Goal: Task Accomplishment & Management: Manage account settings

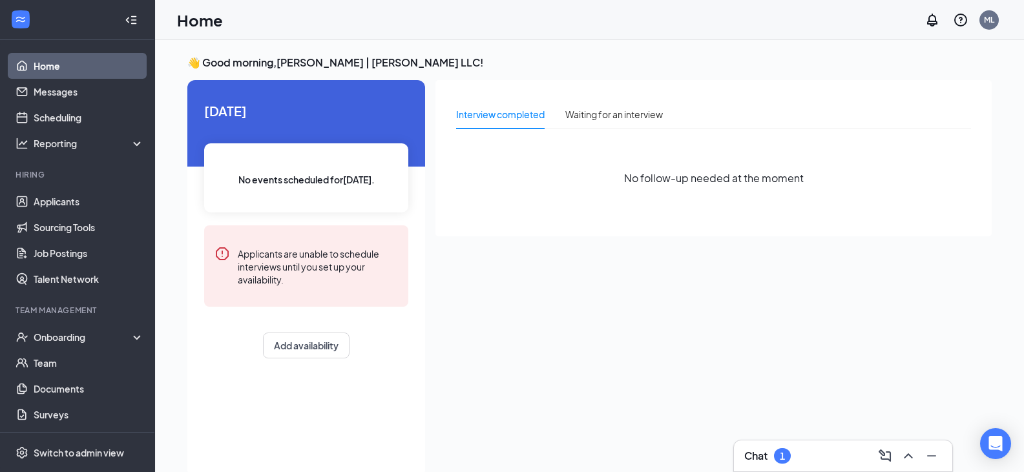
click at [841, 459] on div "Chat 1" at bounding box center [843, 456] width 198 height 21
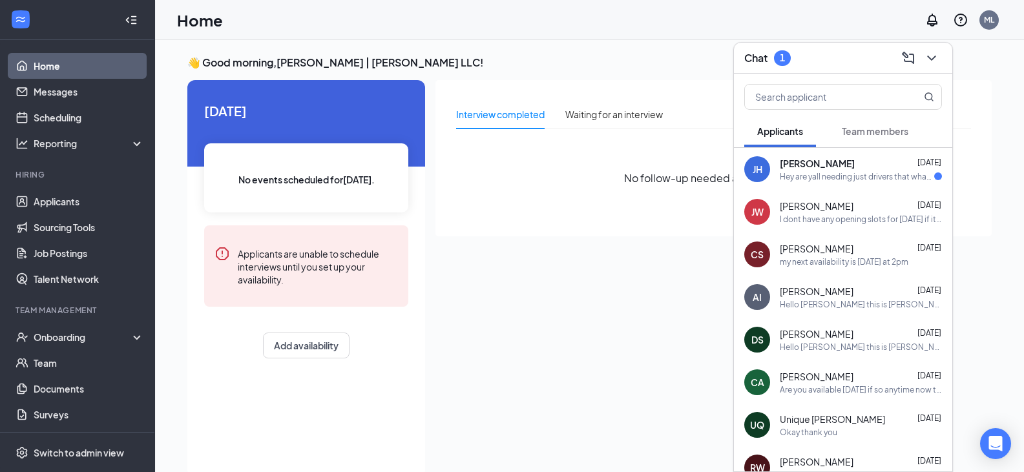
click at [835, 171] on div "Hey are yall needing just drivers that what I'm really looking for I'm friends …" at bounding box center [856, 176] width 154 height 11
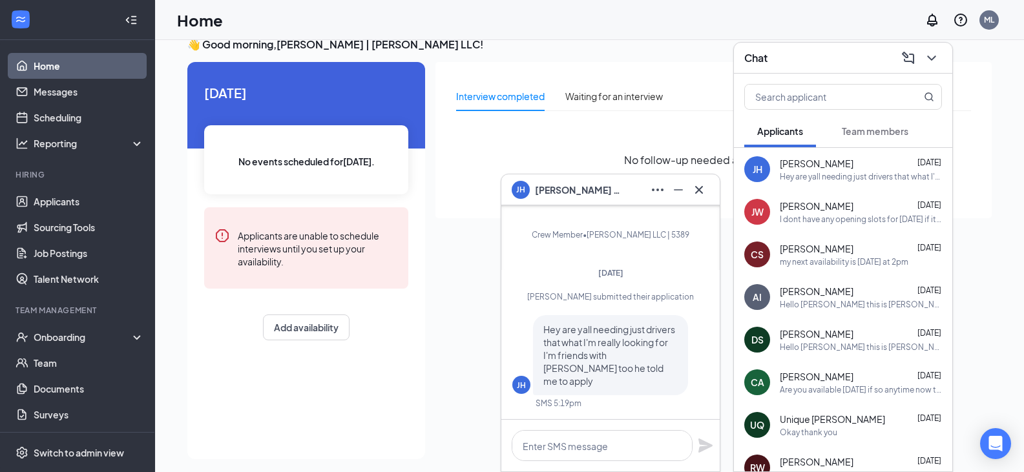
scroll to position [27, 0]
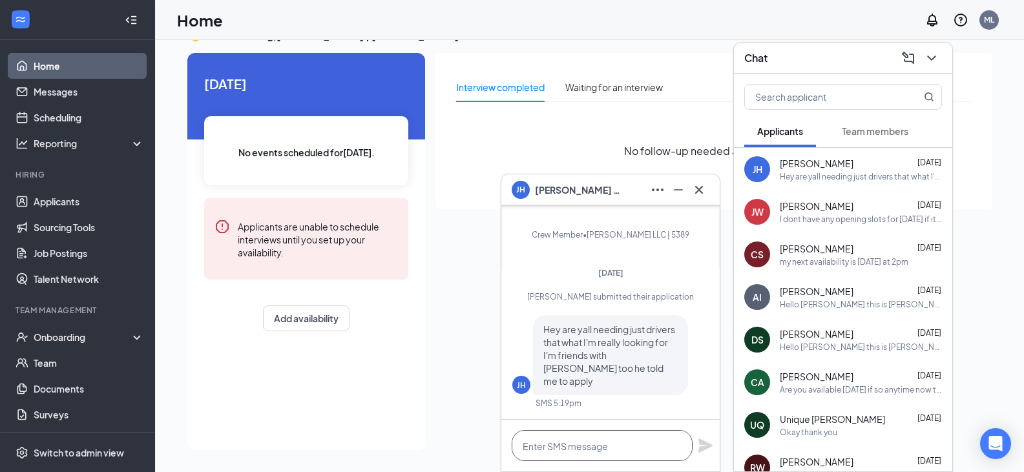
click at [628, 447] on textarea at bounding box center [601, 445] width 181 height 31
type textarea "U"
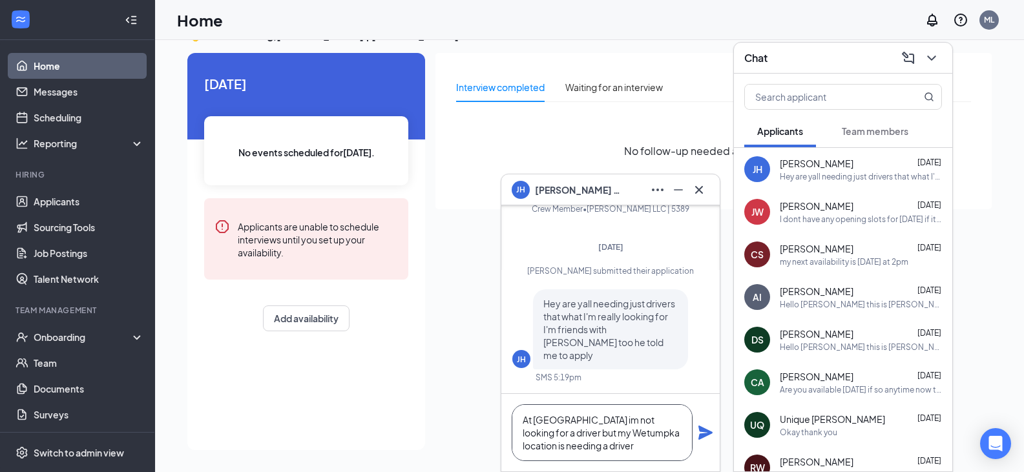
type textarea "At Millbrook im not looking for a driver but my Wetumpka location is needing a …"
click at [712, 435] on icon "Plane" at bounding box center [704, 432] width 15 height 15
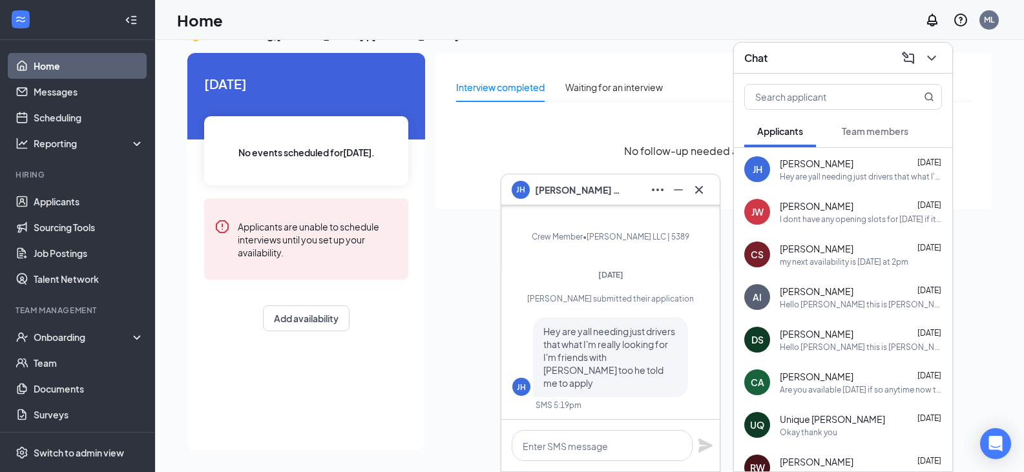
scroll to position [-194, 0]
click at [702, 196] on icon "Cross" at bounding box center [698, 189] width 15 height 15
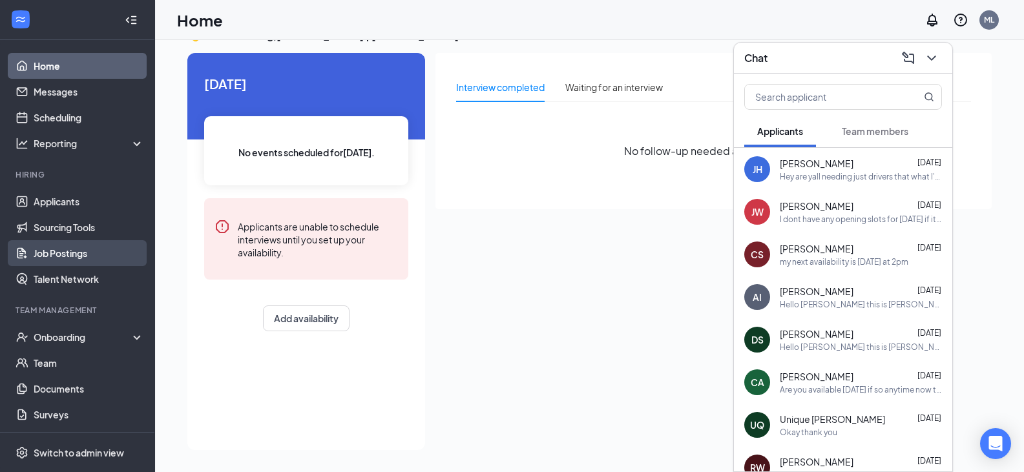
click at [71, 252] on link "Job Postings" at bounding box center [89, 253] width 110 height 26
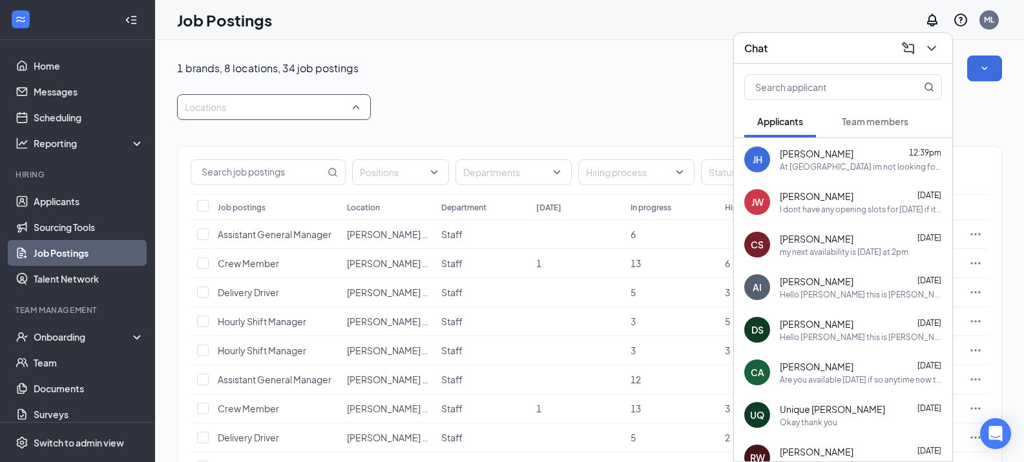
drag, startPoint x: 218, startPoint y: 103, endPoint x: 321, endPoint y: 163, distance: 119.0
click at [219, 104] on div at bounding box center [267, 107] width 174 height 21
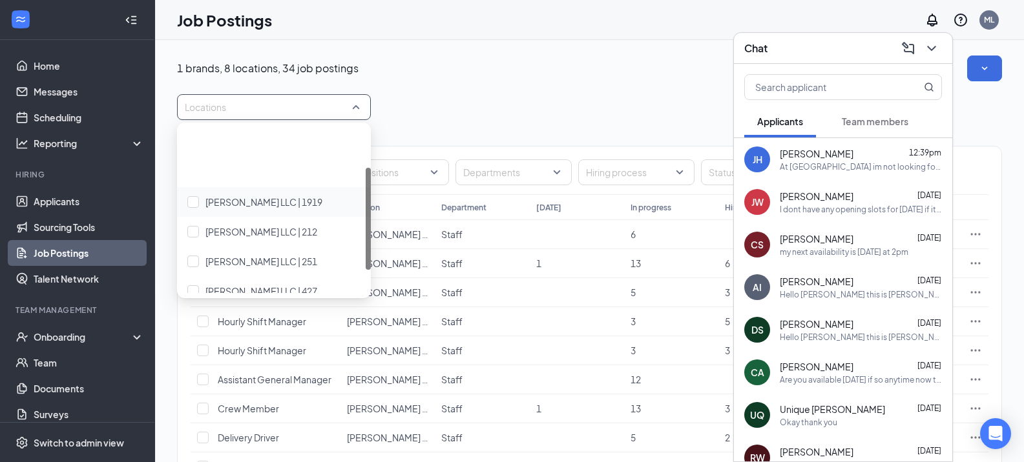
scroll to position [102, 0]
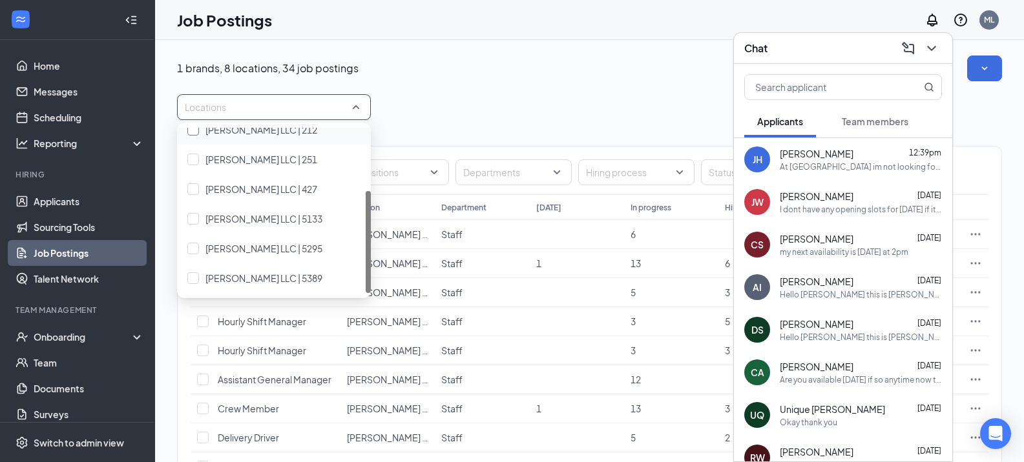
click at [256, 135] on span "PJ Montgomery LLC | 212" at bounding box center [261, 130] width 112 height 12
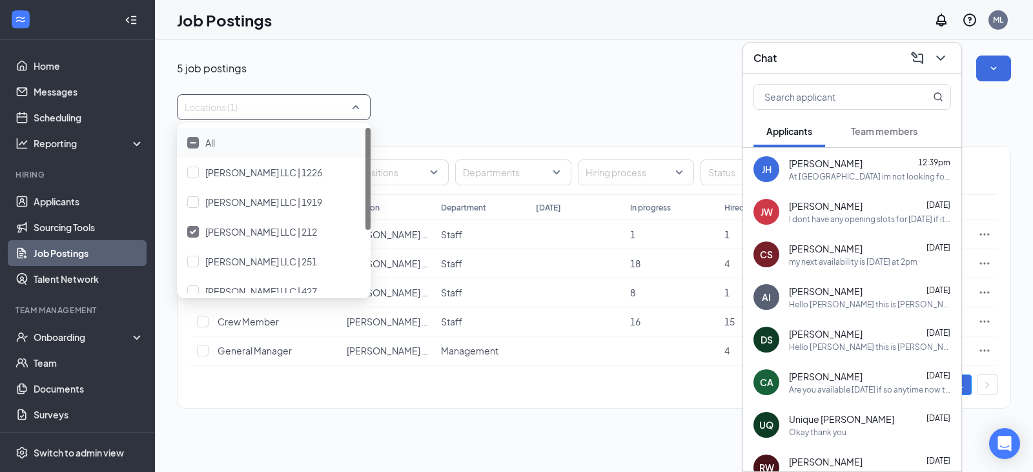
click at [412, 98] on div "Locations (1)" at bounding box center [594, 107] width 834 height 26
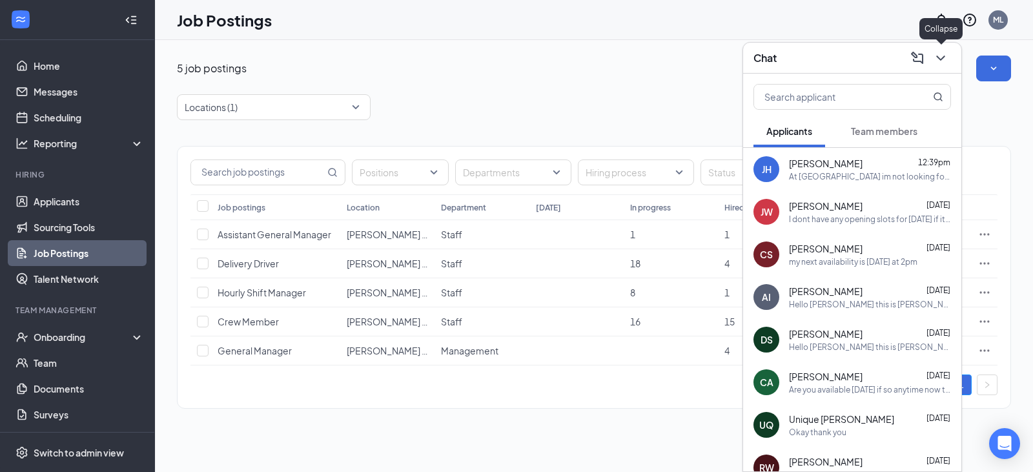
click at [941, 59] on icon "ChevronDown" at bounding box center [940, 58] width 8 height 5
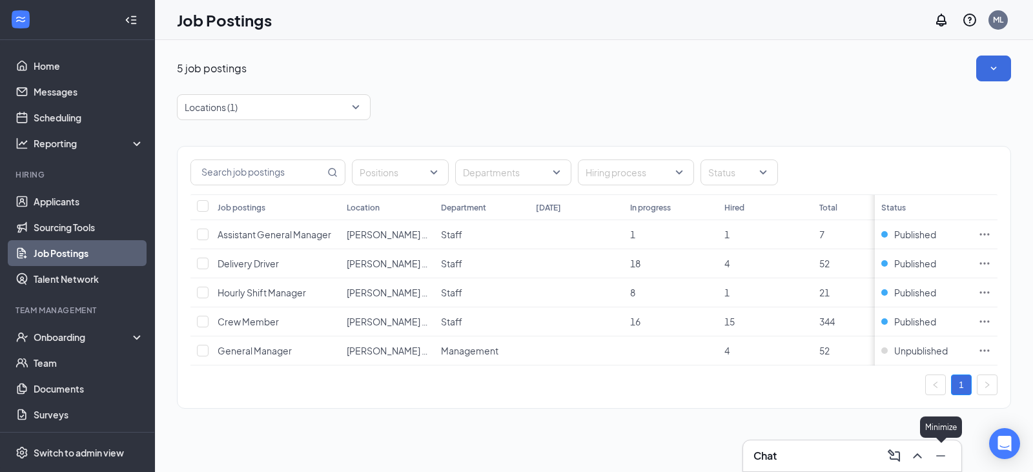
click at [943, 455] on icon "Minimize" at bounding box center [940, 455] width 15 height 15
click at [989, 265] on icon "Ellipses" at bounding box center [984, 263] width 13 height 13
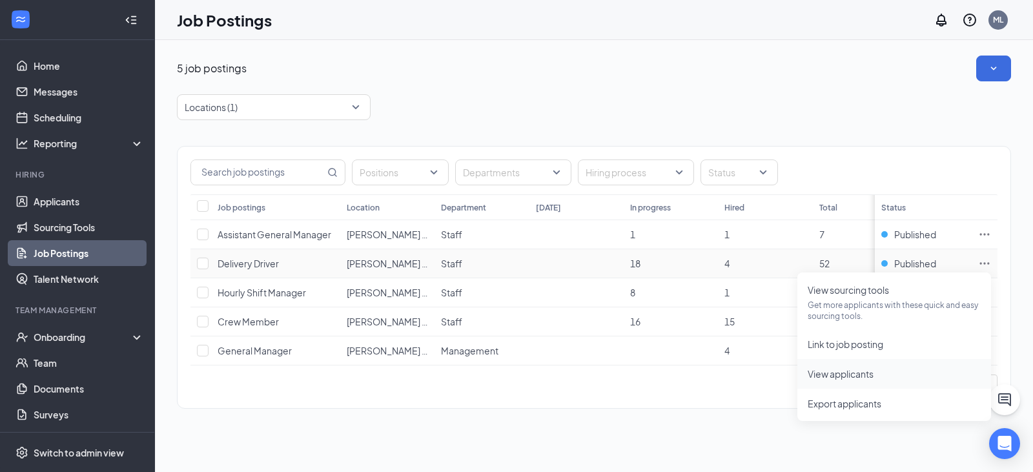
click at [849, 371] on span "View applicants" at bounding box center [841, 374] width 66 height 12
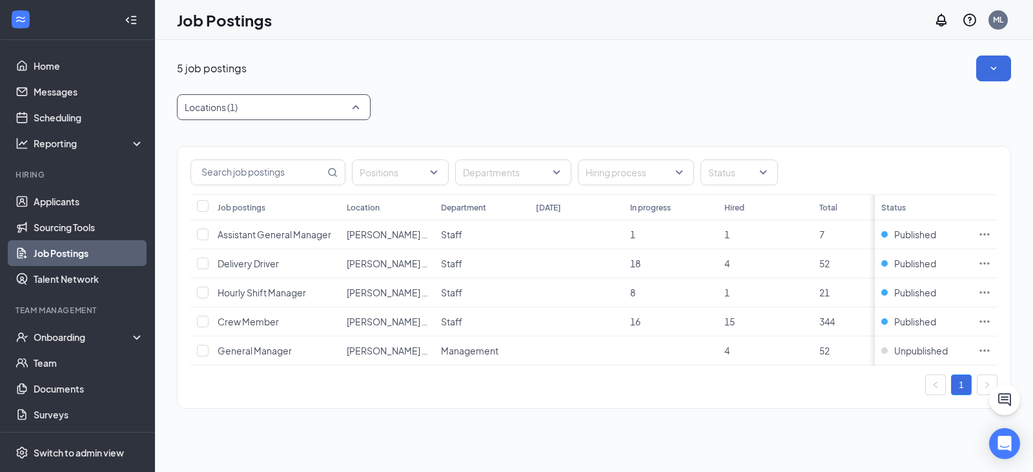
click at [244, 118] on div "Locations (1)" at bounding box center [274, 107] width 194 height 26
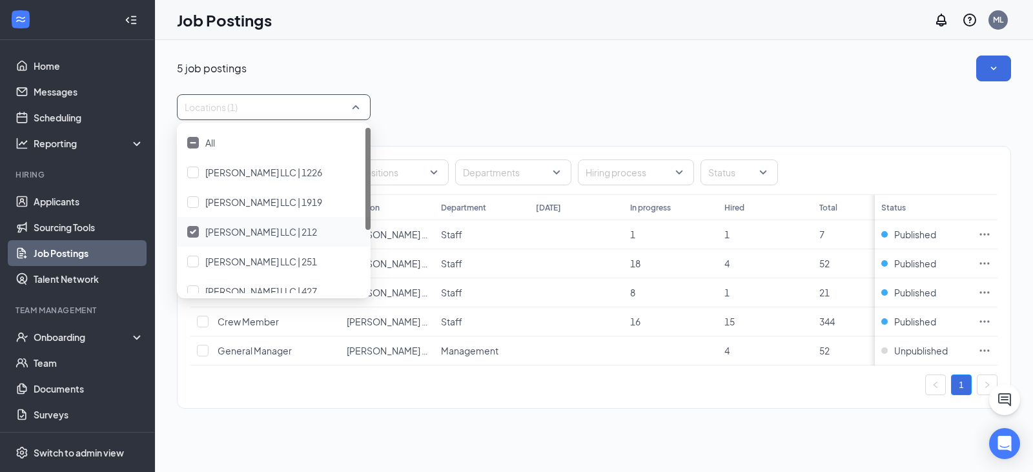
click at [191, 232] on img at bounding box center [193, 231] width 6 height 5
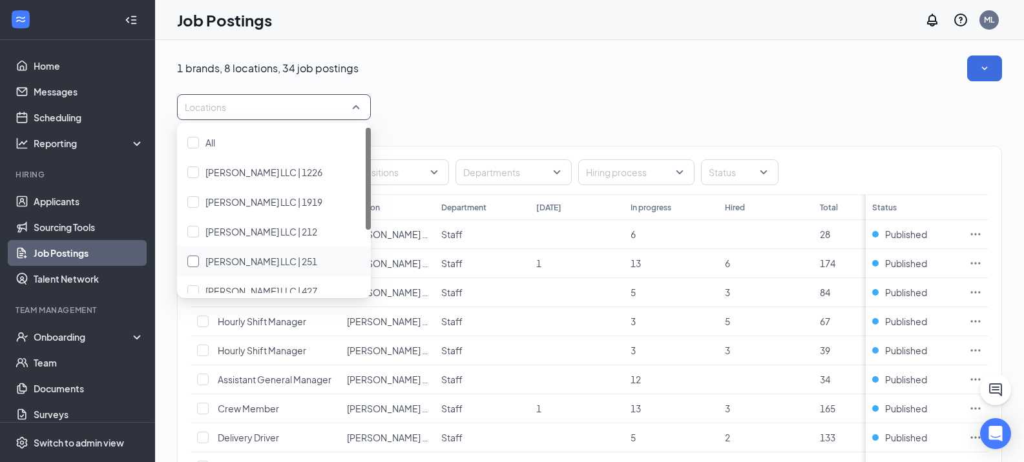
click at [195, 262] on div at bounding box center [193, 262] width 12 height 12
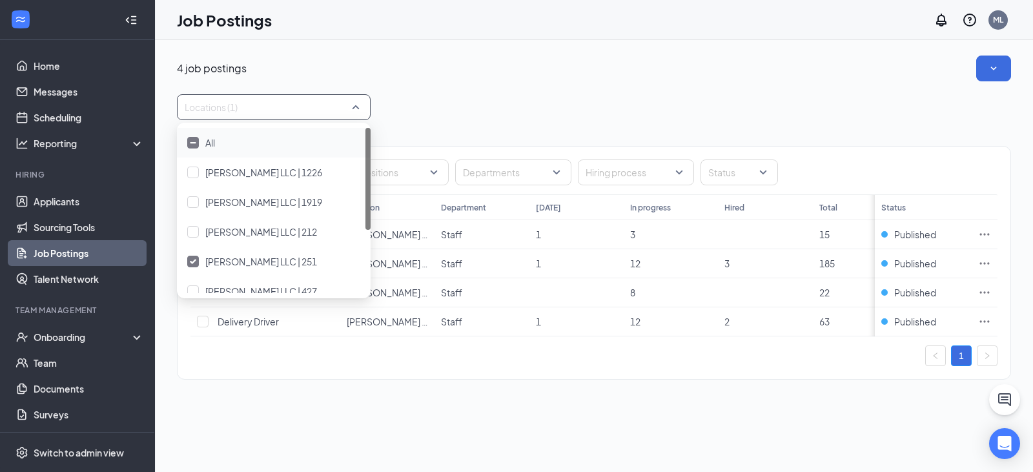
click at [573, 53] on div "4 job postings Locations (1) Positions Departments Hiring process Status Job po…" at bounding box center [594, 224] width 878 height 368
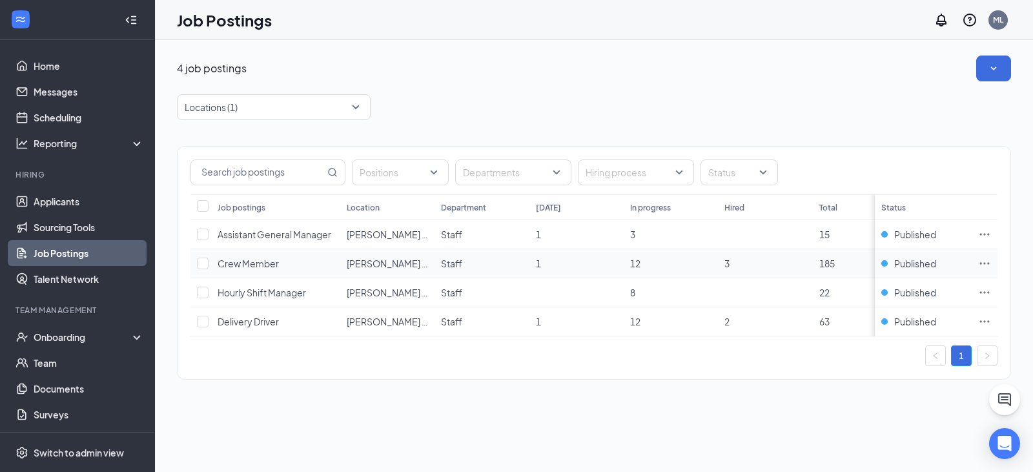
click at [990, 267] on icon "Ellipses" at bounding box center [984, 263] width 13 height 13
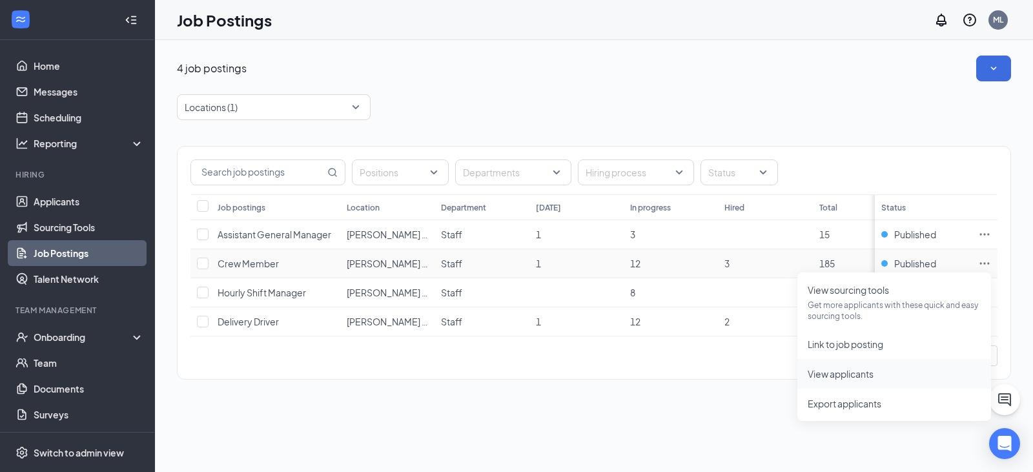
click at [873, 377] on span "View applicants" at bounding box center [841, 374] width 66 height 12
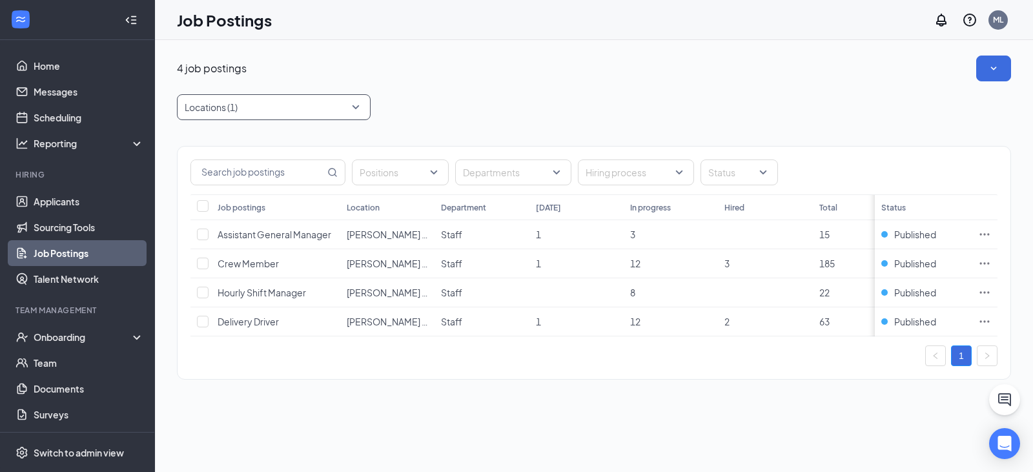
click at [258, 103] on div at bounding box center [267, 107] width 174 height 21
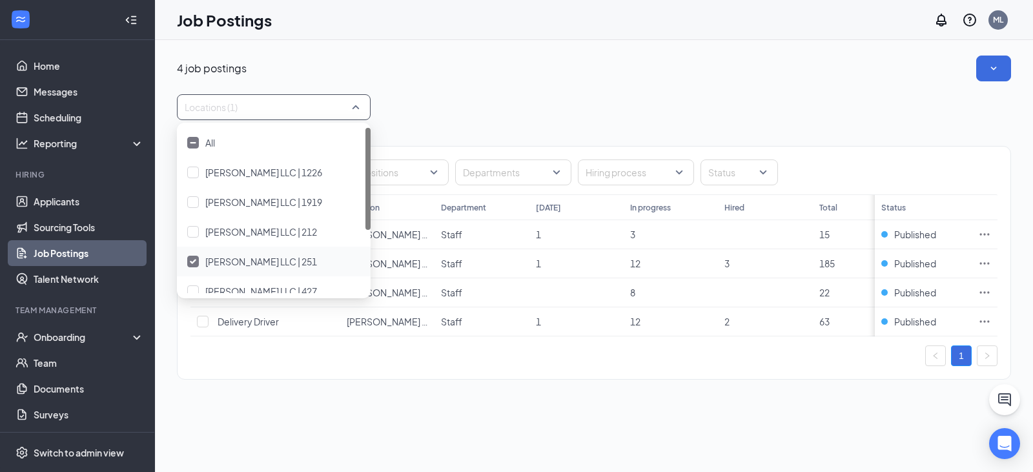
click at [194, 259] on img at bounding box center [193, 261] width 6 height 5
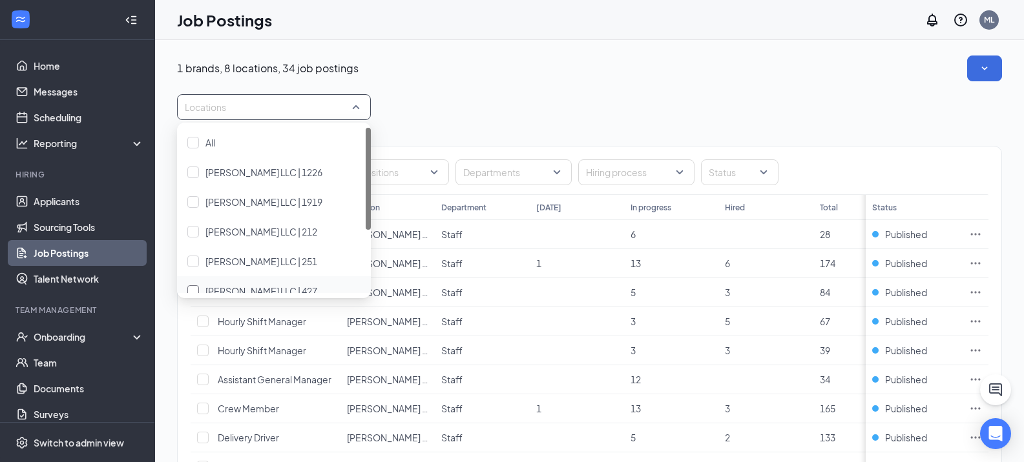
click at [250, 285] on span "PJ Montgomery LLC | 427" at bounding box center [261, 291] width 112 height 12
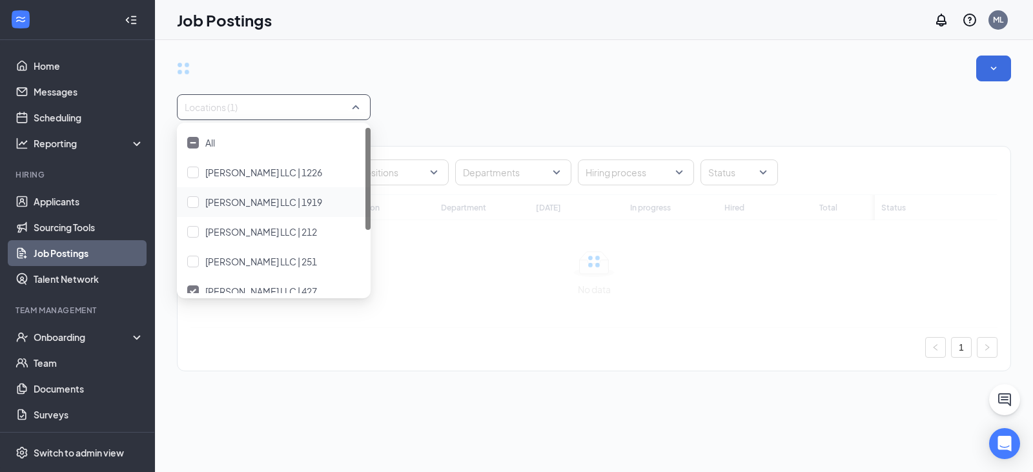
click at [534, 90] on div "Locations (1) Positions Departments Hiring process Status Job postings Location…" at bounding box center [594, 220] width 834 height 329
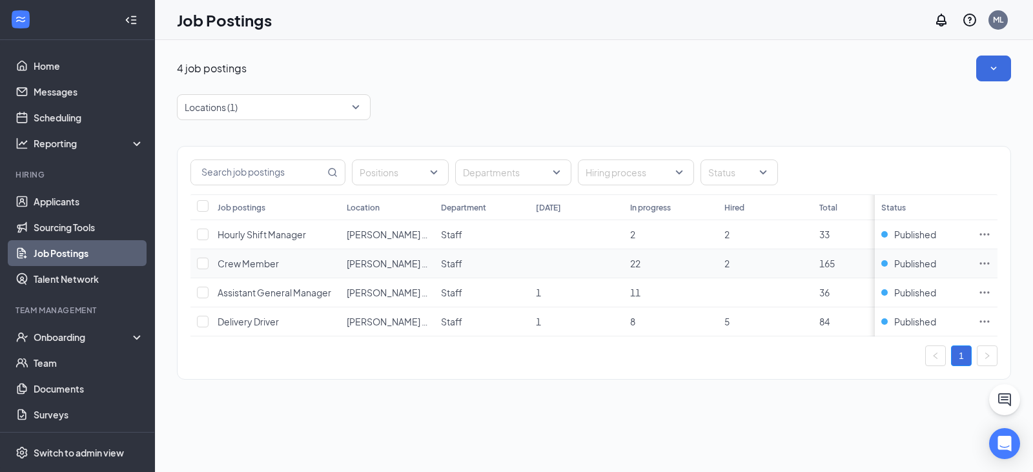
click at [992, 267] on td at bounding box center [985, 263] width 26 height 29
click at [994, 267] on td at bounding box center [985, 263] width 26 height 29
click at [986, 267] on icon "Ellipses" at bounding box center [984, 263] width 13 height 13
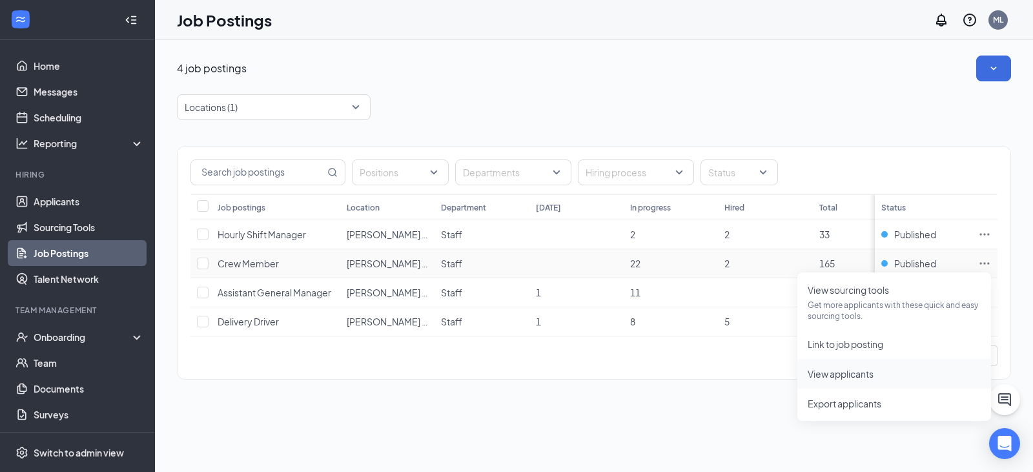
click at [850, 379] on span "View applicants" at bounding box center [841, 374] width 66 height 12
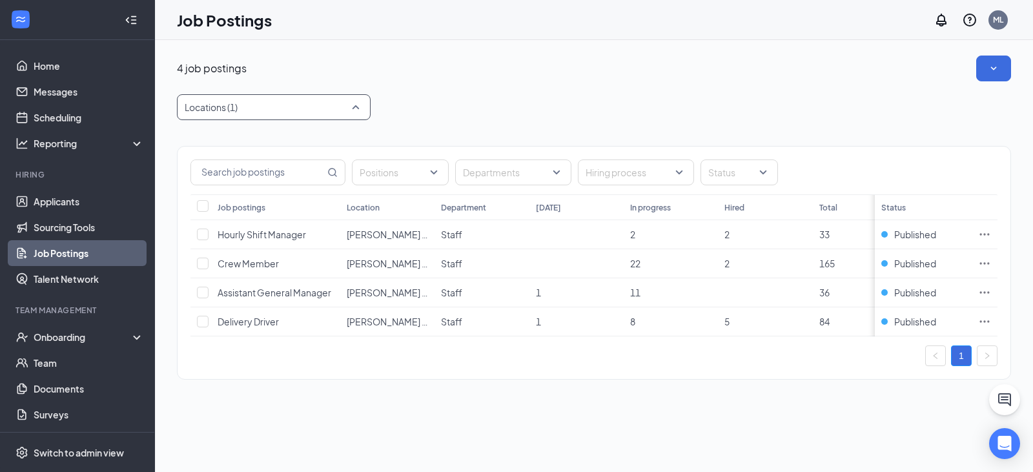
click at [268, 109] on div at bounding box center [267, 107] width 174 height 21
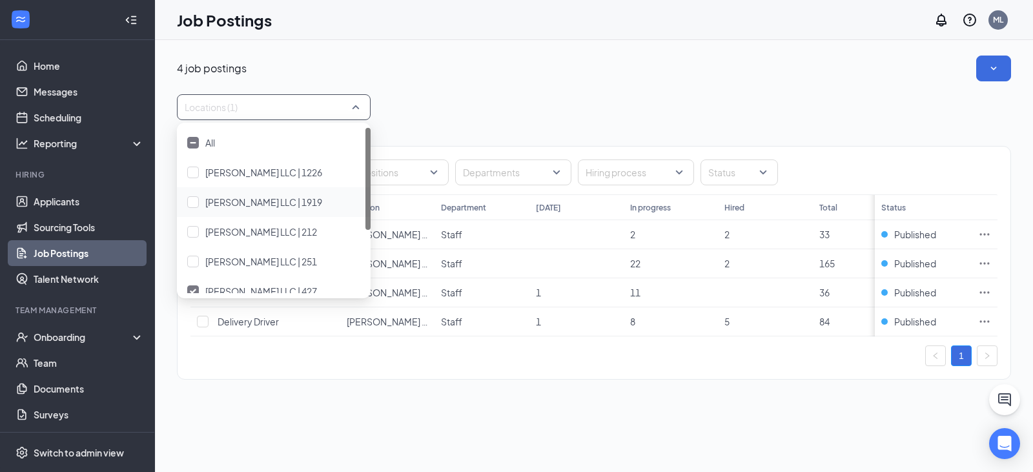
click at [642, 81] on div "4 job postings" at bounding box center [594, 69] width 834 height 26
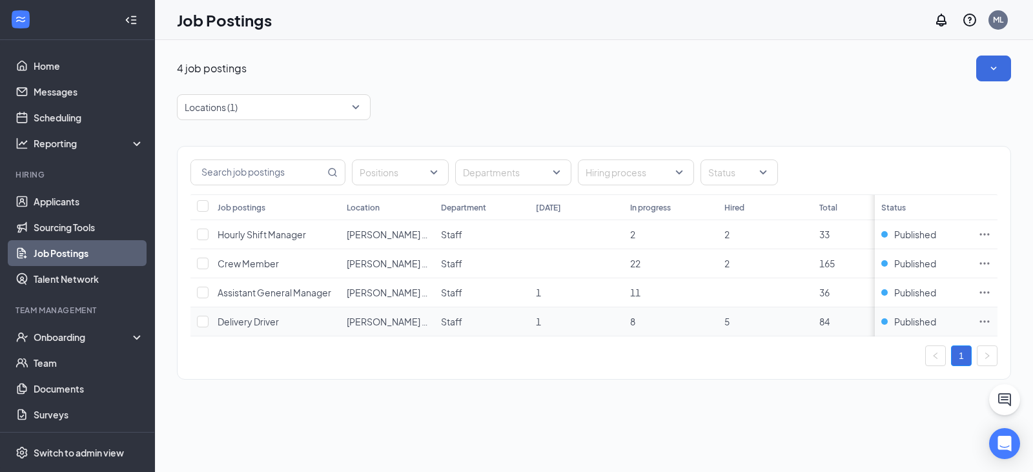
click at [986, 316] on icon "Ellipses" at bounding box center [984, 321] width 13 height 13
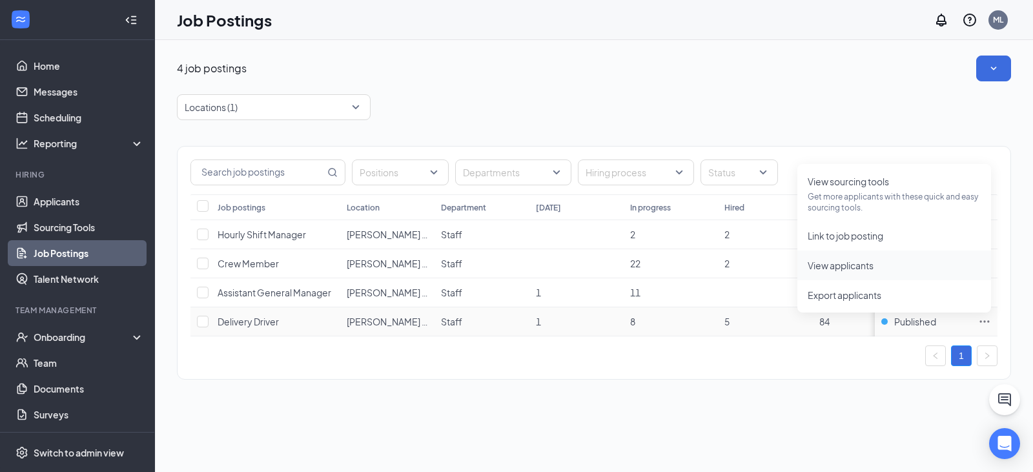
click at [847, 265] on span "View applicants" at bounding box center [841, 266] width 66 height 12
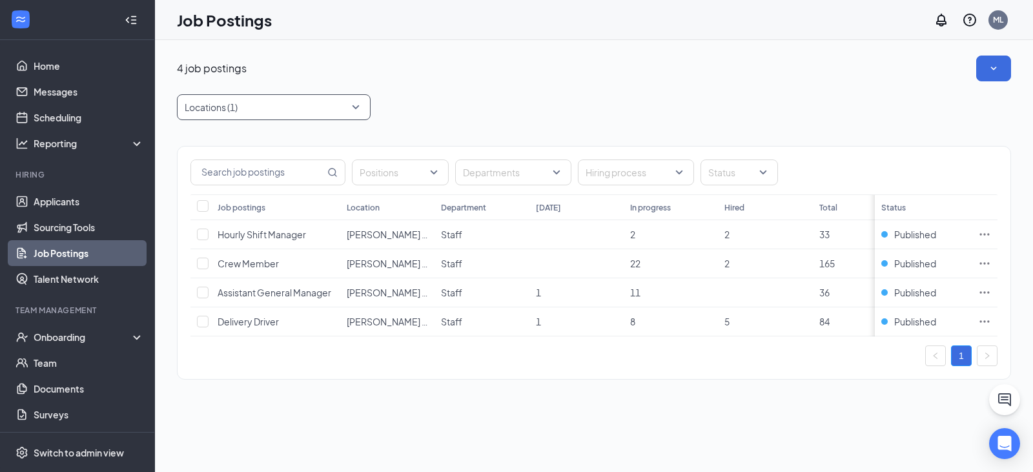
click at [305, 107] on div at bounding box center [267, 107] width 174 height 21
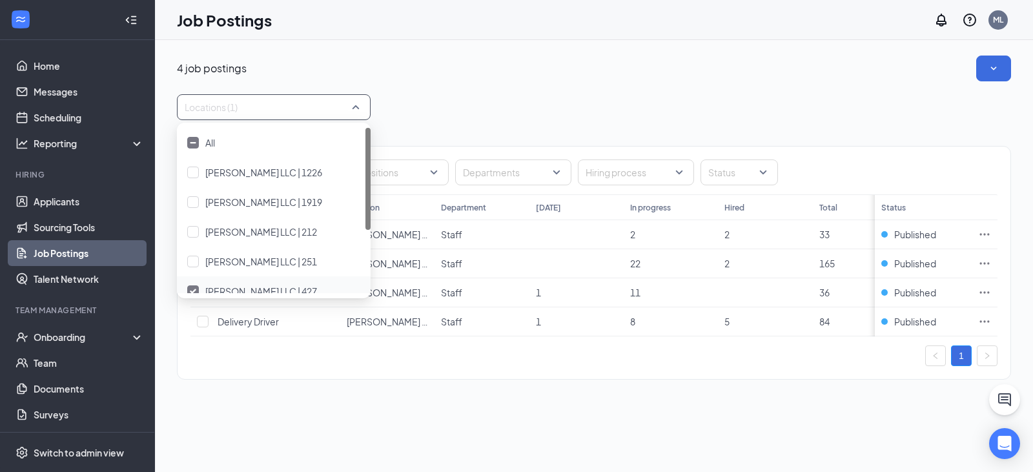
click at [194, 291] on img at bounding box center [193, 291] width 6 height 5
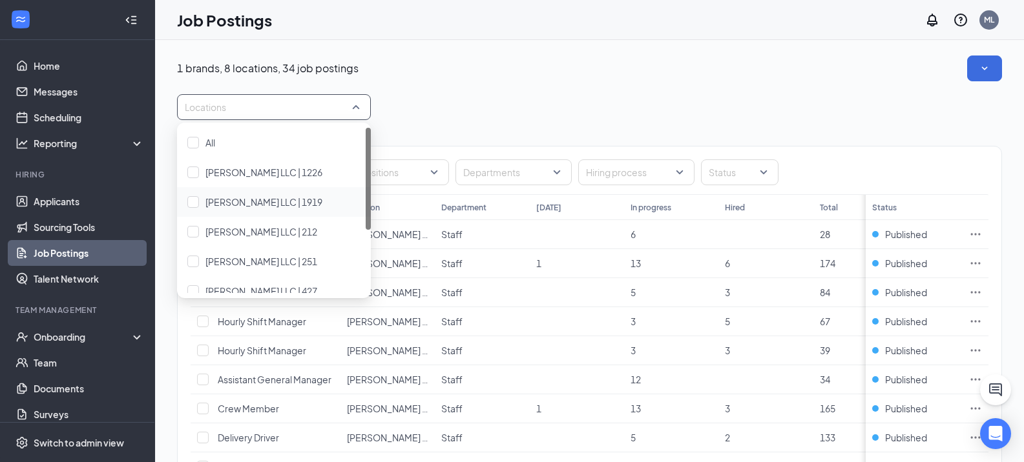
click at [231, 201] on span "[PERSON_NAME] LLC | 1919" at bounding box center [263, 202] width 117 height 12
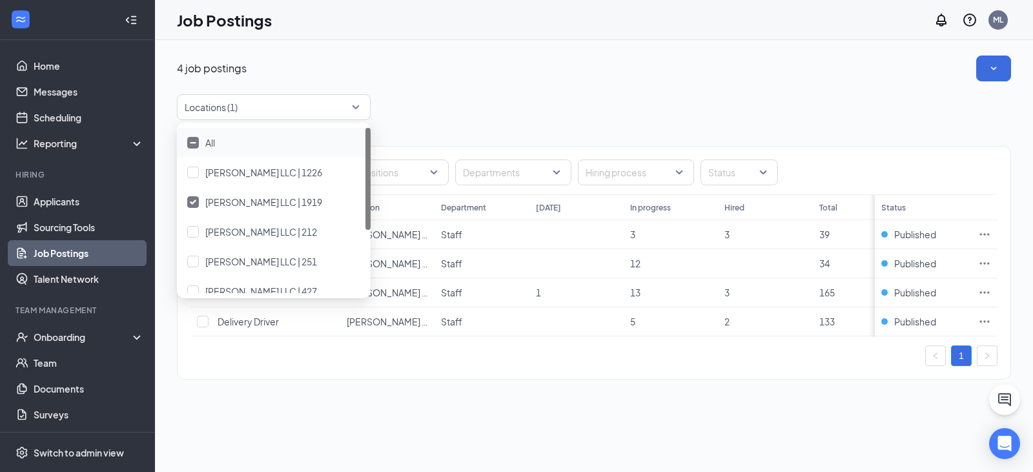
click at [686, 97] on div "Locations (1)" at bounding box center [594, 107] width 834 height 26
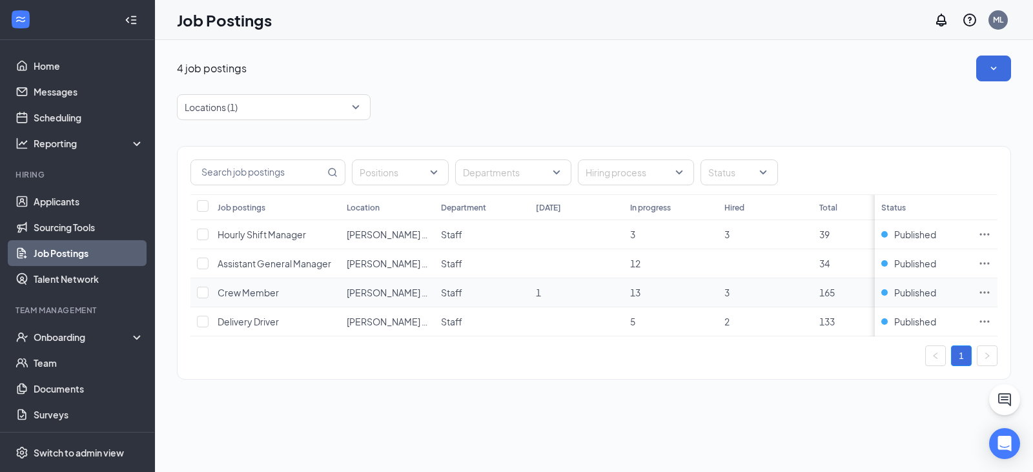
click at [991, 288] on td at bounding box center [985, 292] width 26 height 29
click at [991, 294] on td at bounding box center [985, 292] width 26 height 29
click at [982, 298] on icon "Ellipses" at bounding box center [984, 292] width 13 height 13
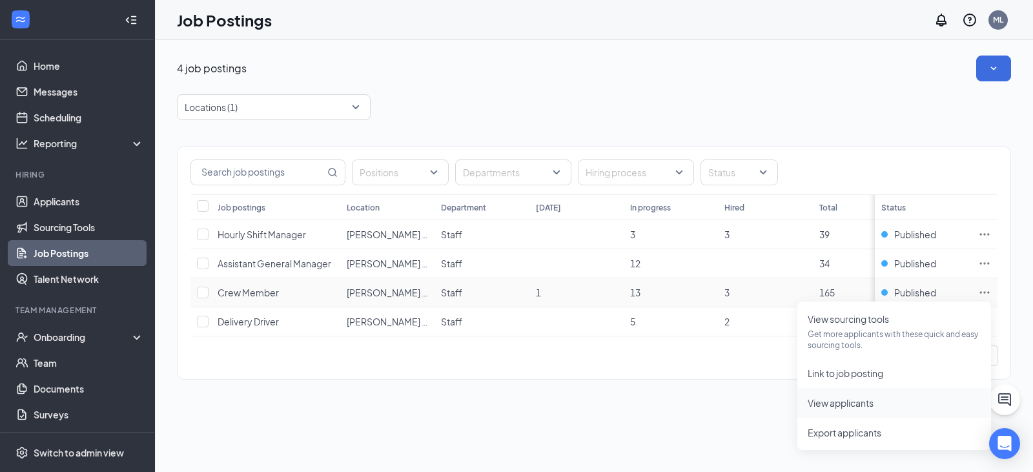
click at [851, 400] on span "View applicants" at bounding box center [841, 403] width 66 height 12
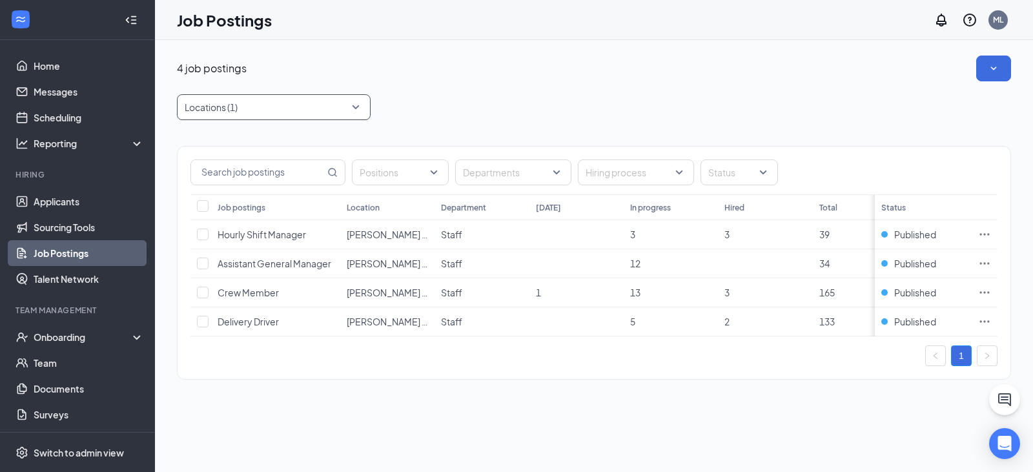
click at [273, 95] on div "Locations (1)" at bounding box center [274, 107] width 194 height 26
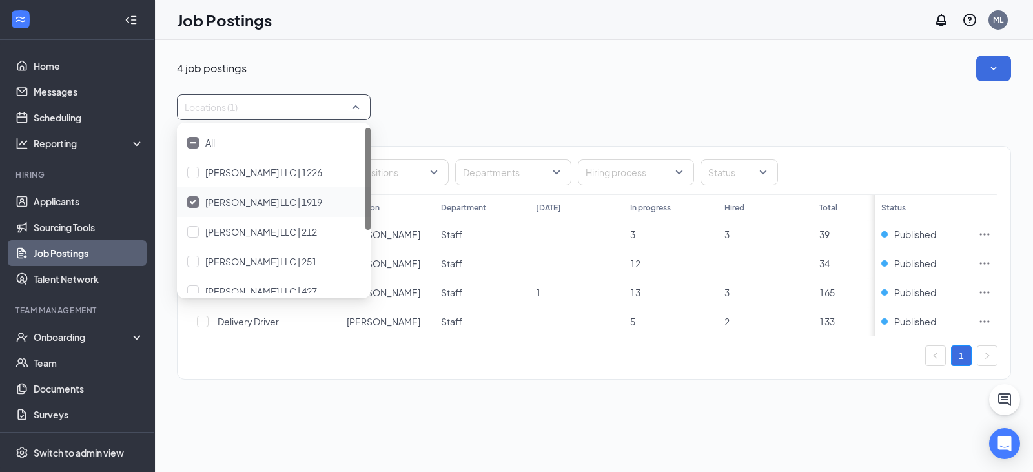
click at [191, 203] on img at bounding box center [193, 202] width 6 height 5
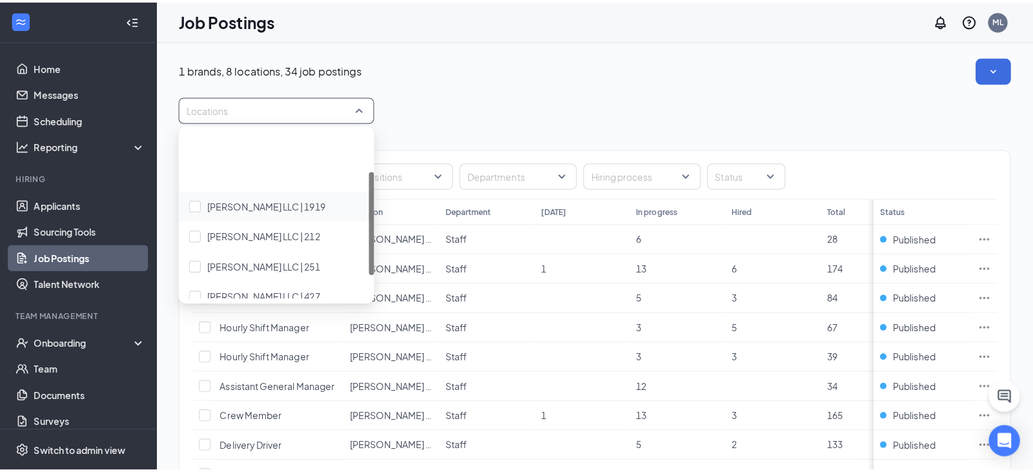
scroll to position [65, 0]
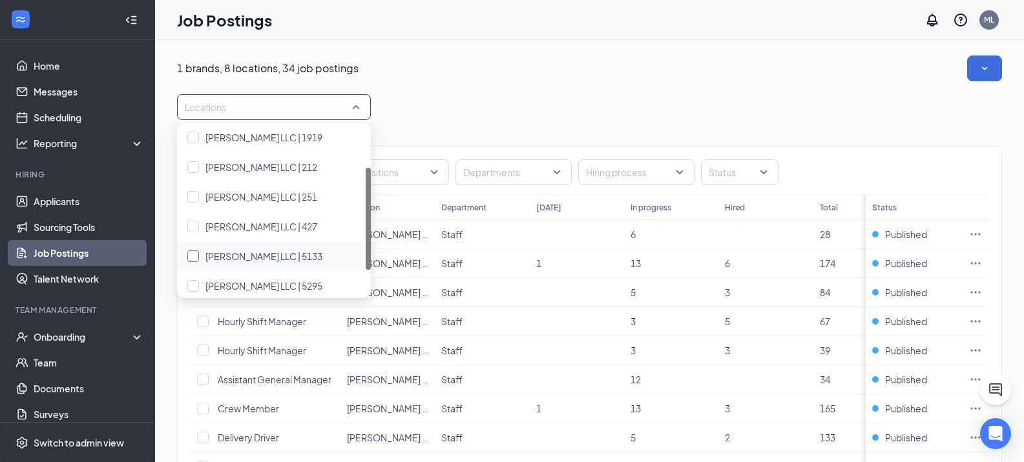
click at [243, 256] on span "[PERSON_NAME] LLC | 5133" at bounding box center [263, 257] width 117 height 12
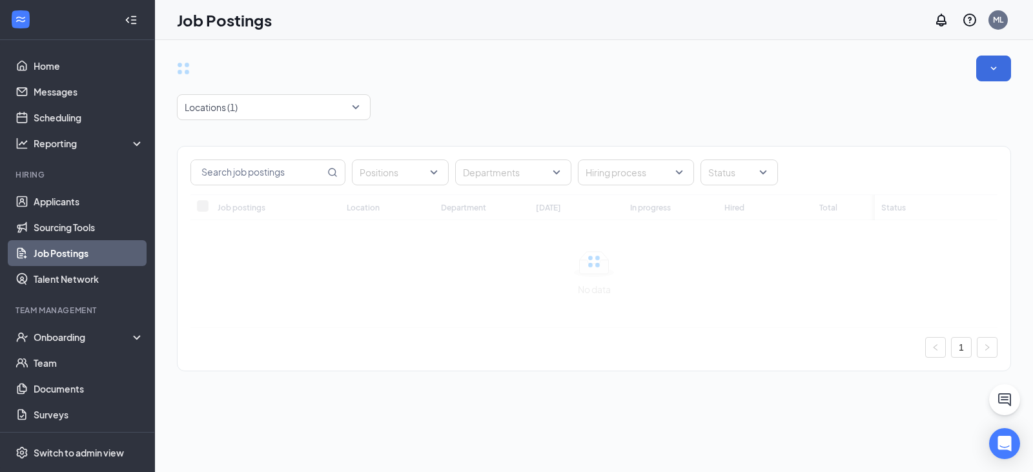
click at [609, 88] on div "Locations (1) Positions Departments Hiring process Status Job postings Location…" at bounding box center [594, 220] width 834 height 329
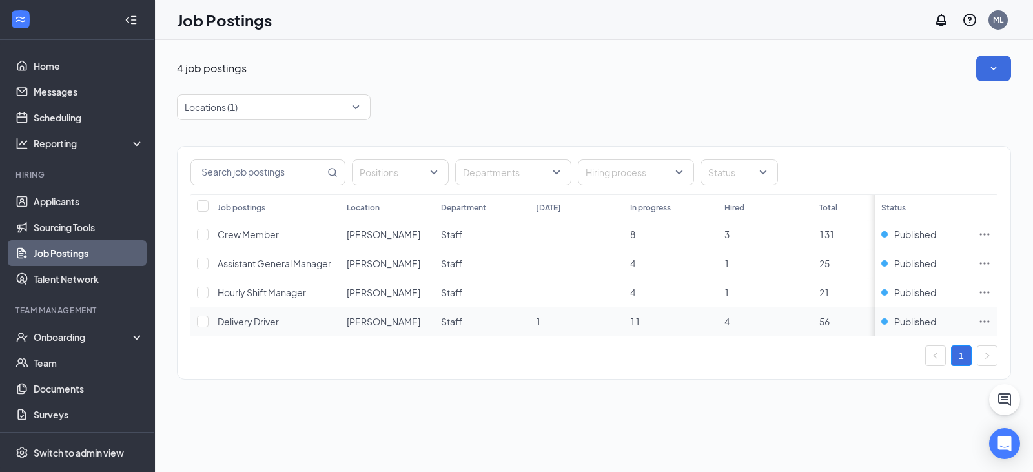
click at [982, 324] on icon "Ellipses" at bounding box center [984, 321] width 13 height 13
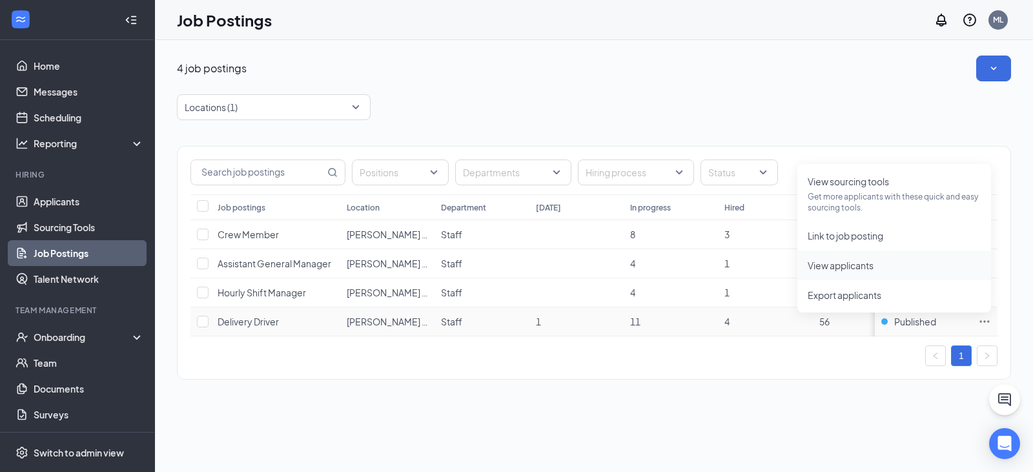
click at [880, 271] on span "View applicants" at bounding box center [894, 265] width 173 height 14
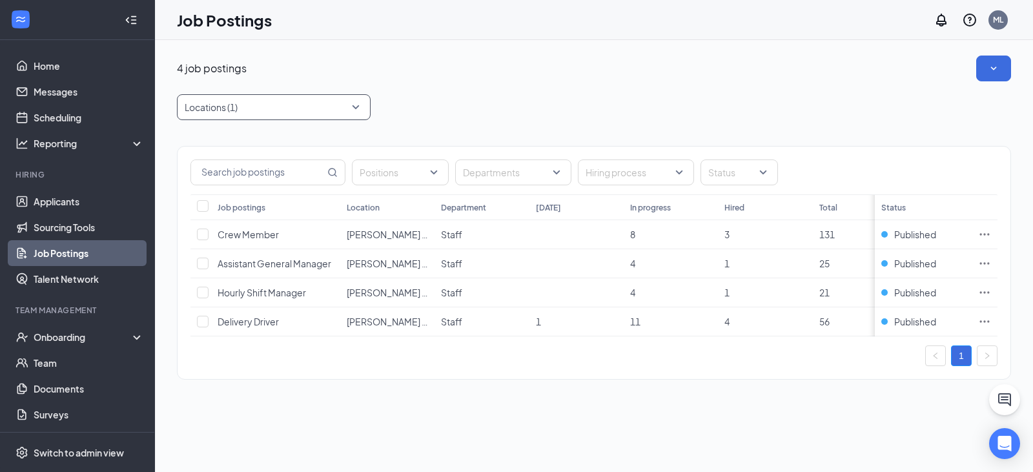
click at [261, 103] on div at bounding box center [267, 107] width 174 height 21
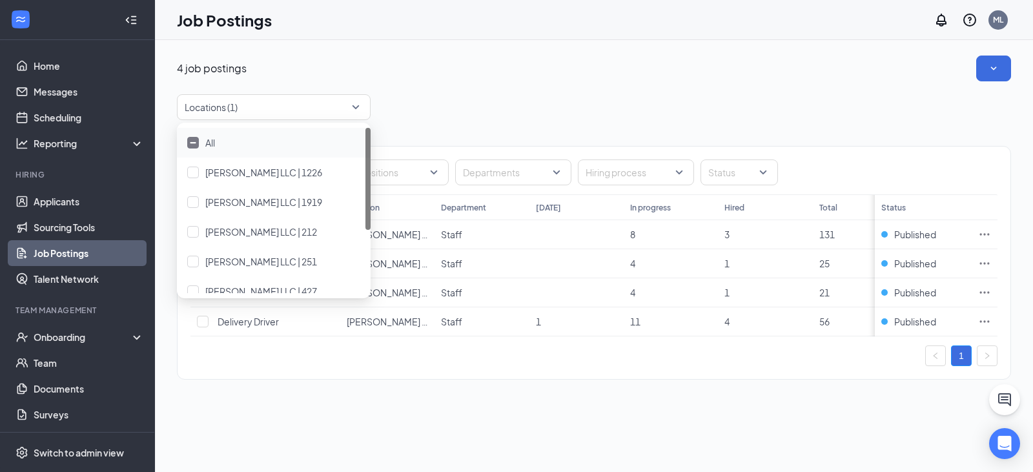
click at [535, 112] on div "Locations (1)" at bounding box center [594, 107] width 834 height 26
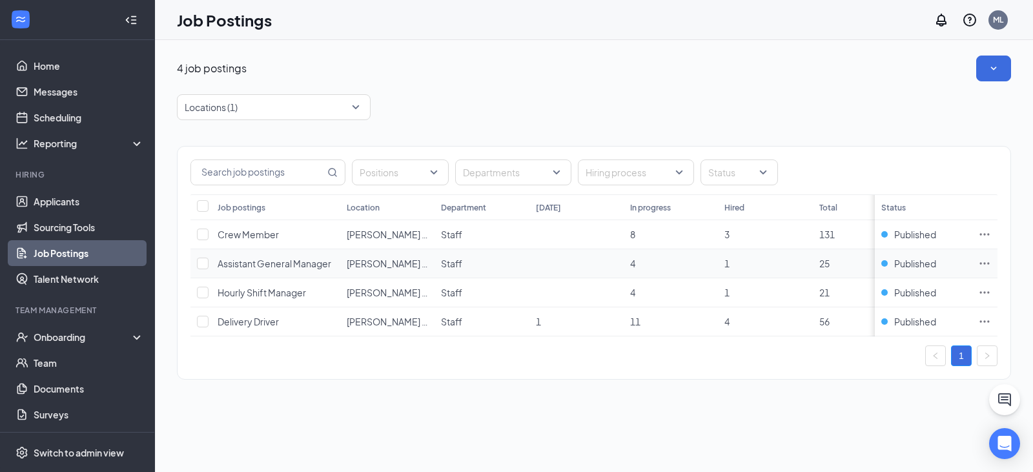
click at [982, 258] on icon "Ellipses" at bounding box center [984, 263] width 13 height 13
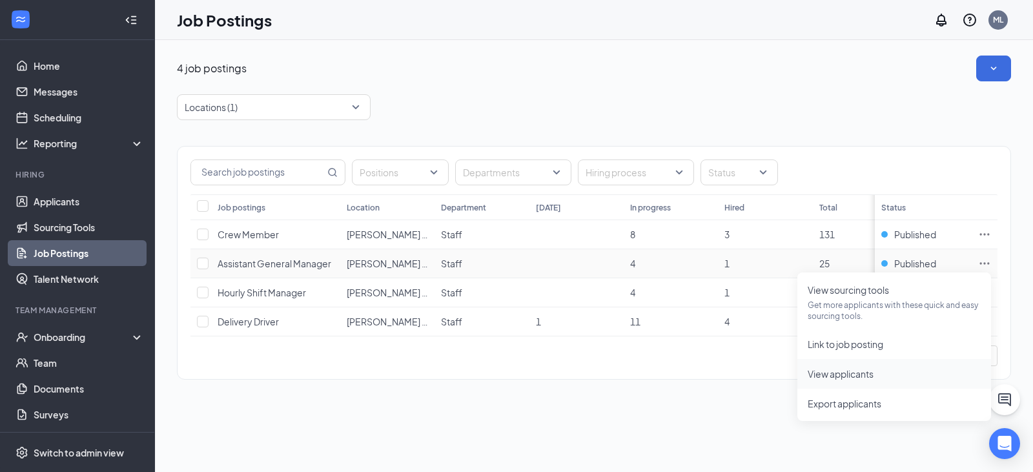
click at [877, 378] on span "View applicants" at bounding box center [894, 374] width 173 height 14
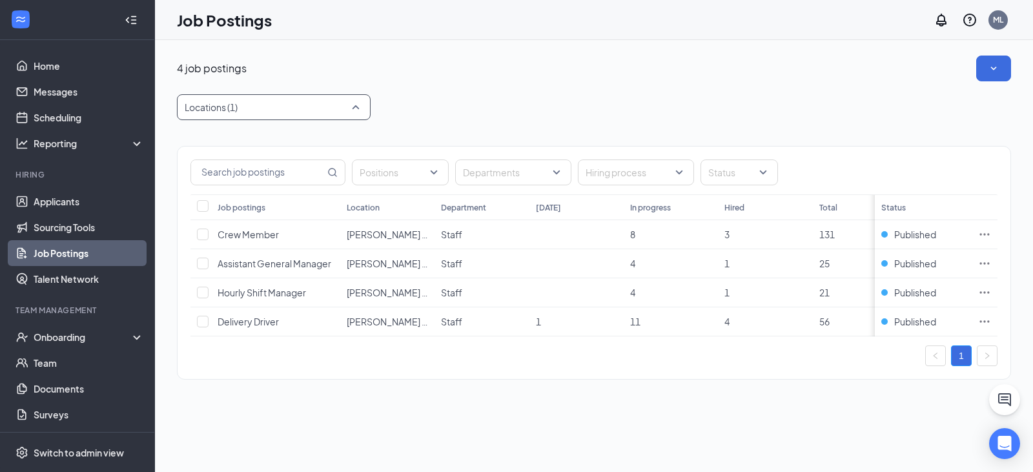
click at [239, 105] on div at bounding box center [267, 107] width 174 height 21
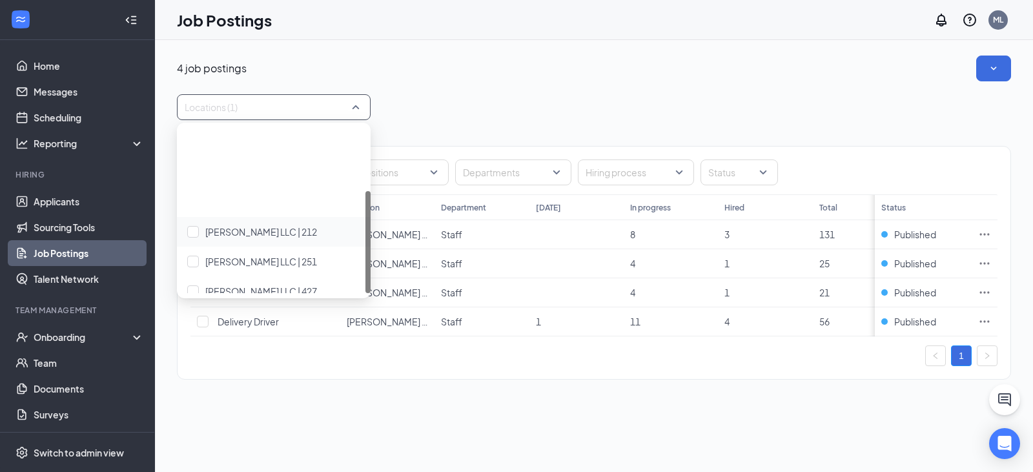
scroll to position [102, 0]
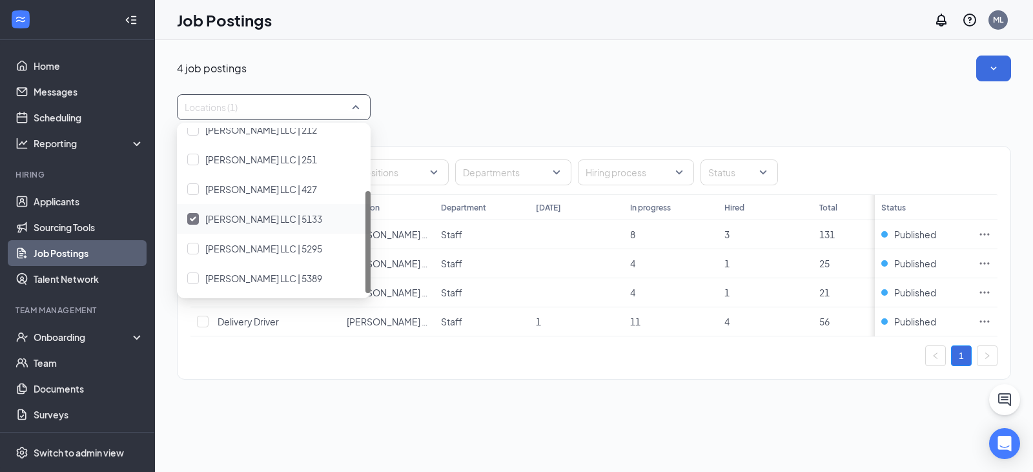
click at [196, 217] on div at bounding box center [193, 219] width 12 height 12
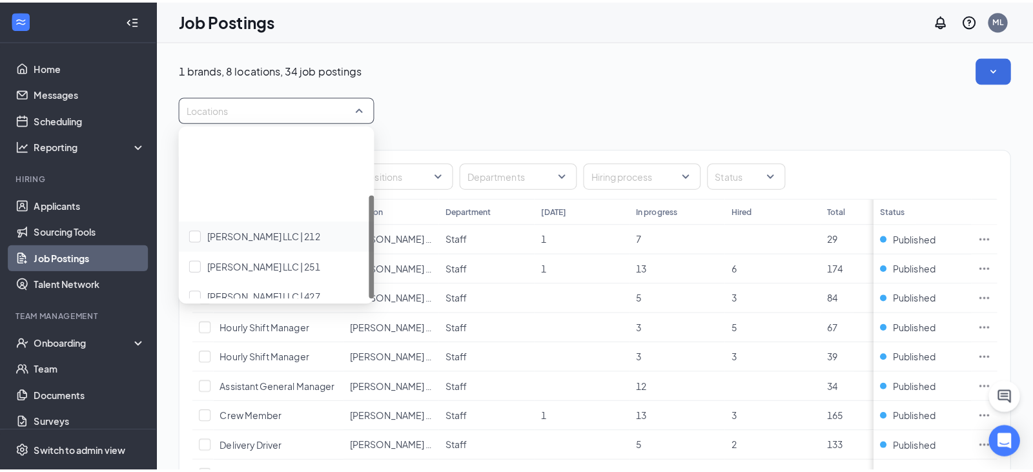
scroll to position [102, 0]
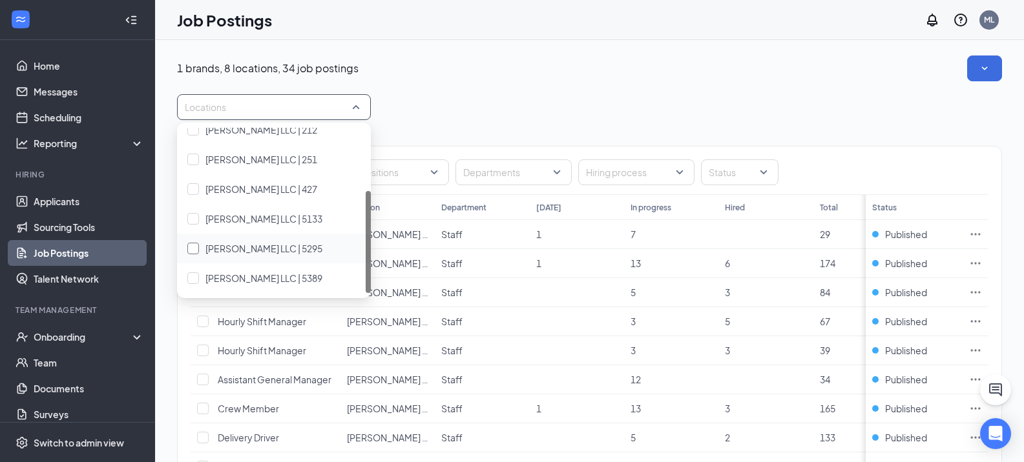
click at [209, 245] on span "PJ Montgomery LLC | 5295" at bounding box center [263, 249] width 117 height 12
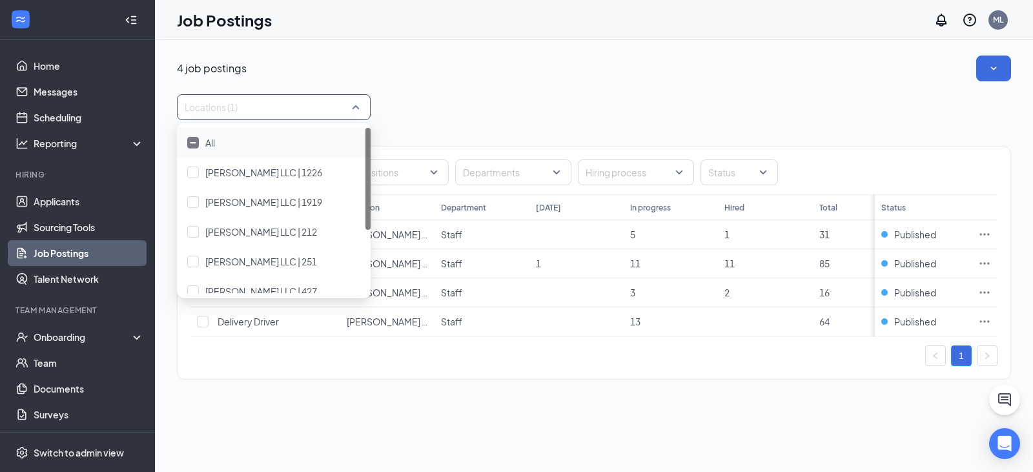
click at [626, 111] on div "Locations (1)" at bounding box center [594, 107] width 834 height 26
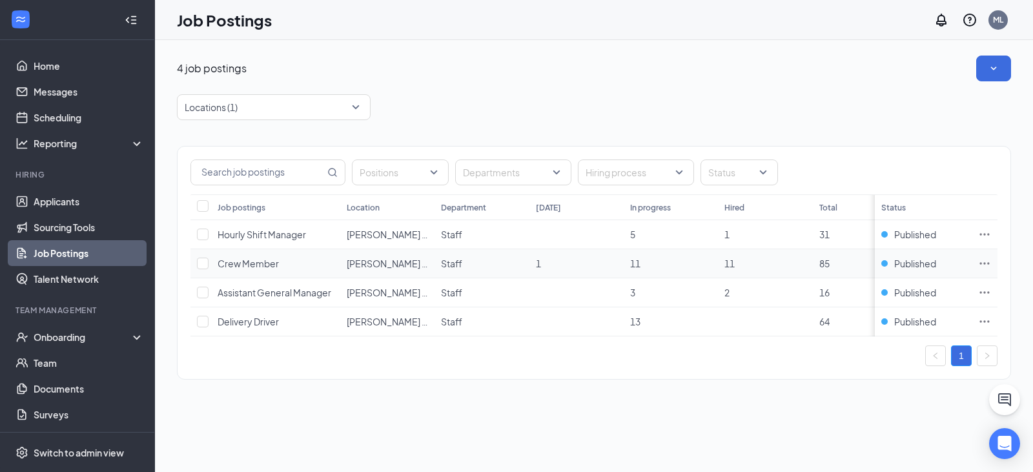
click at [986, 267] on icon "Ellipses" at bounding box center [984, 263] width 13 height 13
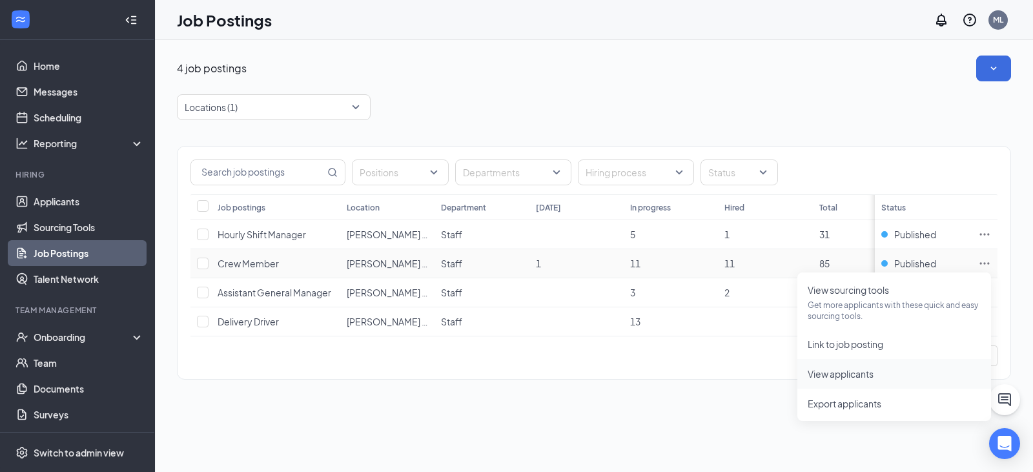
click at [900, 373] on span "View applicants" at bounding box center [894, 374] width 173 height 14
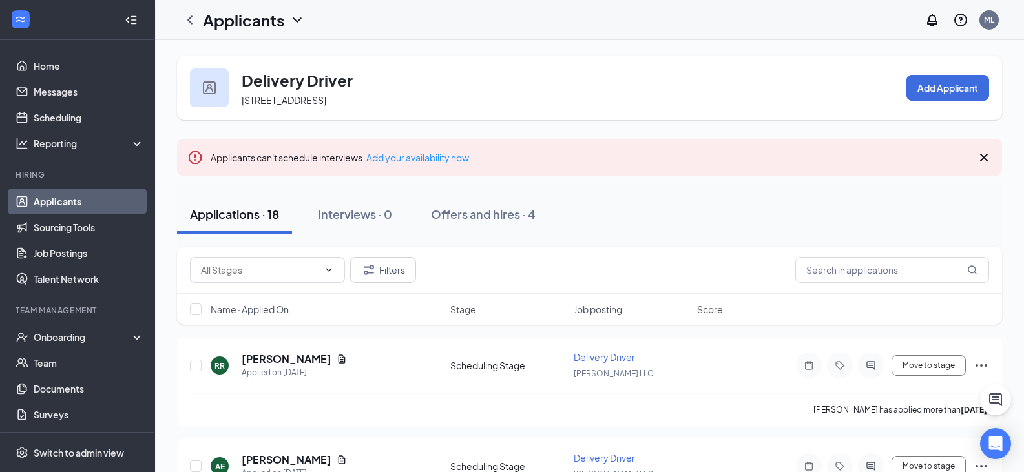
click at [986, 154] on icon "Cross" at bounding box center [983, 157] width 15 height 15
click at [998, 156] on div "Applicants can't schedule interviews. Add your availability now" at bounding box center [589, 157] width 825 height 36
click at [984, 160] on icon "Cross" at bounding box center [983, 157] width 15 height 15
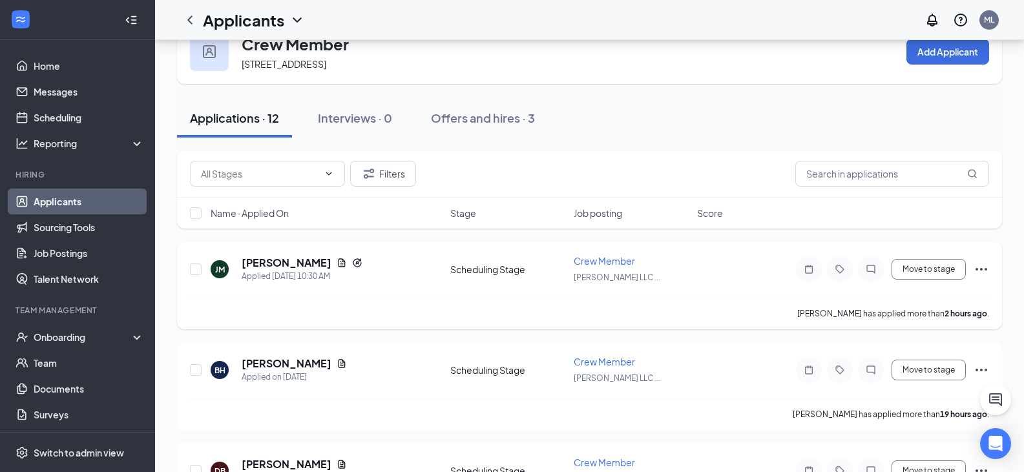
scroll to position [65, 0]
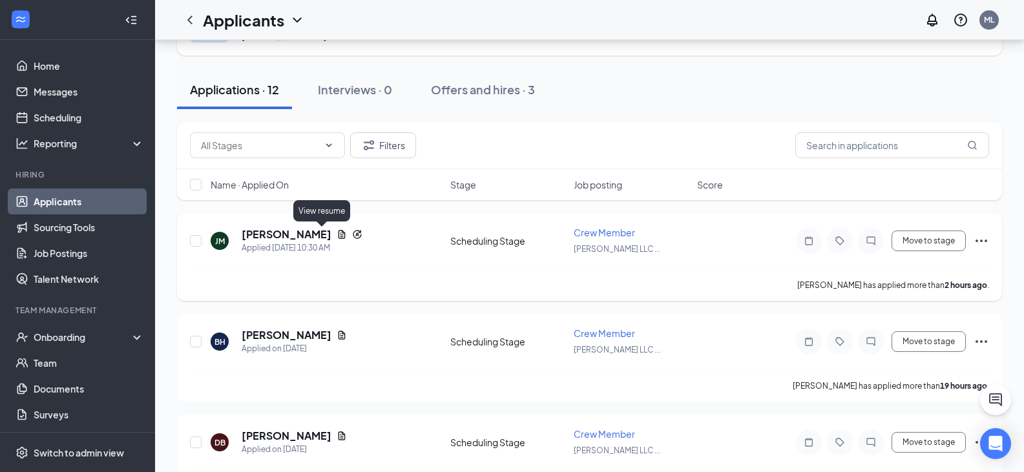
click at [338, 236] on icon "Document" at bounding box center [341, 234] width 7 height 8
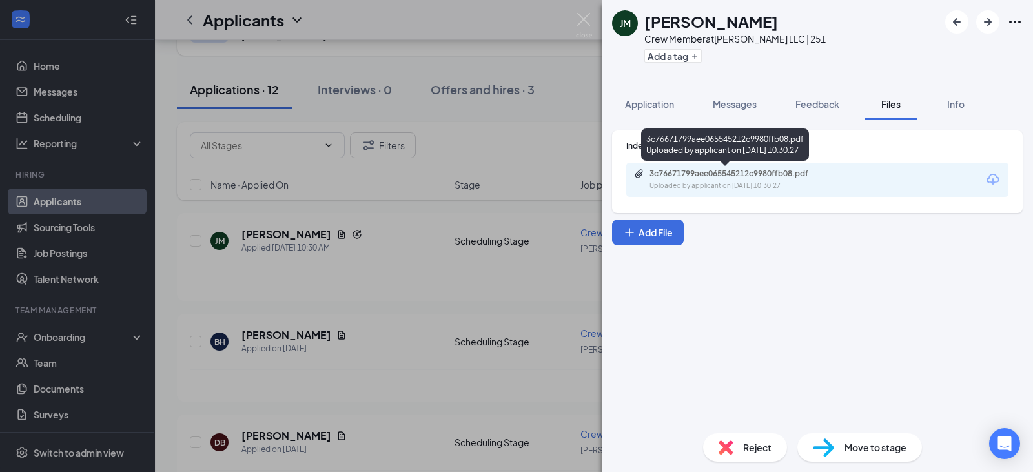
click at [747, 176] on div "3c76671799aee065545212c9980ffb08.pdf" at bounding box center [740, 174] width 181 height 10
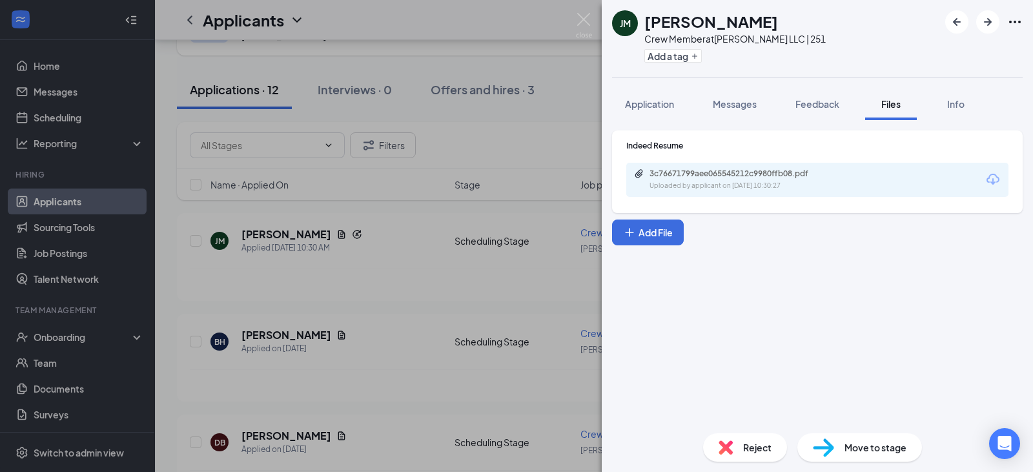
click at [369, 286] on div "JM Jordan McCall Crew Member at PJ Montgomery LLC | 251 Add a tag Application M…" at bounding box center [516, 236] width 1033 height 472
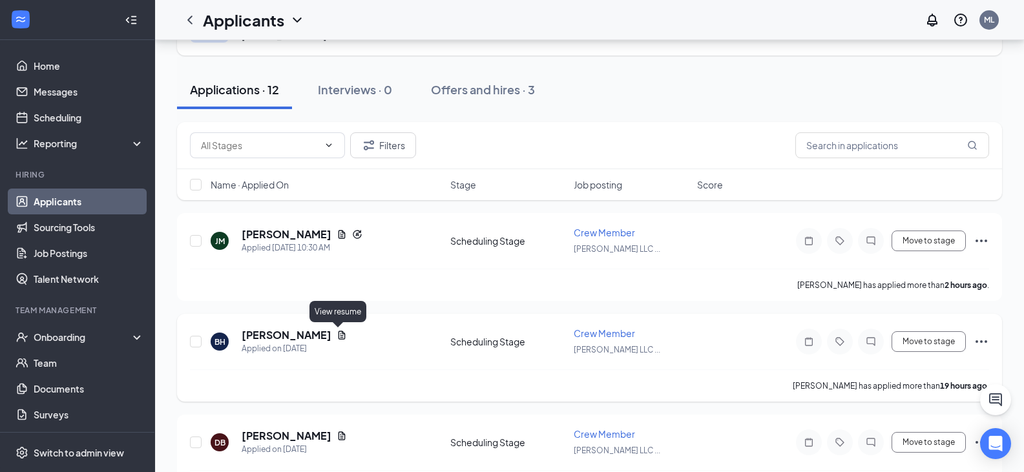
click at [340, 336] on icon "Document" at bounding box center [341, 335] width 10 height 10
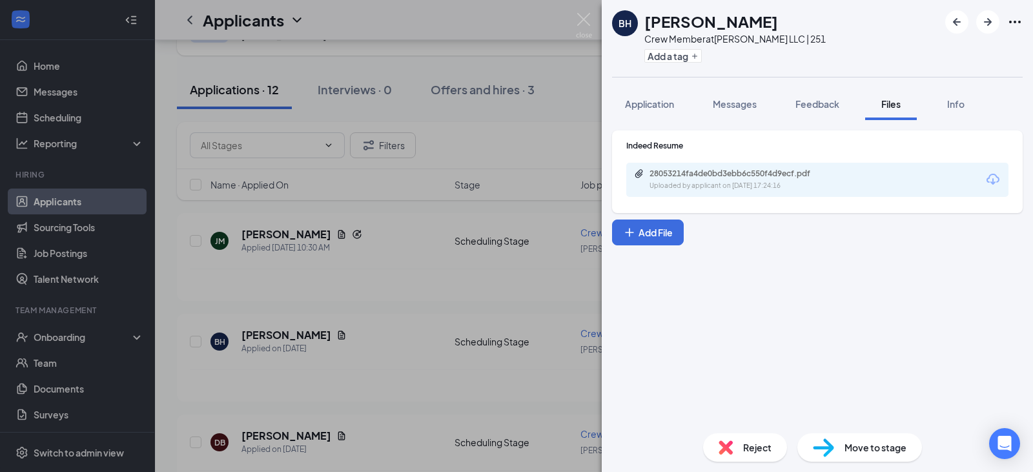
click at [846, 176] on div "28053214fa4de0bd3ebb6c550f4d9ecf.pdf Uploaded by applicant on Sep 14, 2025 at 1…" at bounding box center [817, 180] width 382 height 34
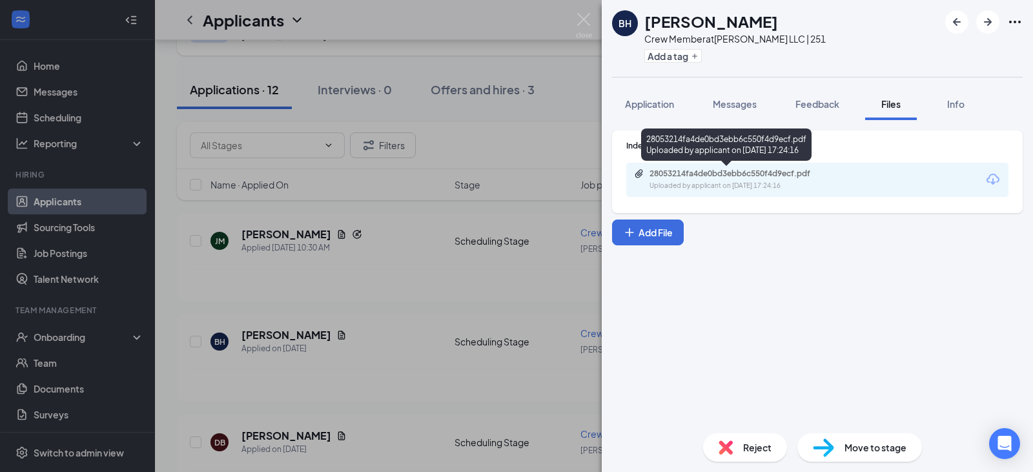
click at [746, 189] on div "Uploaded by applicant on Sep 14, 2025 at 17:24:16" at bounding box center [747, 186] width 194 height 10
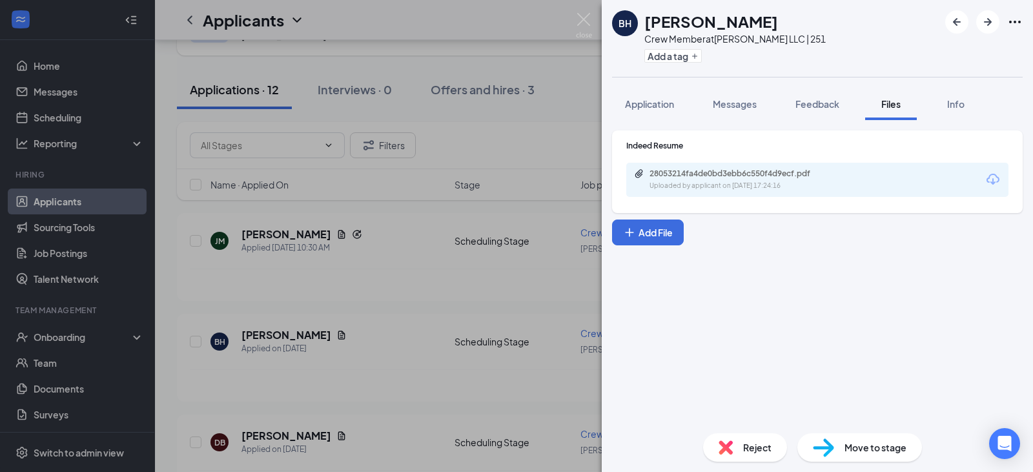
click at [444, 315] on div "BH Bertha Houghton Crew Member at PJ Montgomery LLC | 251 Add a tag Application…" at bounding box center [516, 236] width 1033 height 472
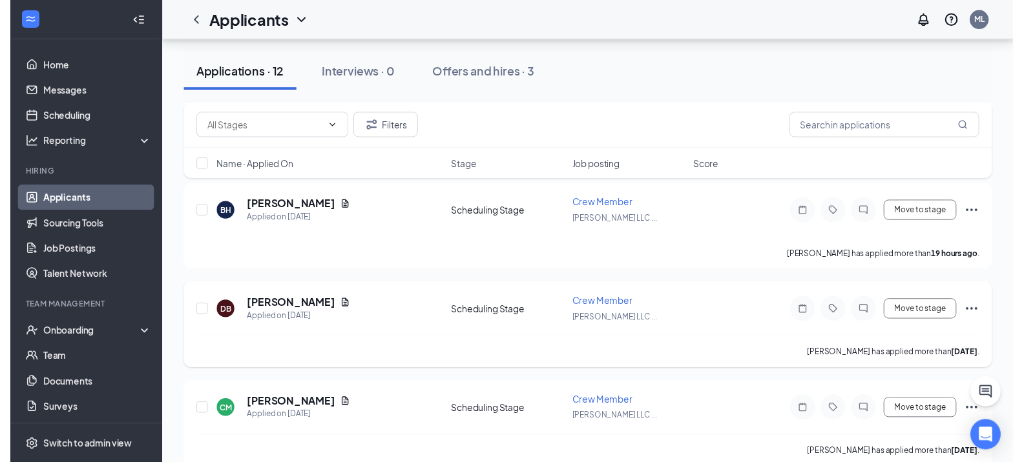
scroll to position [194, 0]
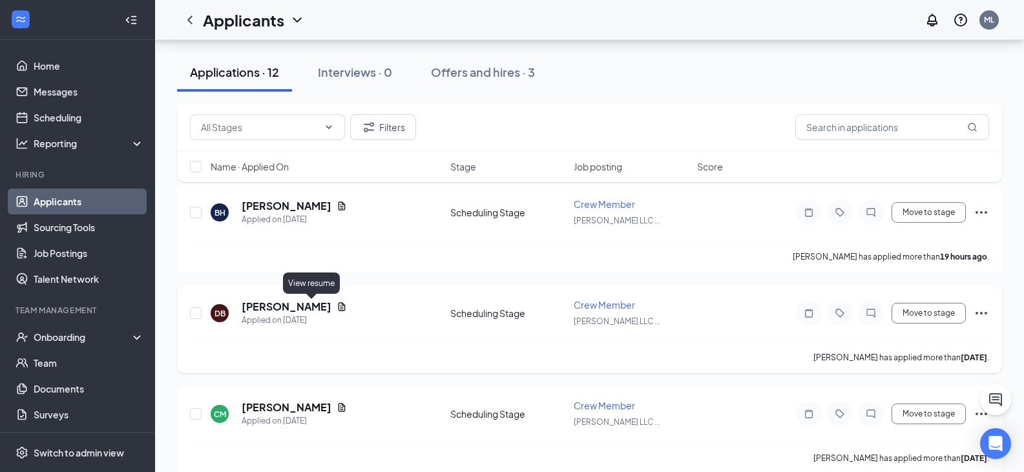
click at [336, 310] on icon "Document" at bounding box center [341, 307] width 10 height 10
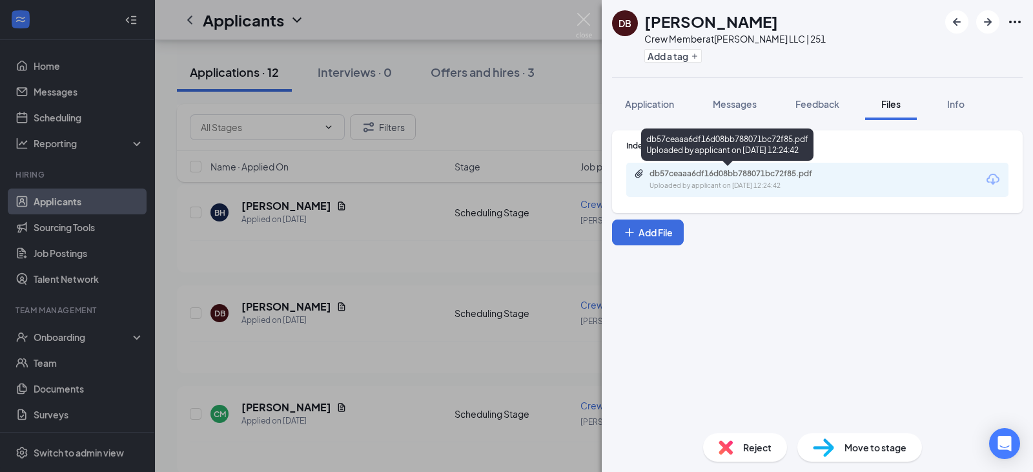
click at [749, 178] on div "db57ceaaa6df16d08bb788071bc72f85.pdf Uploaded by applicant on Sep 11, 2025 at 1…" at bounding box center [738, 180] width 209 height 23
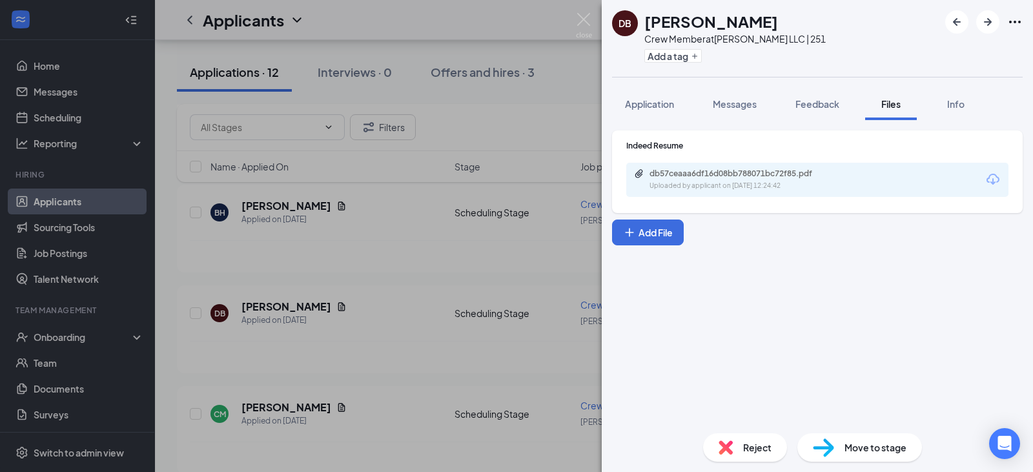
click at [434, 281] on div "DB Dylan Baker Crew Member at PJ Montgomery LLC | 251 Add a tag Application Mes…" at bounding box center [516, 236] width 1033 height 472
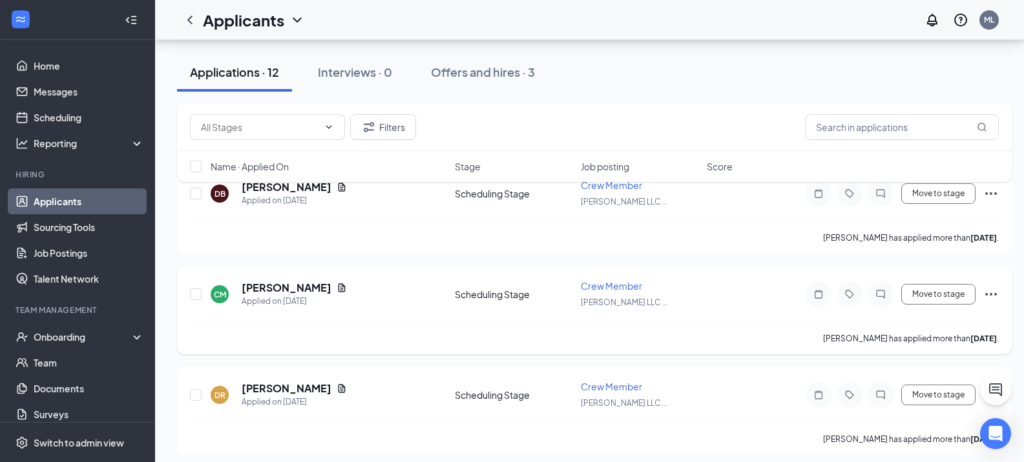
scroll to position [323, 0]
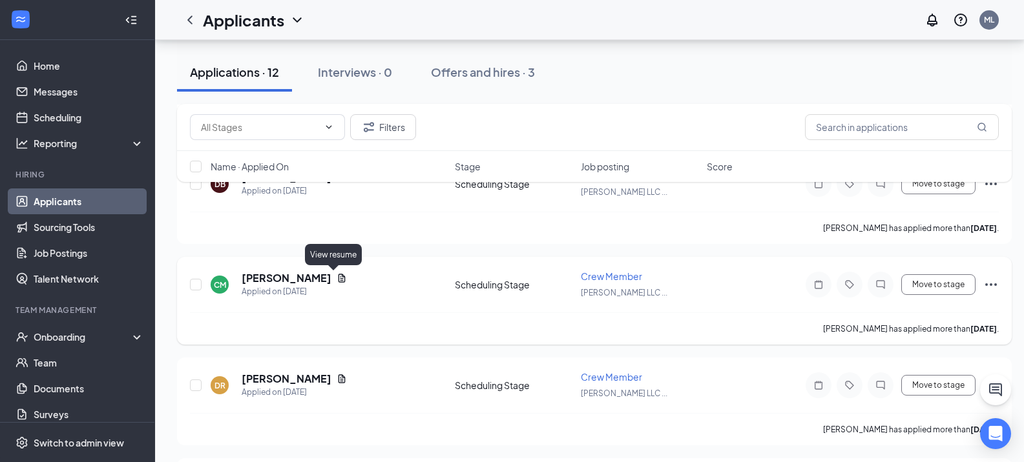
click at [338, 280] on icon "Document" at bounding box center [341, 278] width 10 height 10
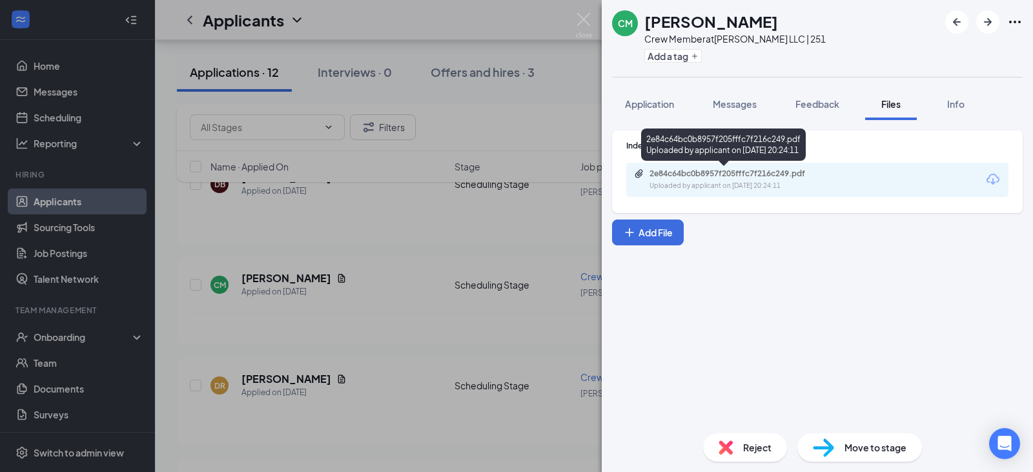
click at [794, 183] on div "Uploaded by applicant on Sep 10, 2025 at 20:24:11" at bounding box center [747, 186] width 194 height 10
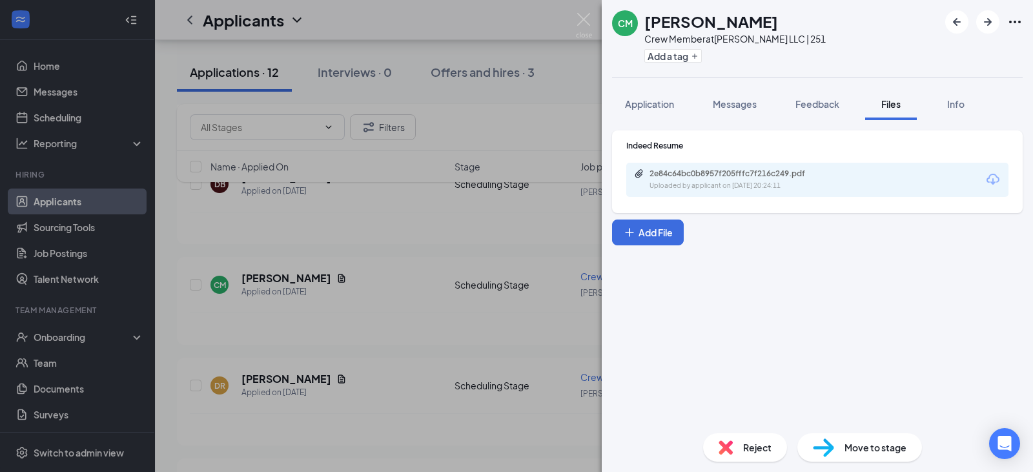
click at [404, 263] on div "CM Cordae Mcbride Crew Member at PJ Montgomery LLC | 251 Add a tag Application …" at bounding box center [516, 236] width 1033 height 472
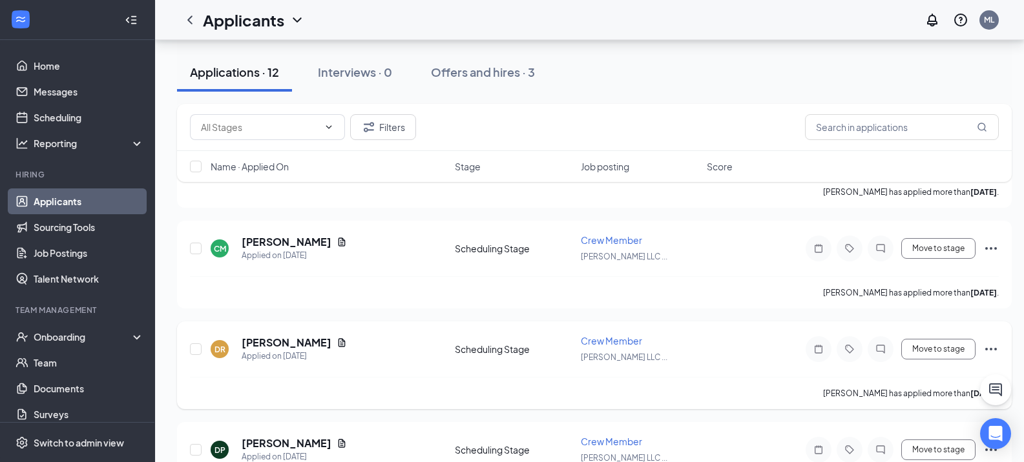
scroll to position [387, 0]
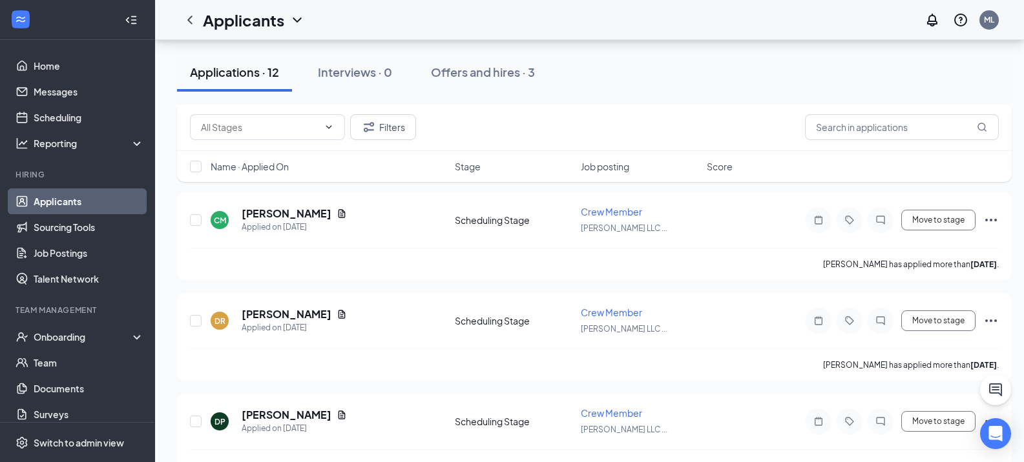
drag, startPoint x: 412, startPoint y: 356, endPoint x: 369, endPoint y: 329, distance: 51.1
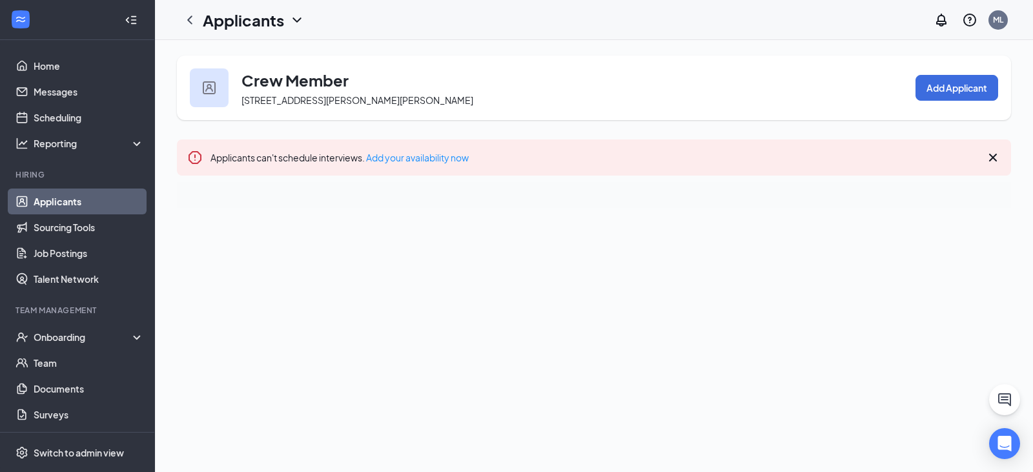
drag, startPoint x: 984, startPoint y: 156, endPoint x: 1012, endPoint y: 168, distance: 30.1
click at [989, 160] on div "Applicants can't schedule interviews. Add your availability now" at bounding box center [594, 157] width 834 height 36
click at [991, 158] on icon "Cross" at bounding box center [993, 157] width 15 height 15
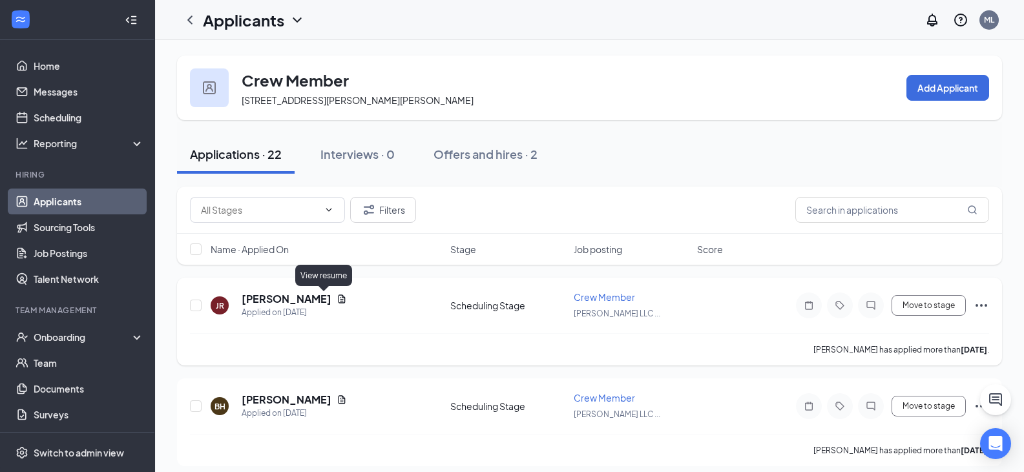
drag, startPoint x: 326, startPoint y: 298, endPoint x: 335, endPoint y: 299, distance: 9.1
click at [336, 298] on icon "Document" at bounding box center [341, 299] width 10 height 10
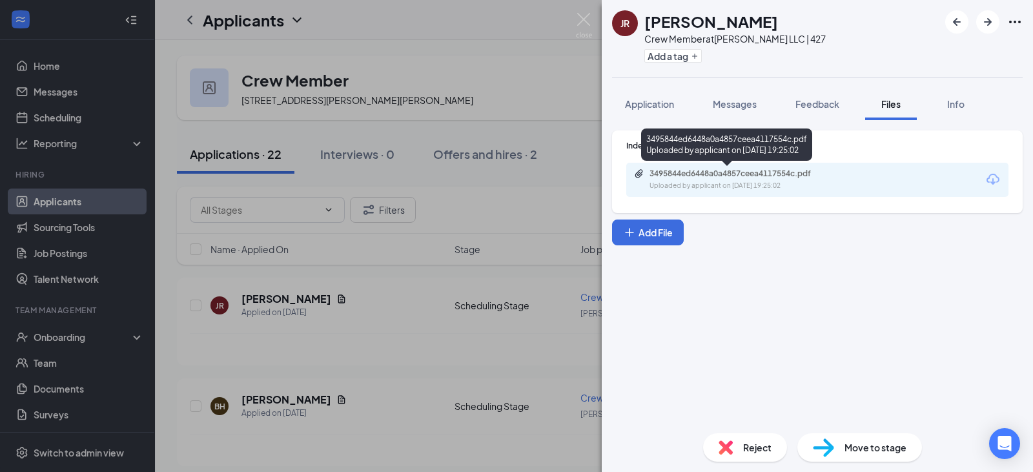
click at [734, 181] on div "Uploaded by applicant on Sep 13, 2025 at 19:25:02" at bounding box center [747, 186] width 194 height 10
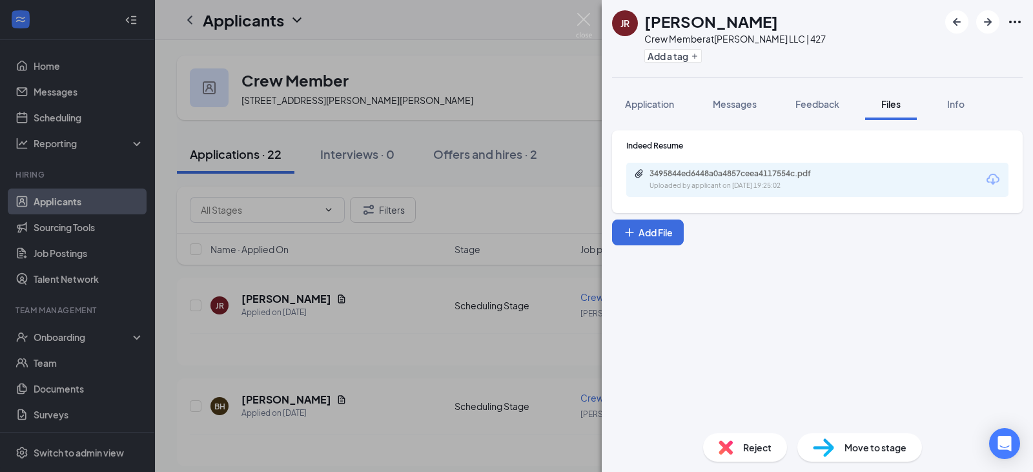
click at [395, 356] on div "JR John Robinson Crew Member at PJ Montgomery LLC | 427 Add a tag Application M…" at bounding box center [516, 236] width 1033 height 472
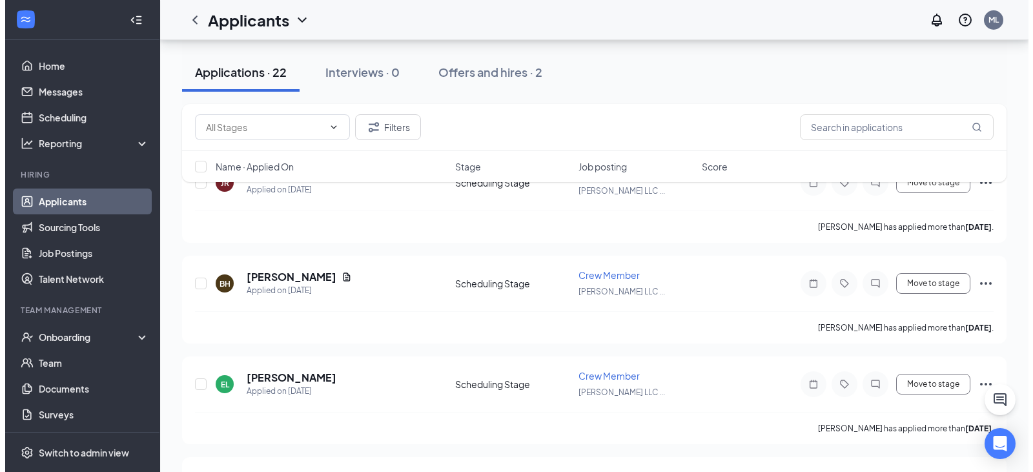
scroll to position [129, 0]
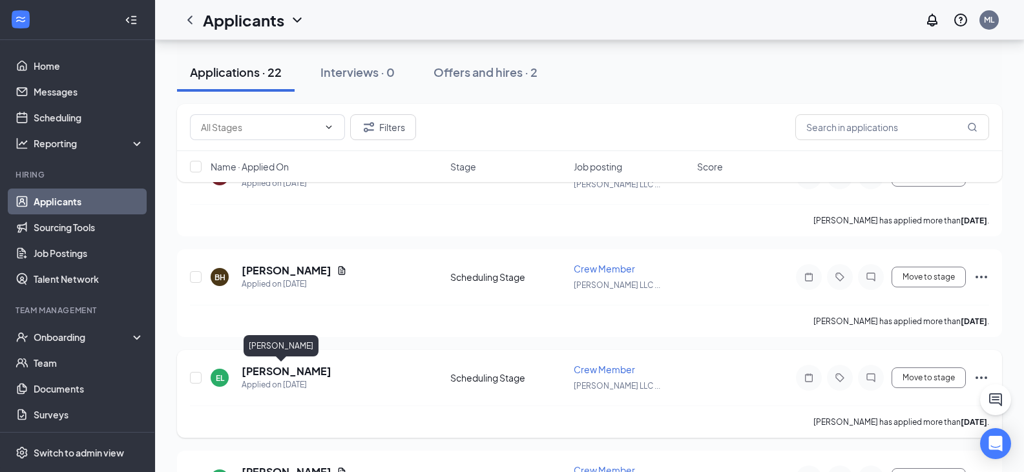
click at [267, 373] on h5 "Eriz Lopez" at bounding box center [287, 371] width 90 height 14
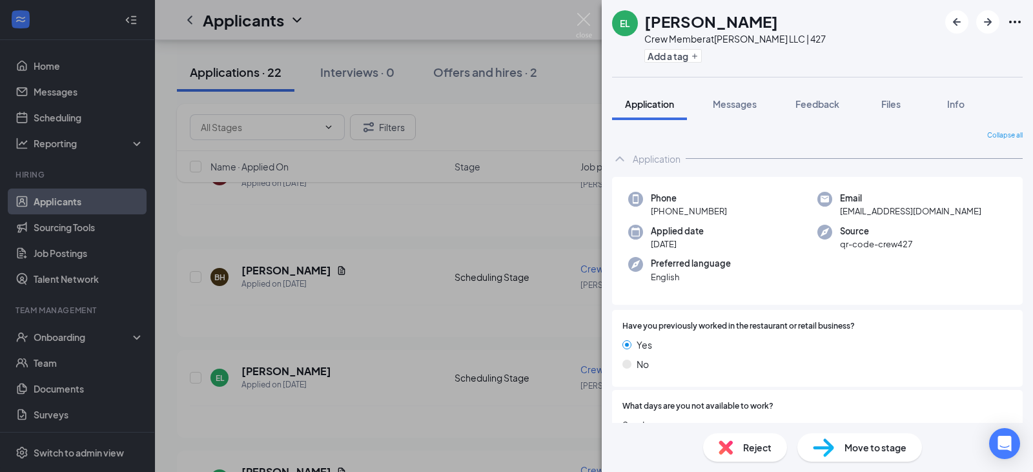
click at [404, 204] on div "EL Eriz Lopez Crew Member at PJ Montgomery LLC | 427 Add a tag Application Mess…" at bounding box center [516, 236] width 1033 height 472
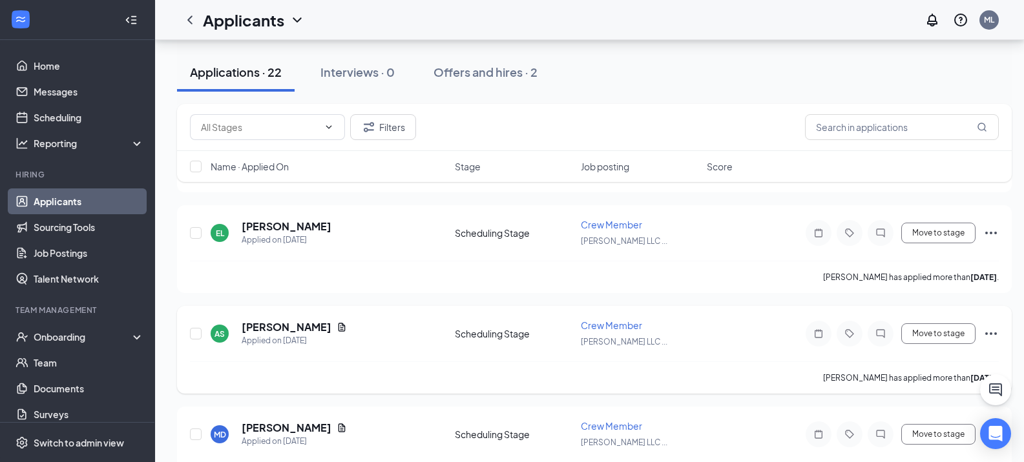
scroll to position [323, 0]
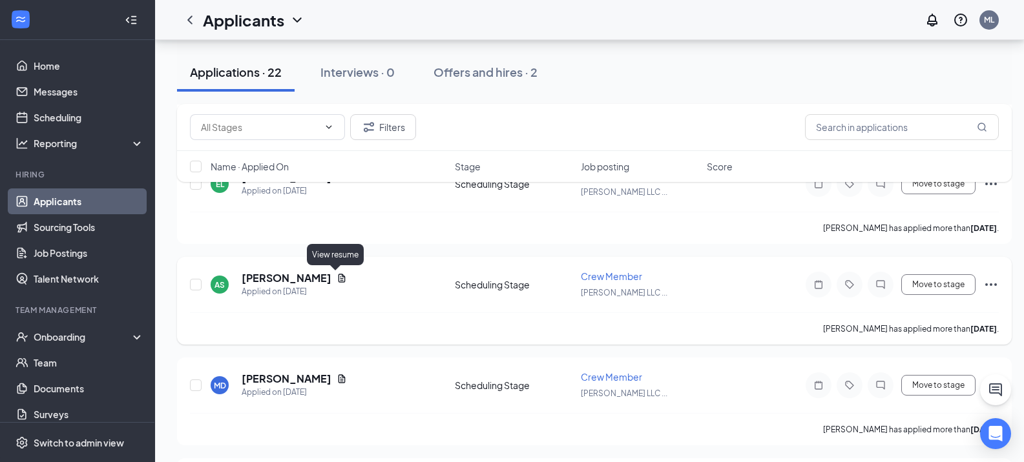
click at [338, 279] on icon "Document" at bounding box center [341, 278] width 7 height 8
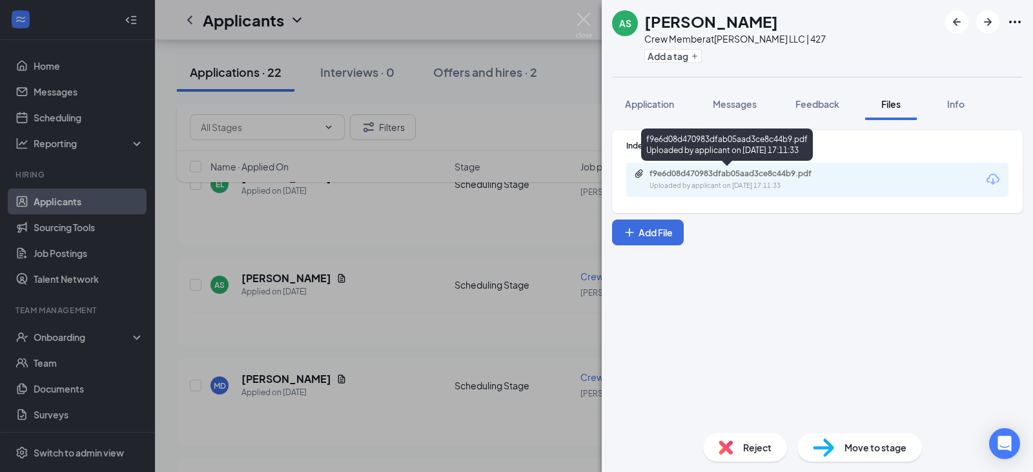
click at [841, 178] on div "f9e6d08d470983dfab05aad3ce8c44b9.pdf" at bounding box center [738, 174] width 209 height 10
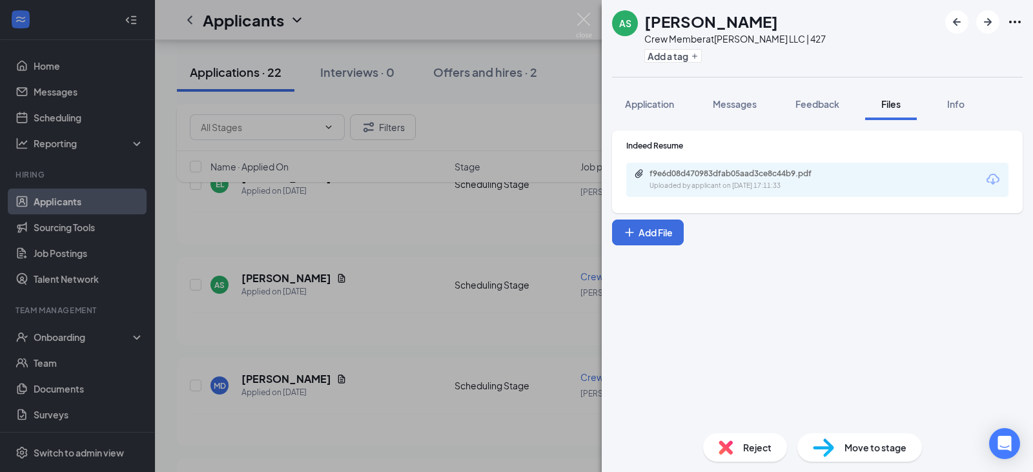
click at [402, 339] on div "AS Alaysia Straughn Crew Member at PJ Montgomery LLC | 427 Add a tag Applicatio…" at bounding box center [516, 236] width 1033 height 472
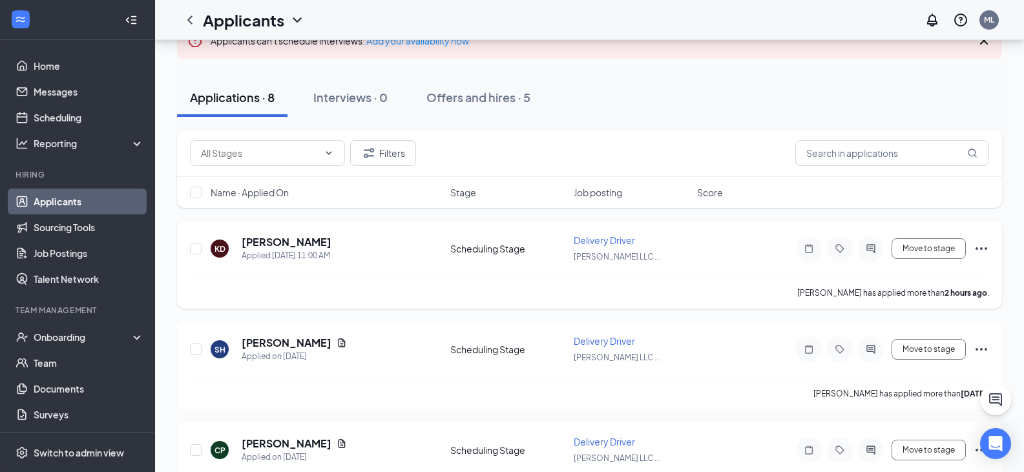
scroll to position [129, 0]
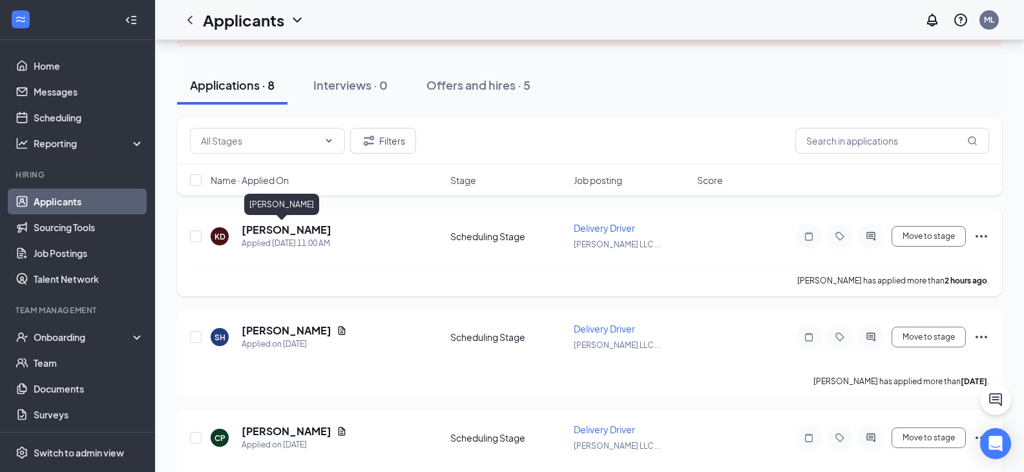
click at [279, 234] on h5 "[PERSON_NAME]" at bounding box center [287, 230] width 90 height 14
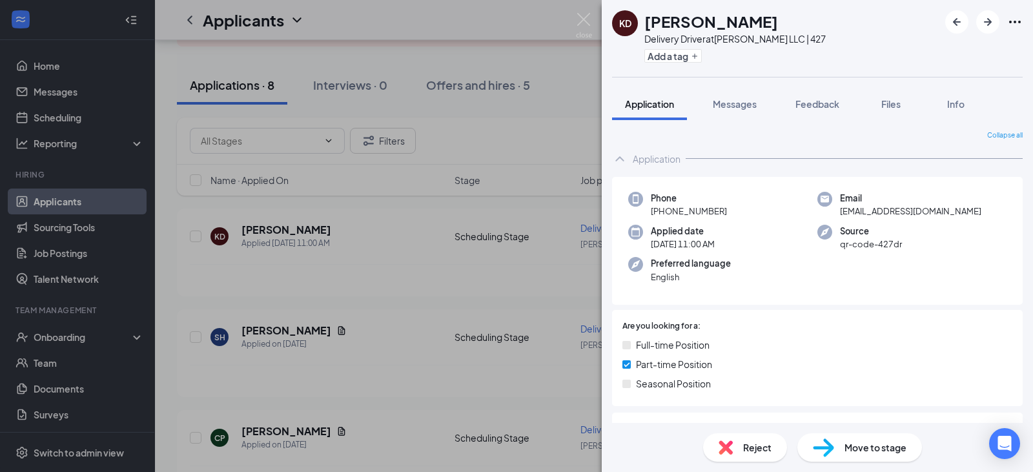
click at [353, 293] on div "KD [PERSON_NAME] Delivery Driver at [PERSON_NAME] LLC | 427 Add a tag Applicati…" at bounding box center [516, 236] width 1033 height 472
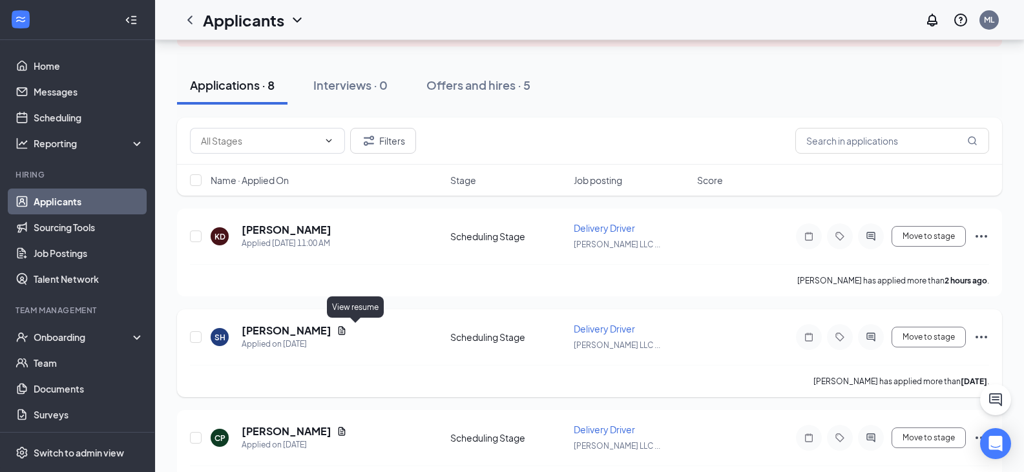
click at [347, 329] on icon "Document" at bounding box center [341, 330] width 10 height 10
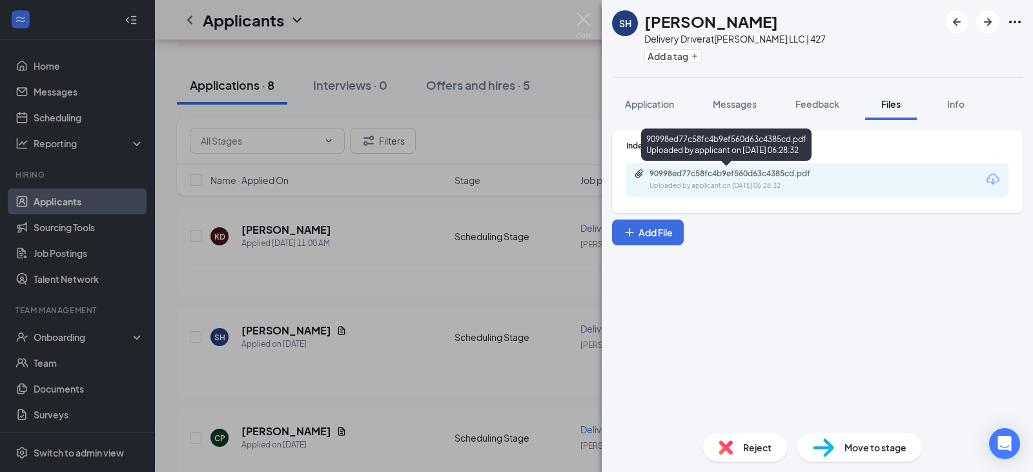
click at [823, 188] on div "Uploaded by applicant on [DATE] 06:28:32" at bounding box center [747, 186] width 194 height 10
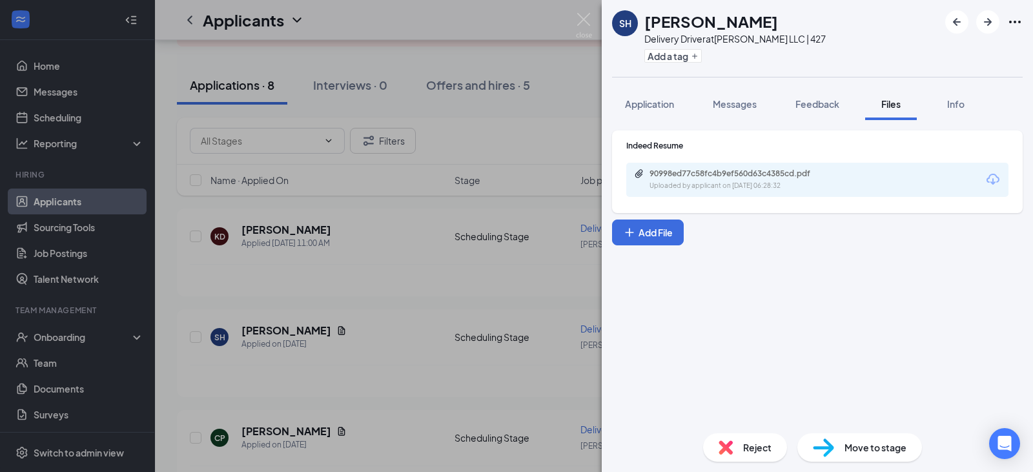
click at [437, 229] on div "SH [PERSON_NAME] Delivery Driver at [PERSON_NAME] LLC | 427 Add a tag Applicati…" at bounding box center [516, 236] width 1033 height 472
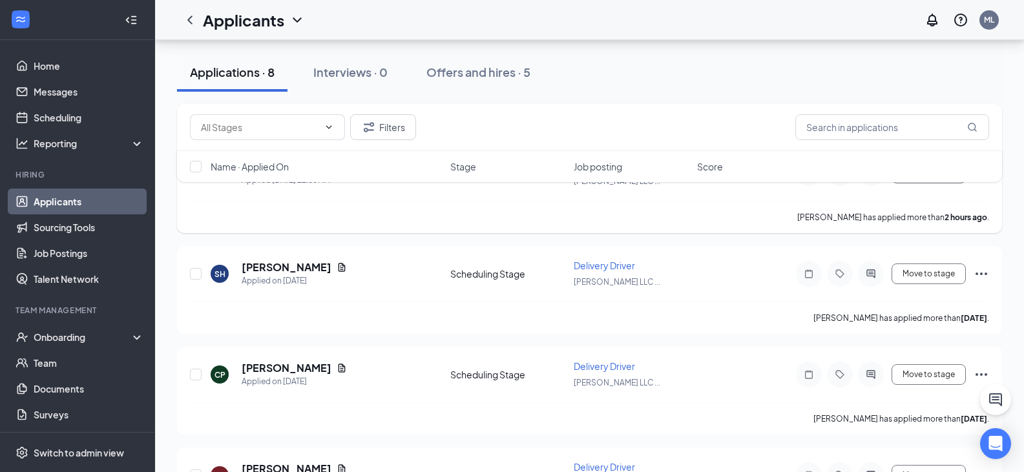
scroll to position [129, 0]
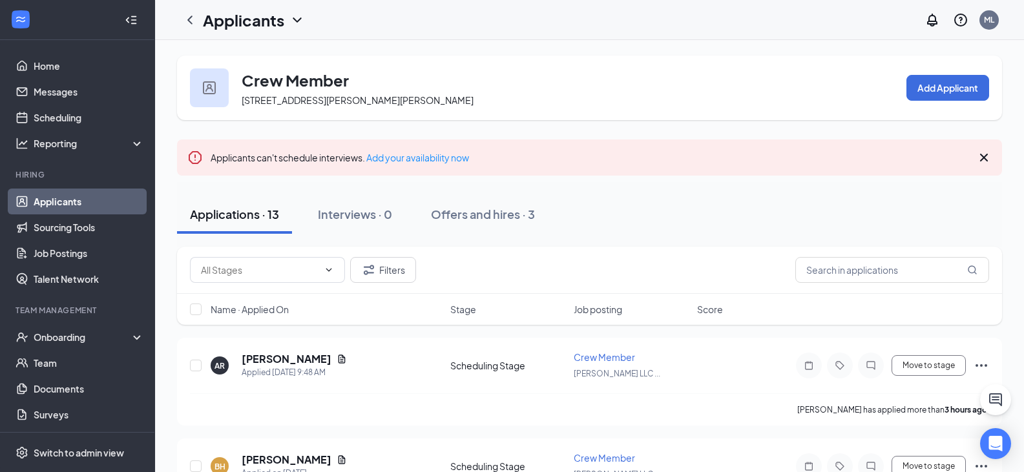
click at [980, 166] on div "Applicants can't schedule interviews. Add your availability now" at bounding box center [589, 157] width 825 height 36
click at [980, 159] on icon "Cross" at bounding box center [983, 157] width 15 height 15
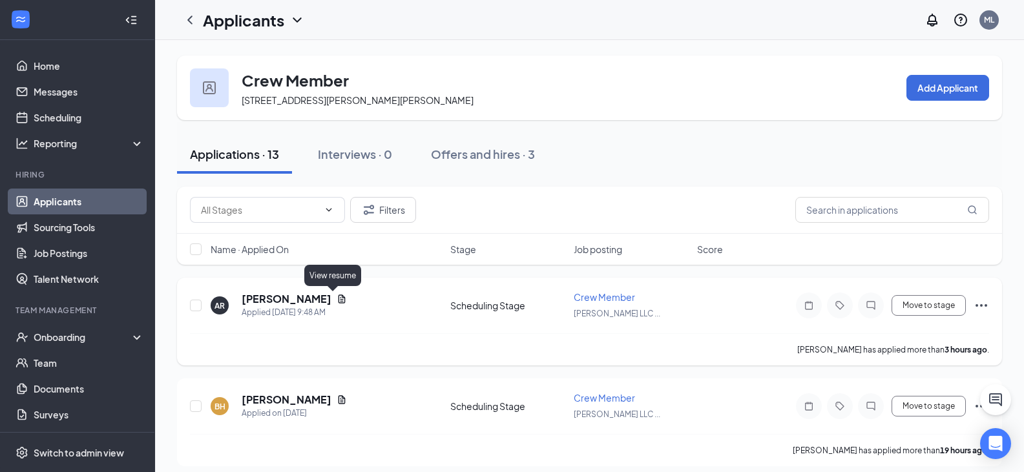
click at [338, 301] on icon "Document" at bounding box center [341, 298] width 7 height 8
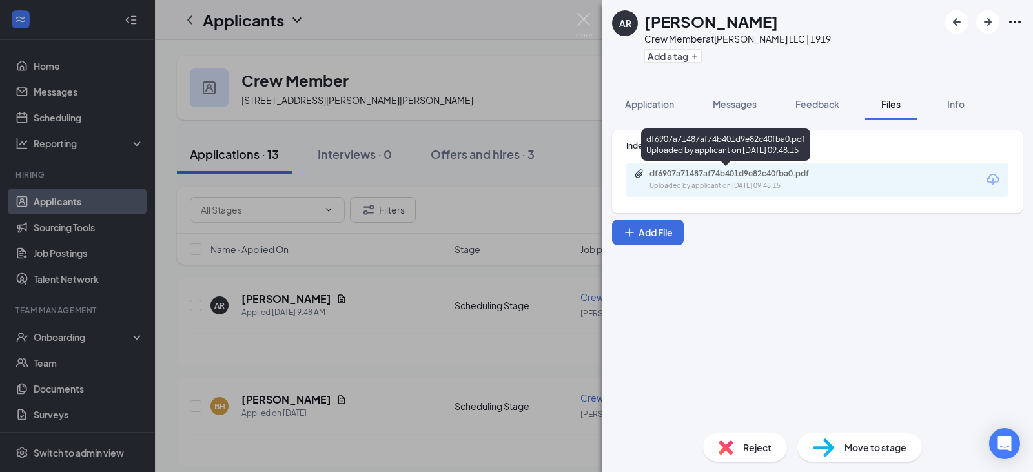
click at [766, 190] on div "Uploaded by applicant on Sep 15, 2025 at 09:48:15" at bounding box center [747, 186] width 194 height 10
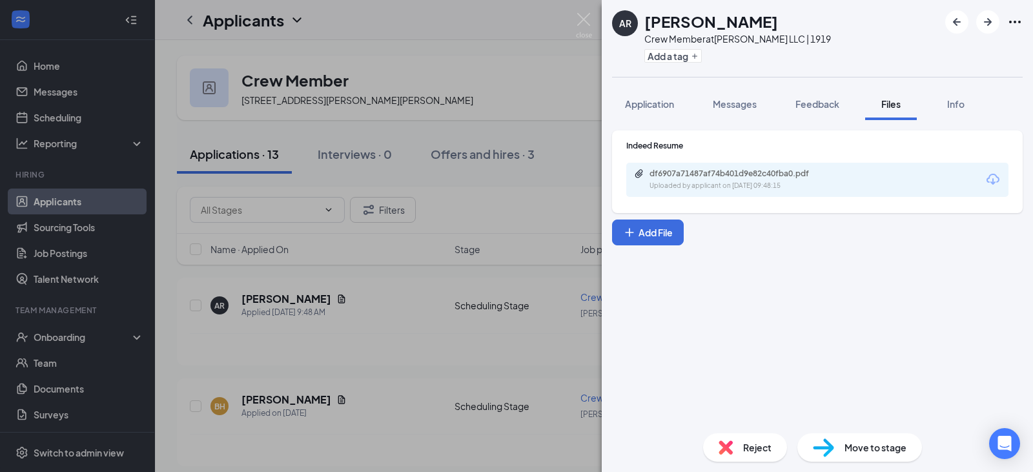
click at [391, 339] on div "AR Arneisha Rogers Crew Member at PJ Montgomery LLC | 1919 Add a tag Applicatio…" at bounding box center [516, 236] width 1033 height 472
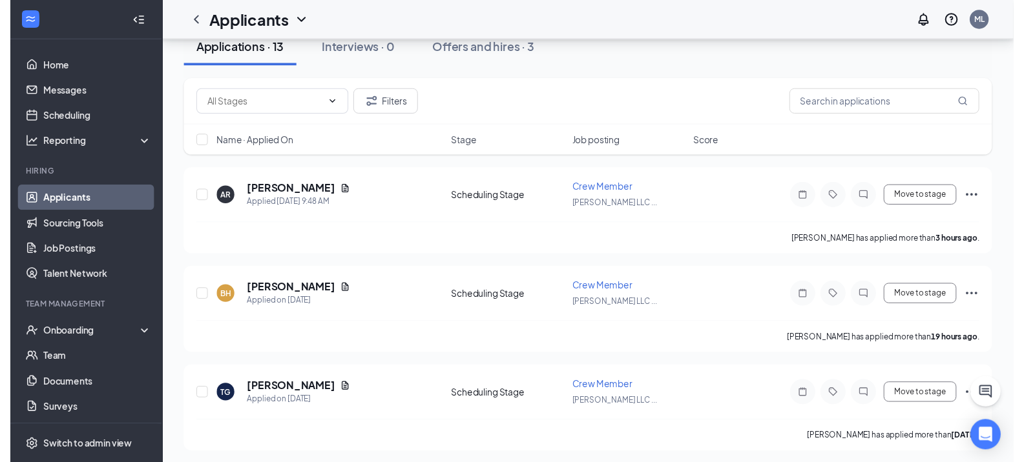
scroll to position [129, 0]
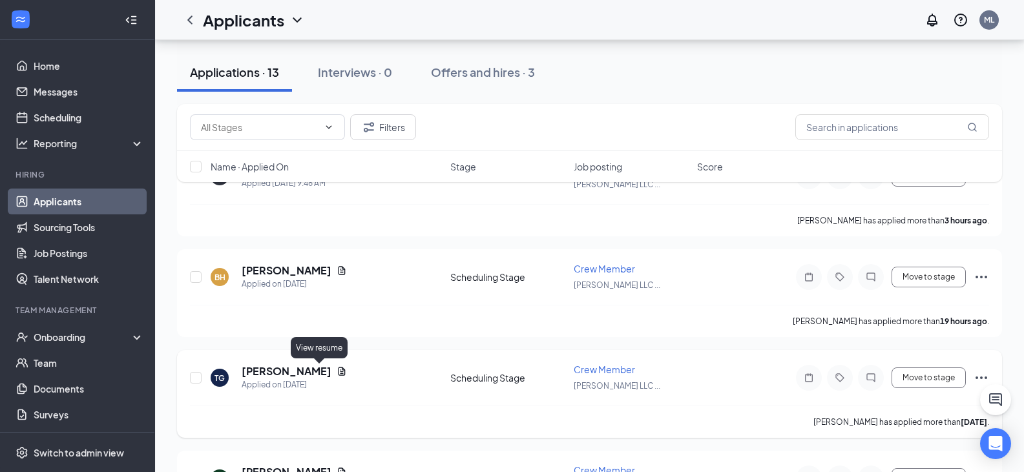
click at [336, 367] on icon "Document" at bounding box center [341, 371] width 10 height 10
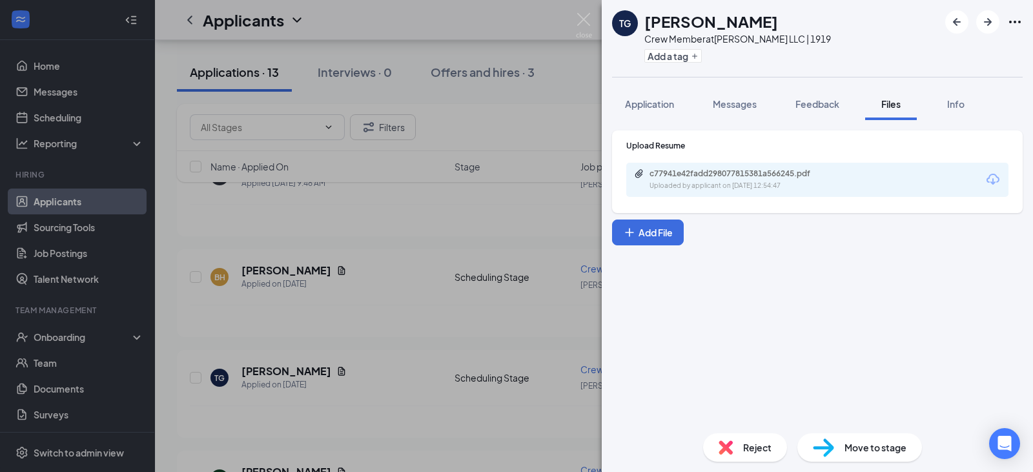
click at [807, 185] on div "Uploaded by applicant on Sep 11, 2025 at 12:54:47" at bounding box center [747, 186] width 194 height 10
click at [429, 351] on div "TG Terrell Gunter Crew Member at PJ Montgomery LLC | 1919 Add a tag Application…" at bounding box center [516, 236] width 1033 height 472
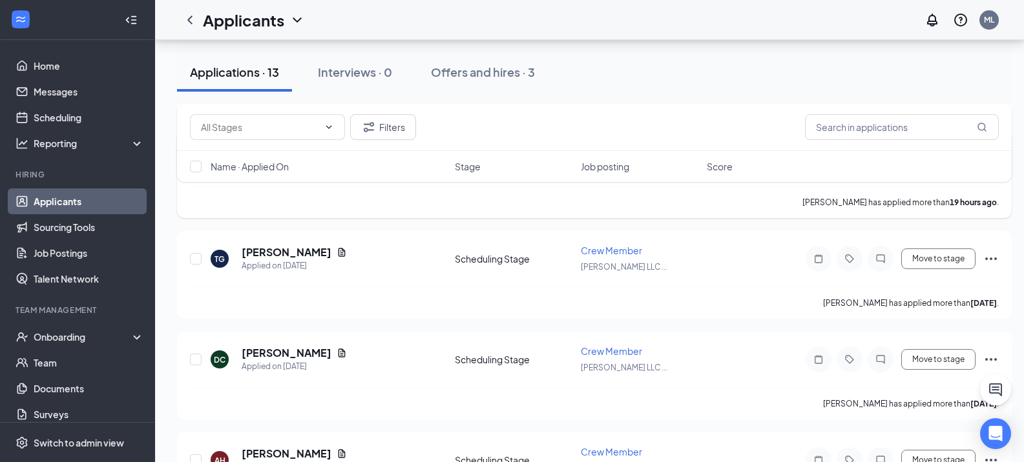
scroll to position [258, 0]
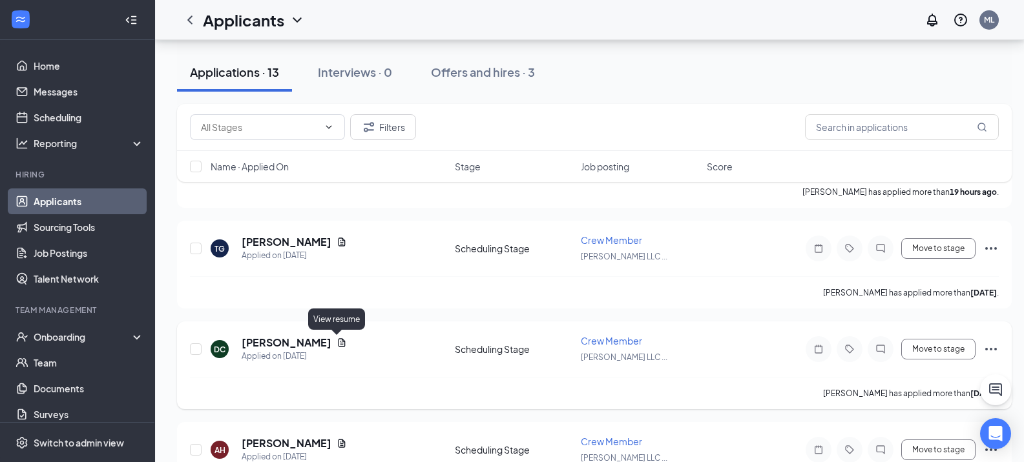
click at [338, 342] on icon "Document" at bounding box center [341, 342] width 7 height 8
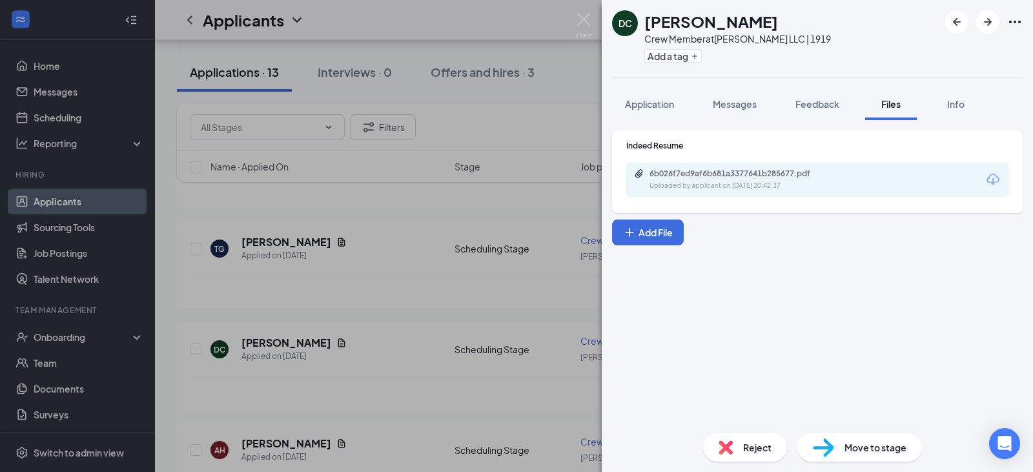
click at [749, 182] on div "Uploaded by applicant on Sep 10, 2025 at 20:42:37" at bounding box center [747, 186] width 194 height 10
click at [425, 294] on div "DC Donnell Coleman Crew Member at PJ Montgomery LLC | 1919 Add a tag Applicatio…" at bounding box center [516, 236] width 1033 height 472
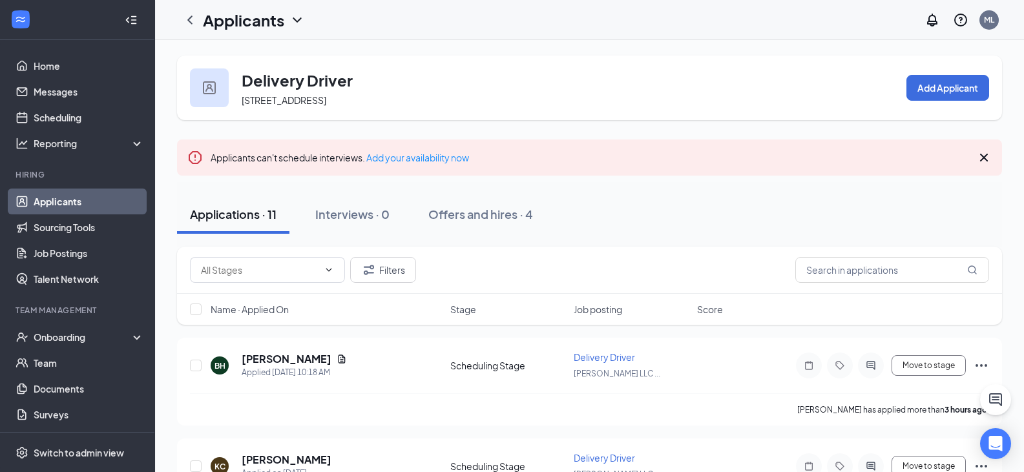
click at [984, 160] on icon "Cross" at bounding box center [983, 157] width 15 height 15
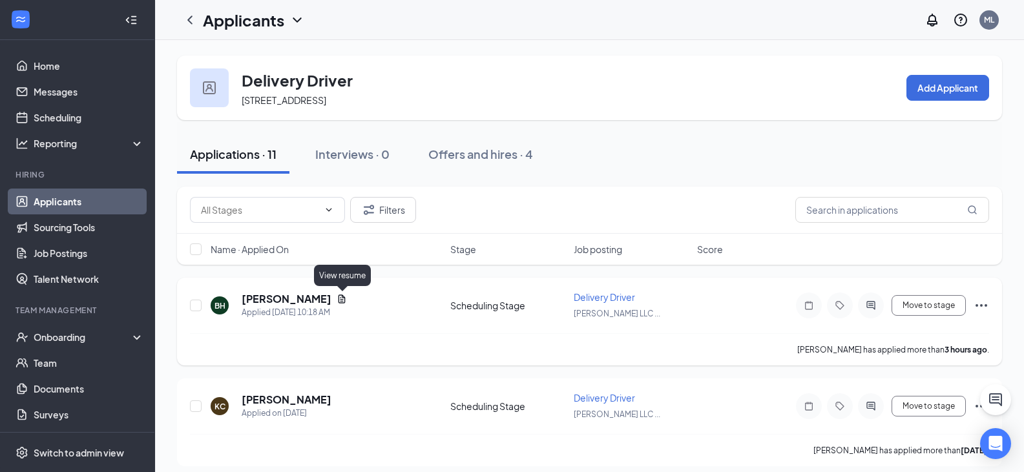
click at [342, 298] on icon "Document" at bounding box center [341, 299] width 10 height 10
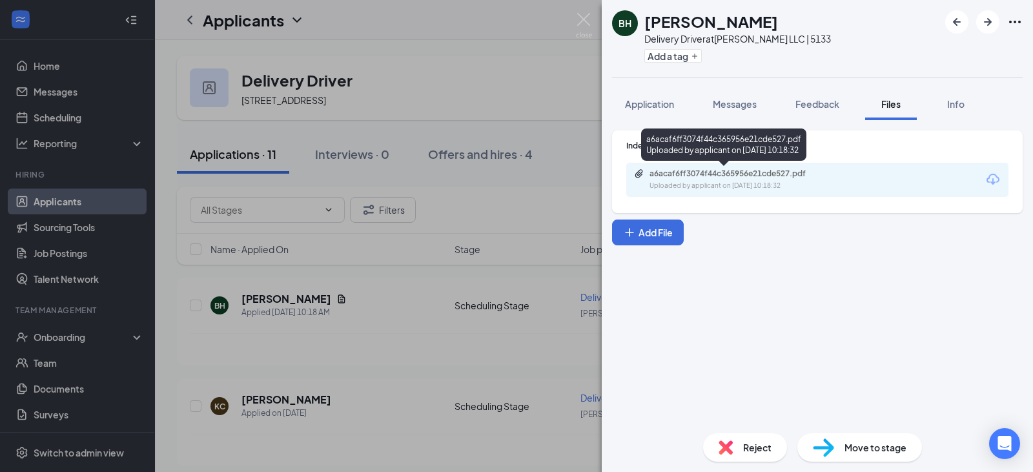
click at [738, 190] on div "Uploaded by applicant on Sep 15, 2025 at 10:18:32" at bounding box center [747, 186] width 194 height 10
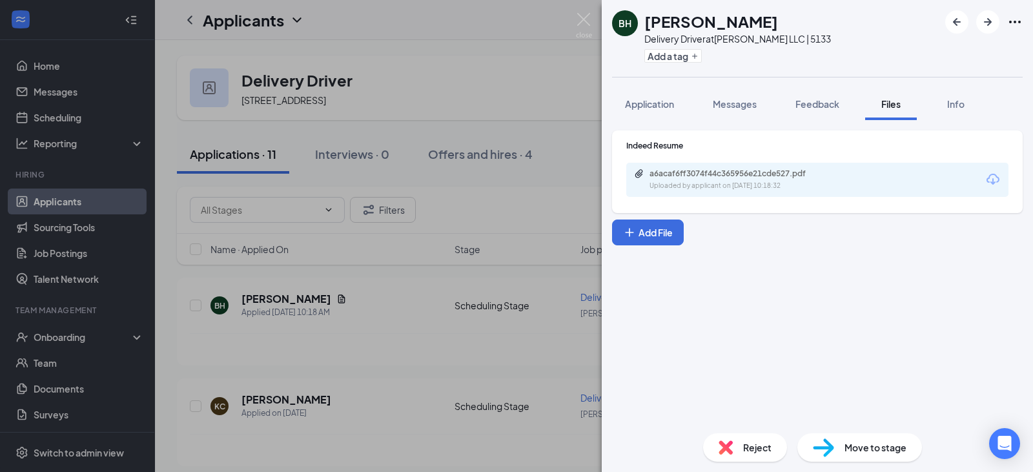
click at [420, 345] on div "BH Barthonia Howard Delivery Driver at PJ Montgomery LLC | 5133 Add a tag Appli…" at bounding box center [516, 236] width 1033 height 472
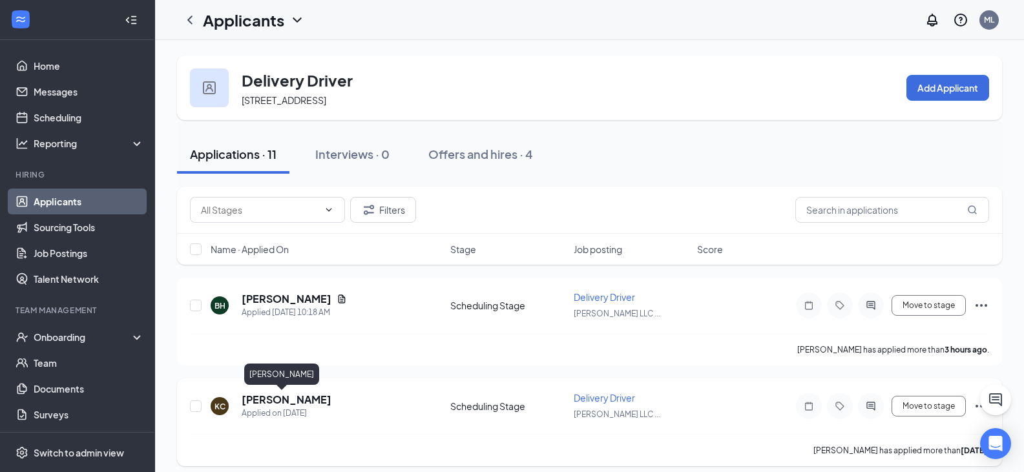
click at [267, 400] on h5 "Keaton Cali" at bounding box center [287, 400] width 90 height 14
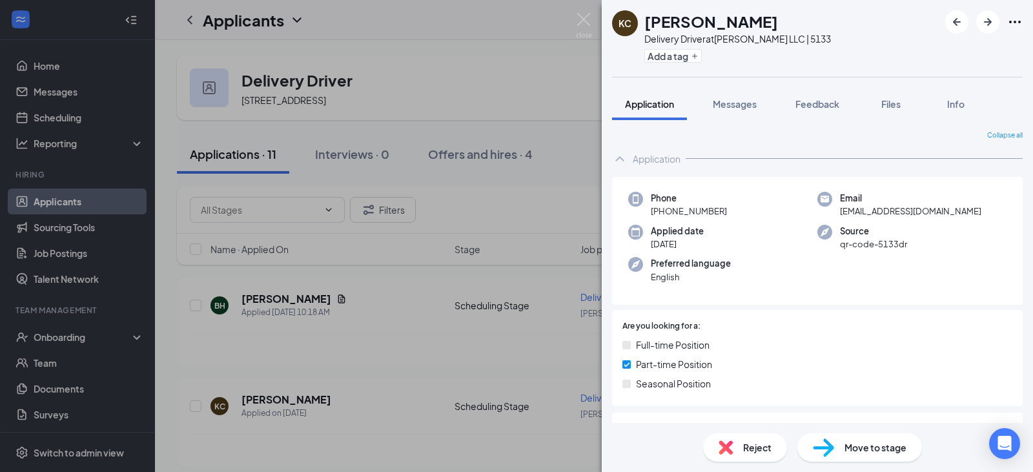
drag, startPoint x: 399, startPoint y: 374, endPoint x: 393, endPoint y: 386, distance: 13.6
click at [399, 374] on div "KC Keaton Cali Delivery Driver at PJ Montgomery LLC | 5133 Add a tag Applicatio…" at bounding box center [516, 236] width 1033 height 472
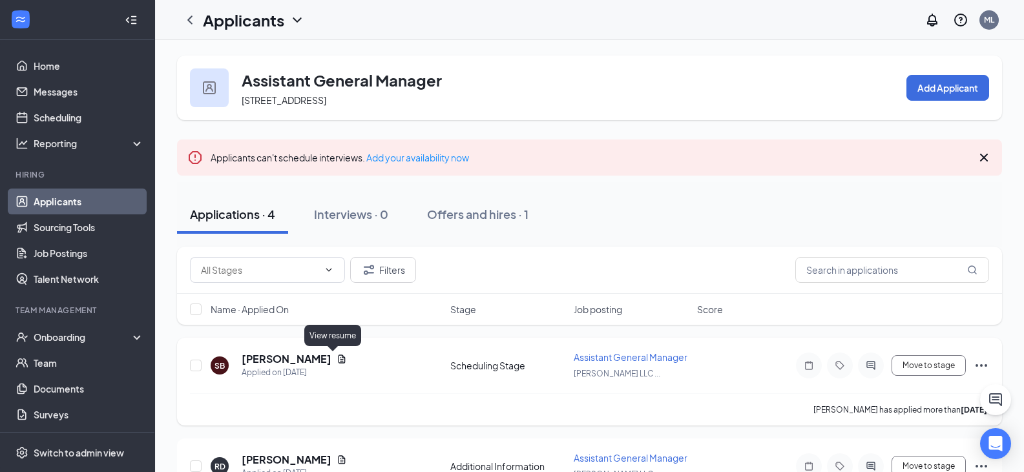
click at [338, 361] on icon "Document" at bounding box center [341, 359] width 7 height 8
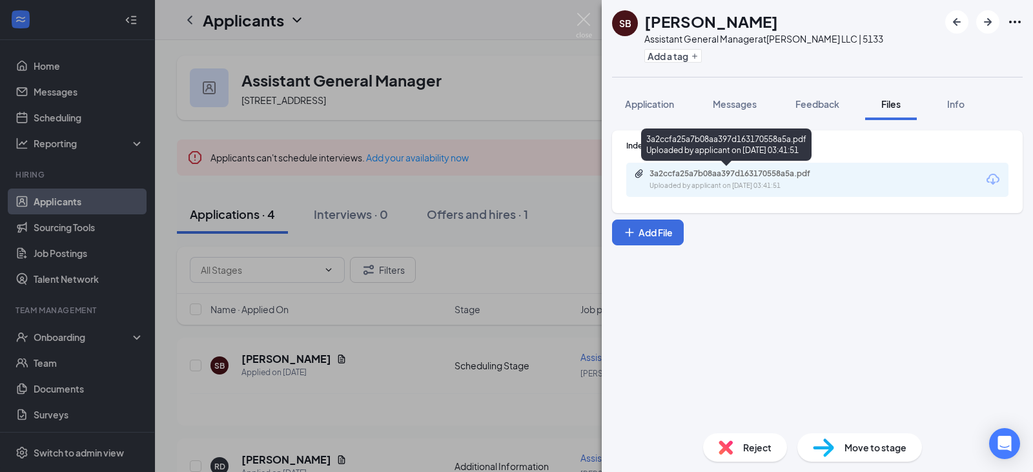
click at [764, 177] on div "3a2ccfa25a7b08aa397d163170558a5a.pdf" at bounding box center [740, 174] width 181 height 10
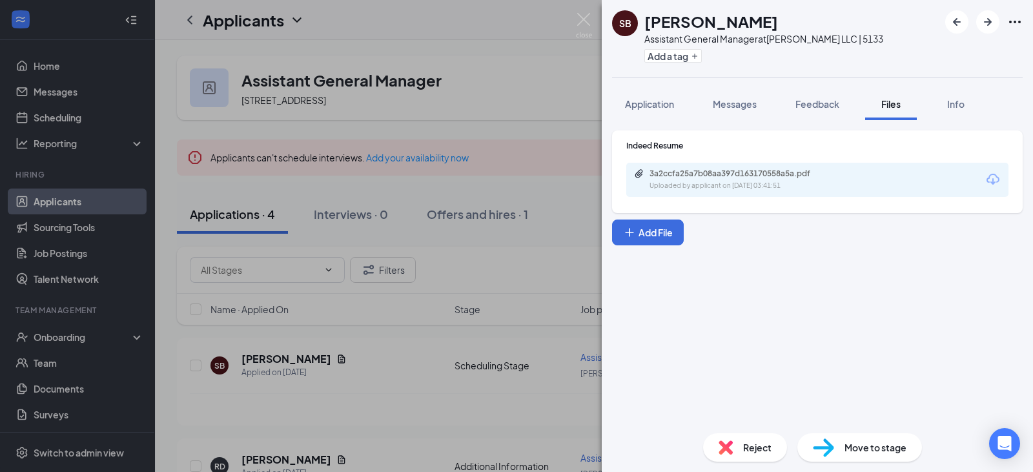
click at [397, 402] on div "SB [PERSON_NAME] Assistant General Manager at [PERSON_NAME] LLC | 5133 Add a ta…" at bounding box center [516, 236] width 1033 height 472
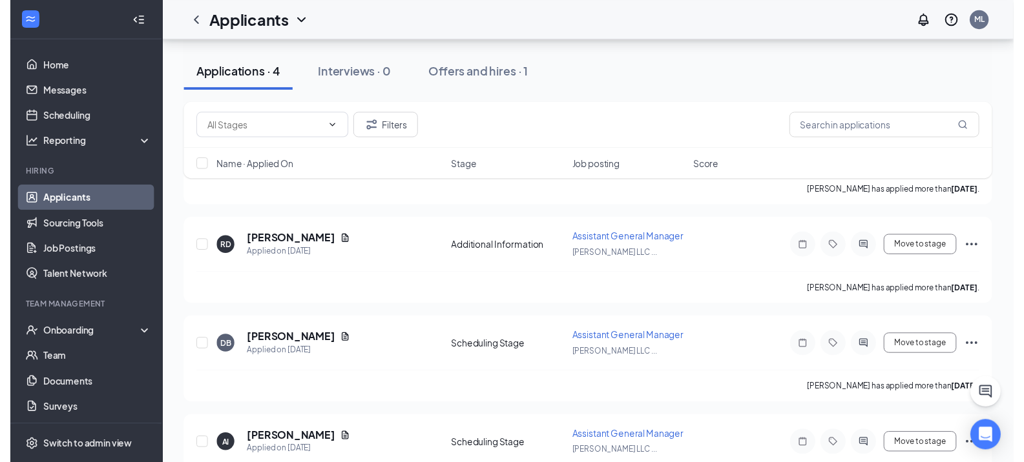
scroll to position [271, 0]
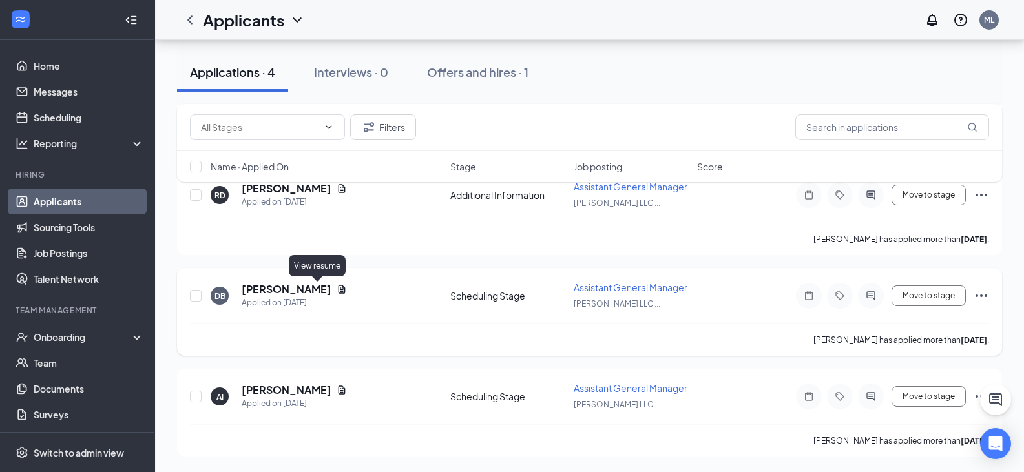
click at [336, 289] on icon "Document" at bounding box center [341, 289] width 10 height 10
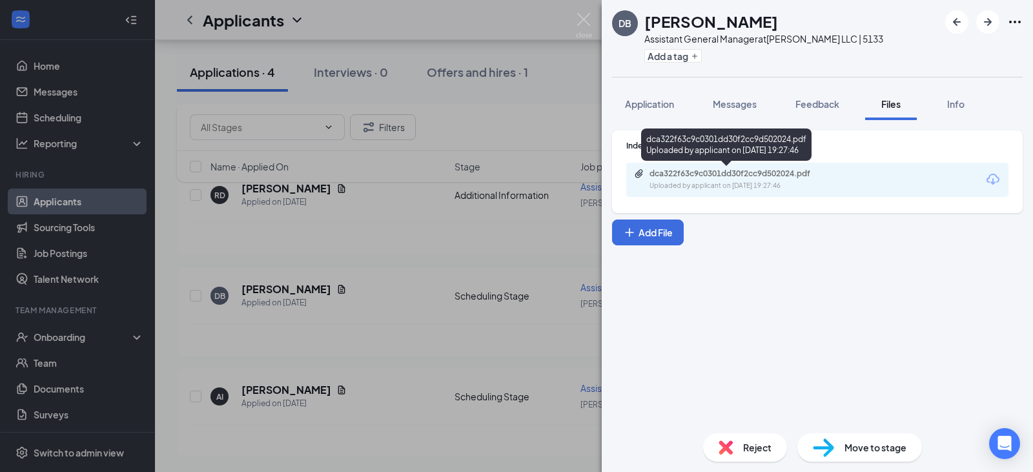
click at [805, 177] on div "dca322f63c9c0301dd30f2cc9d502024.pdf" at bounding box center [740, 174] width 181 height 10
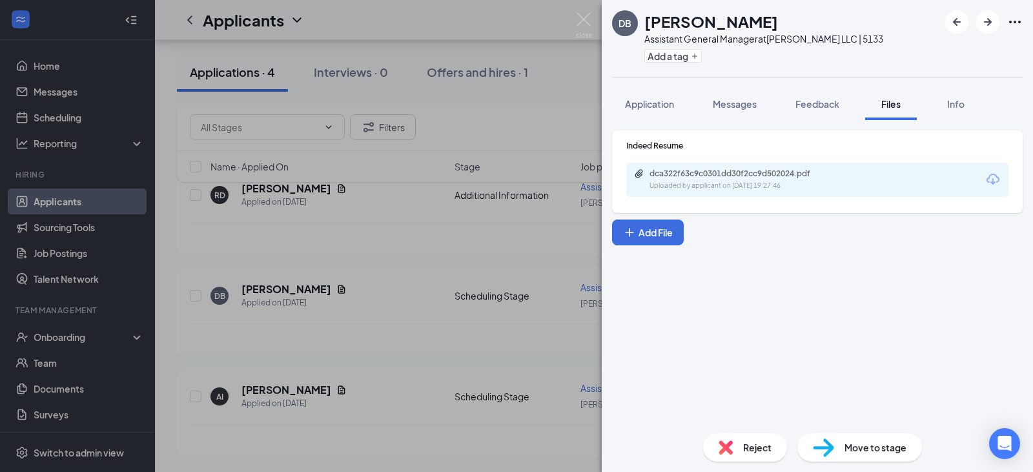
click at [403, 359] on div "[PERSON_NAME] Assistant General Manager at [PERSON_NAME] LLC | 5133 Add a tag A…" at bounding box center [516, 236] width 1033 height 472
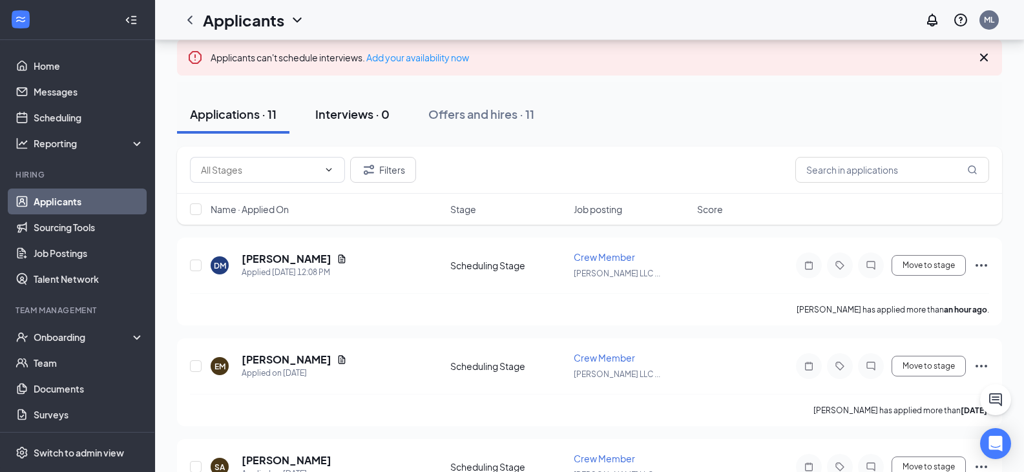
scroll to position [129, 0]
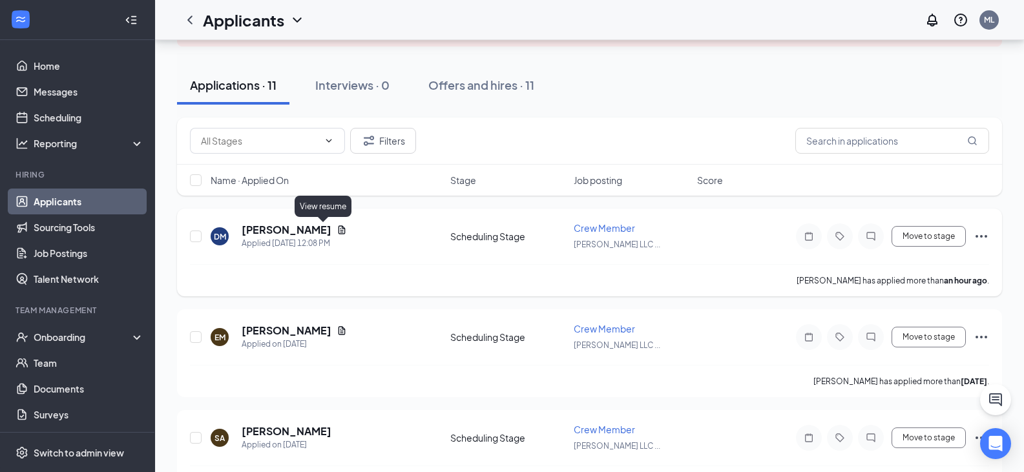
click at [336, 228] on icon "Document" at bounding box center [341, 230] width 10 height 10
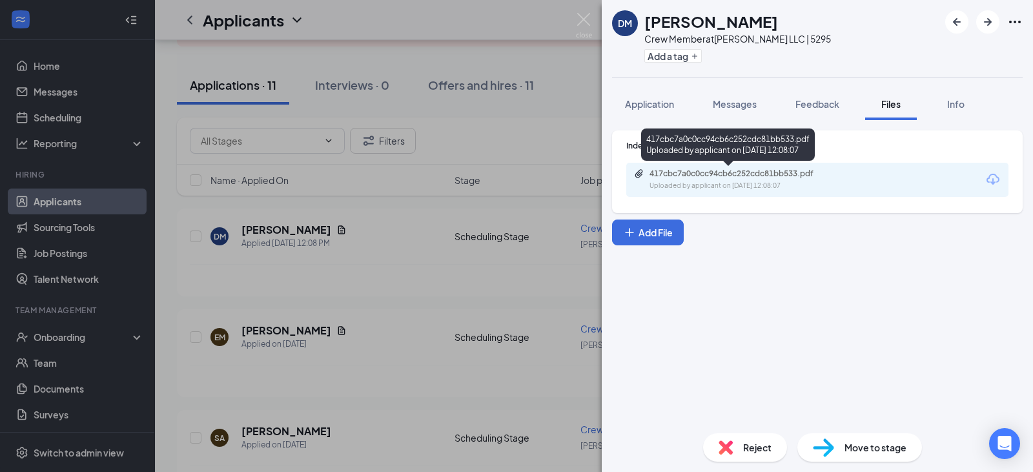
click at [750, 183] on div "Uploaded by applicant on [DATE] 12:08:07" at bounding box center [747, 186] width 194 height 10
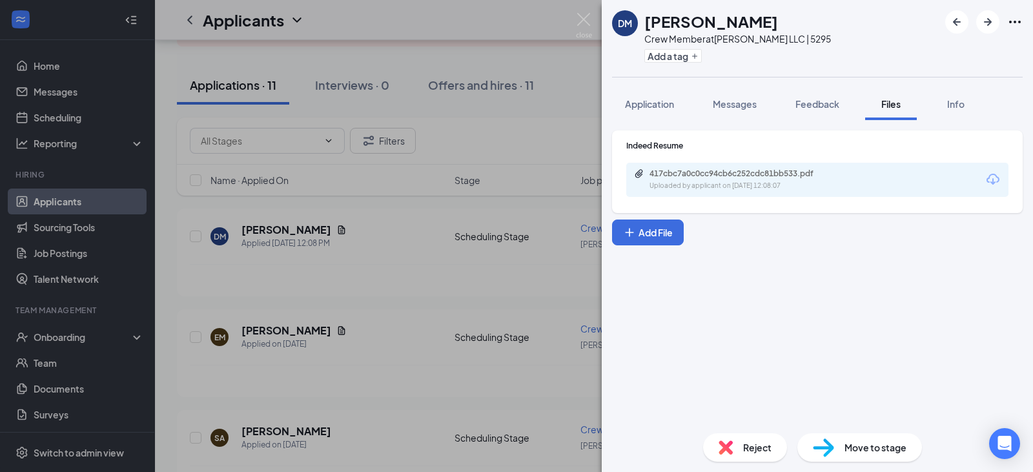
click at [385, 318] on div "[PERSON_NAME] Crew Member at [PERSON_NAME] LLC | 5295 Add a tag Application Mes…" at bounding box center [516, 236] width 1033 height 472
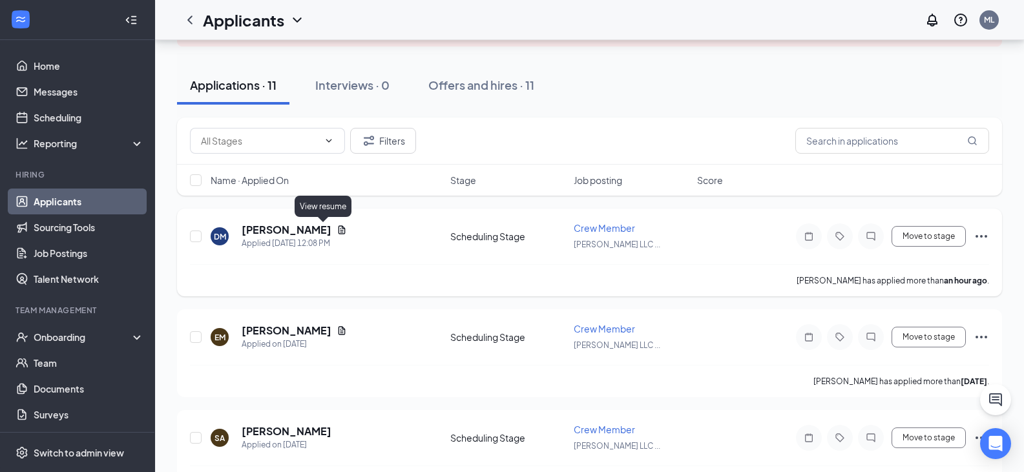
click at [336, 232] on icon "Document" at bounding box center [341, 230] width 10 height 10
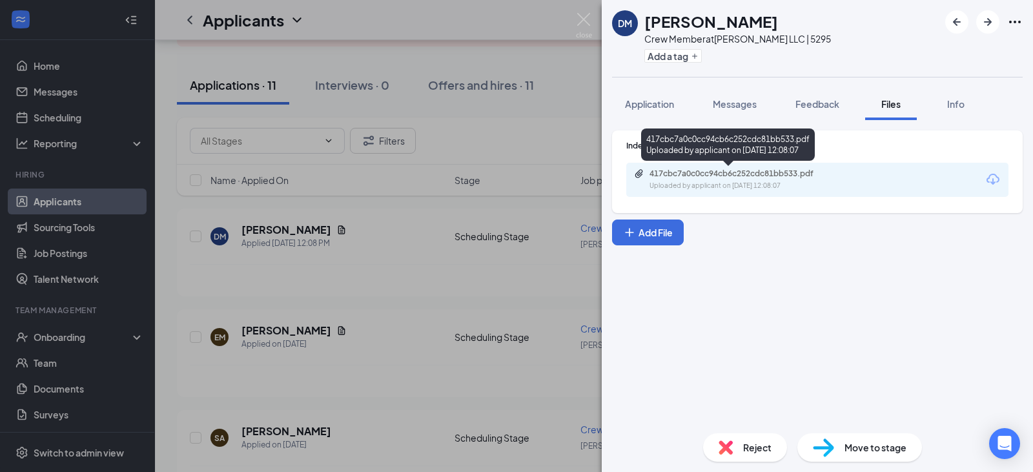
click at [778, 193] on div "417cbc7a0c0cc94cb6c252cdc81bb533.pdf Uploaded by applicant on [DATE] 12:08:07" at bounding box center [817, 180] width 382 height 34
click at [759, 182] on div "Uploaded by applicant on [DATE] 12:08:07" at bounding box center [747, 186] width 194 height 10
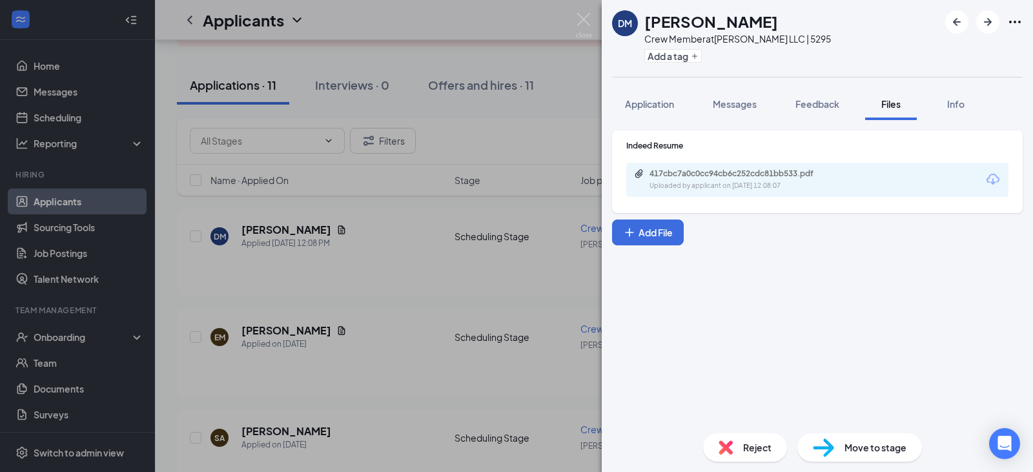
click at [352, 296] on div "[PERSON_NAME] Crew Member at [PERSON_NAME] LLC | 5295 Add a tag Application Mes…" at bounding box center [516, 236] width 1033 height 472
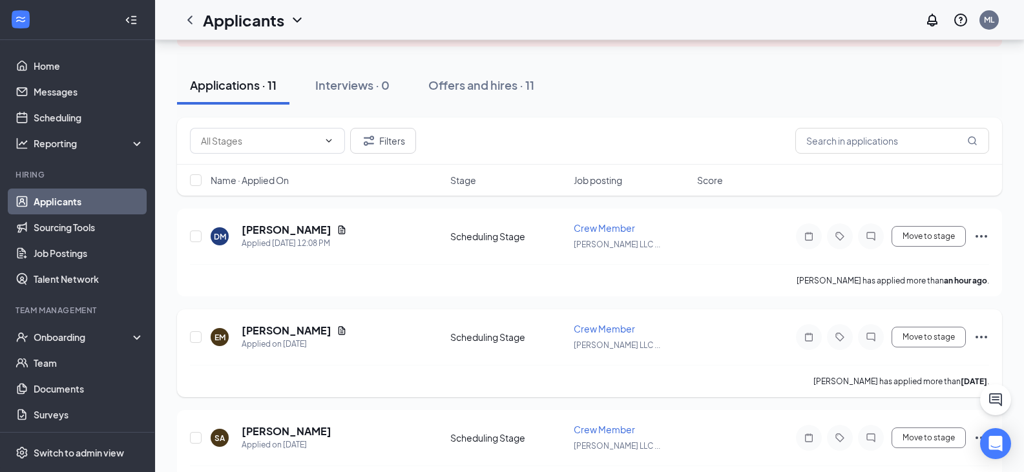
click at [322, 329] on div "[PERSON_NAME]" at bounding box center [294, 331] width 105 height 14
click at [338, 331] on icon "Document" at bounding box center [341, 330] width 7 height 8
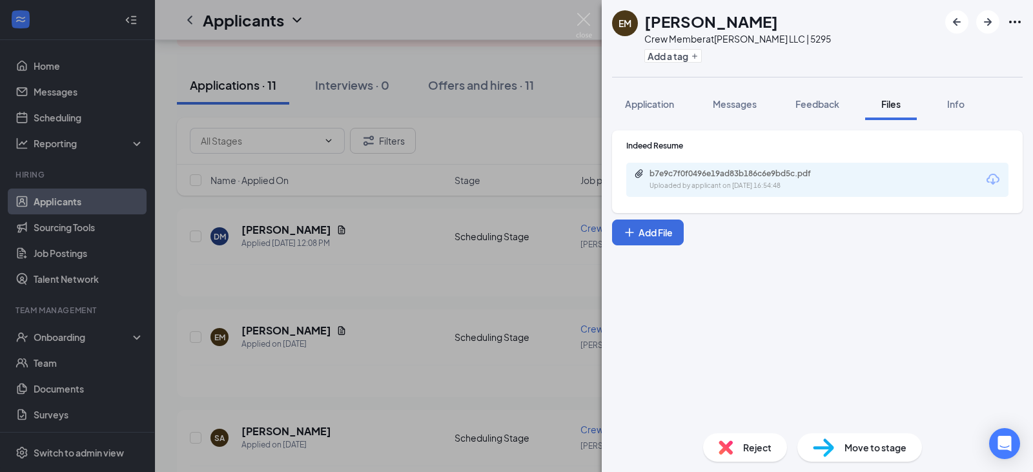
click at [741, 180] on div "b7e9c7f0f0496e19ad83b186c6e9bd5c.pdf Uploaded by applicant on [DATE] 16:54:48" at bounding box center [738, 180] width 209 height 23
click at [364, 289] on div "EM [PERSON_NAME] Crew Member at [PERSON_NAME] LLC | 5295 Add a tag Application …" at bounding box center [516, 236] width 1033 height 472
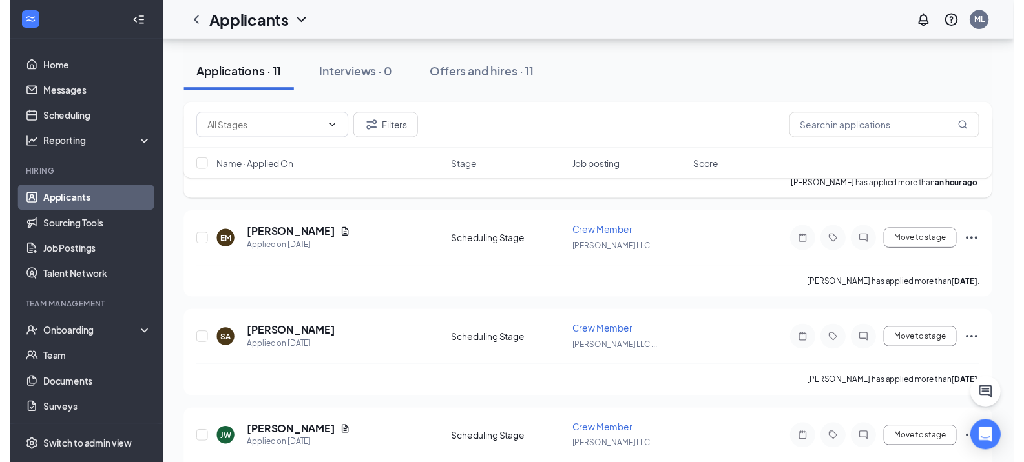
scroll to position [258, 0]
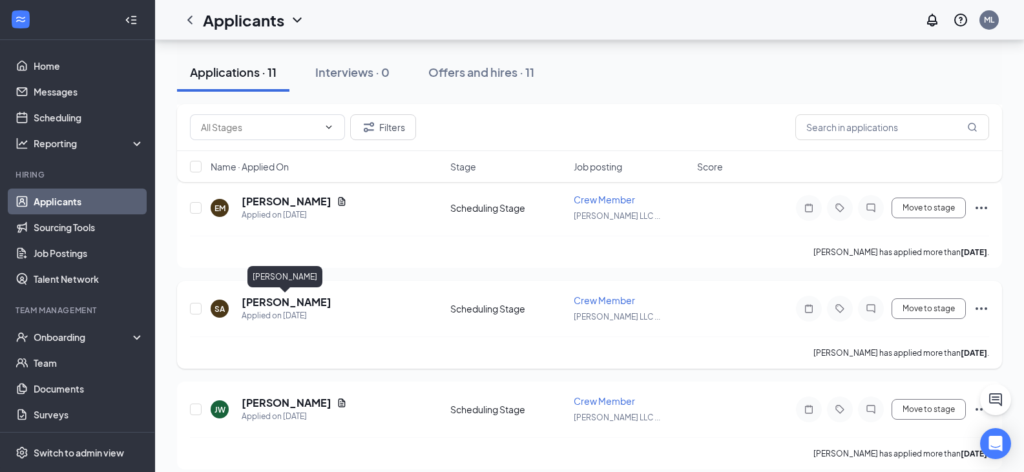
click at [301, 300] on h5 "[PERSON_NAME]" at bounding box center [287, 302] width 90 height 14
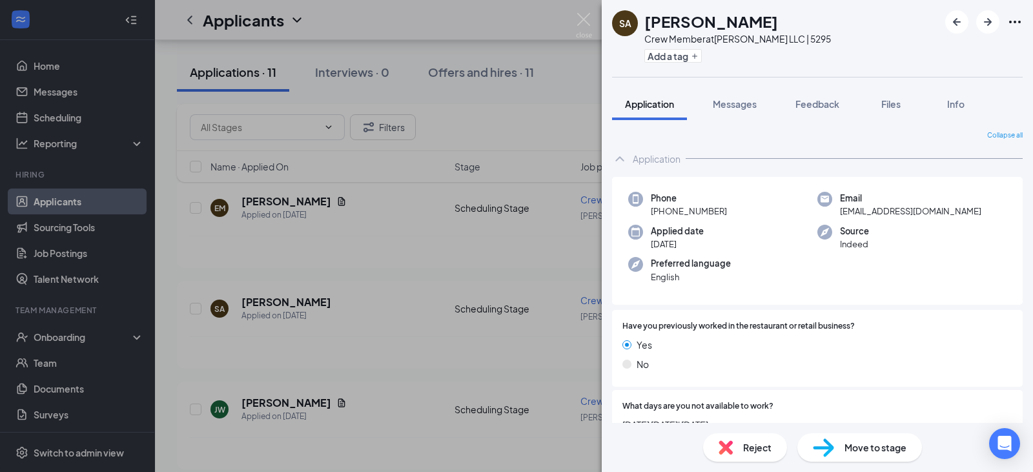
click at [343, 378] on div "[PERSON_NAME] Crew Member at [PERSON_NAME] LLC | 5295 Add a tag Application Mes…" at bounding box center [516, 236] width 1033 height 472
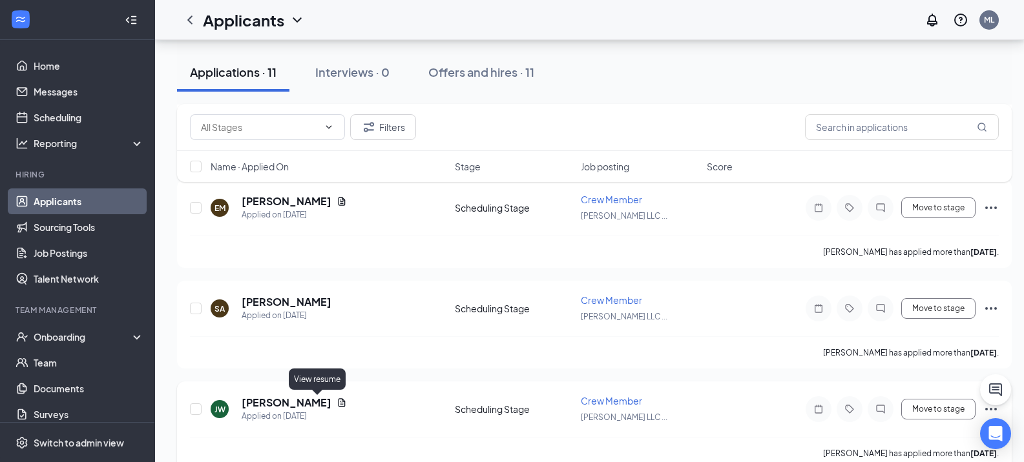
click at [336, 402] on icon "Document" at bounding box center [341, 403] width 10 height 10
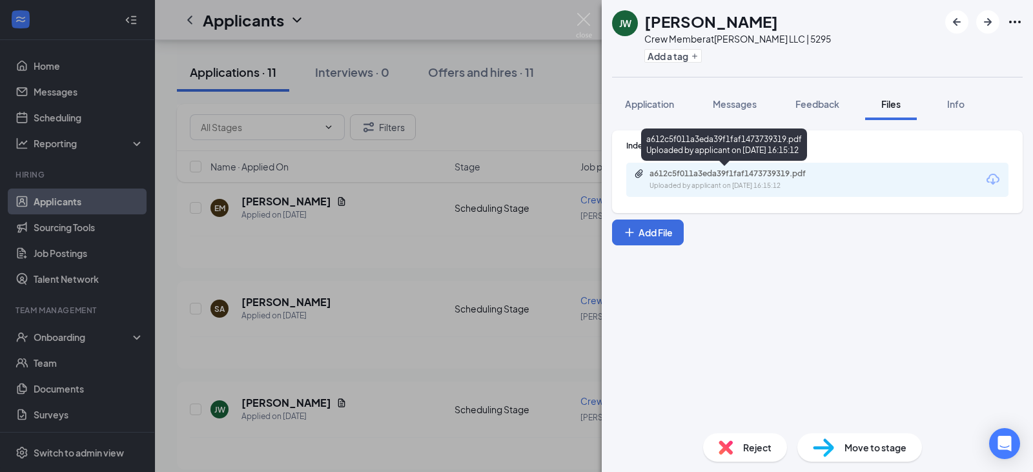
click at [776, 180] on div "a612c5f011a3eda39f1faf1473739319.pdf Uploaded by applicant on [DATE] 16:15:12" at bounding box center [738, 180] width 209 height 23
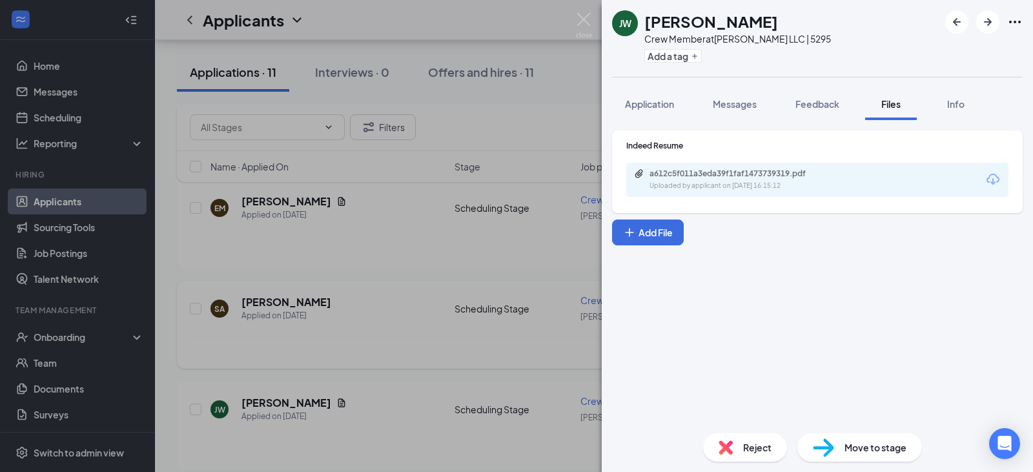
click at [418, 352] on div "[PERSON_NAME] Crew Member at [PERSON_NAME] LLC | 5295 Add a tag Application Mes…" at bounding box center [516, 236] width 1033 height 472
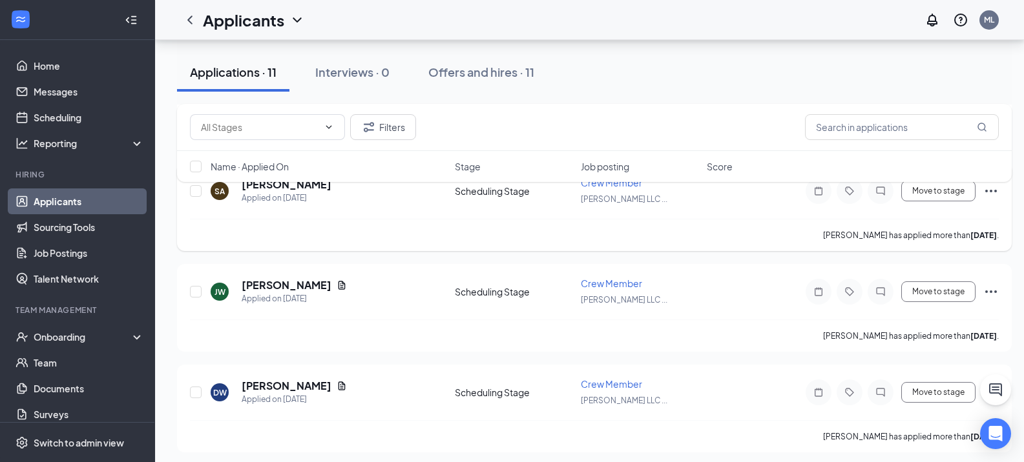
scroll to position [387, 0]
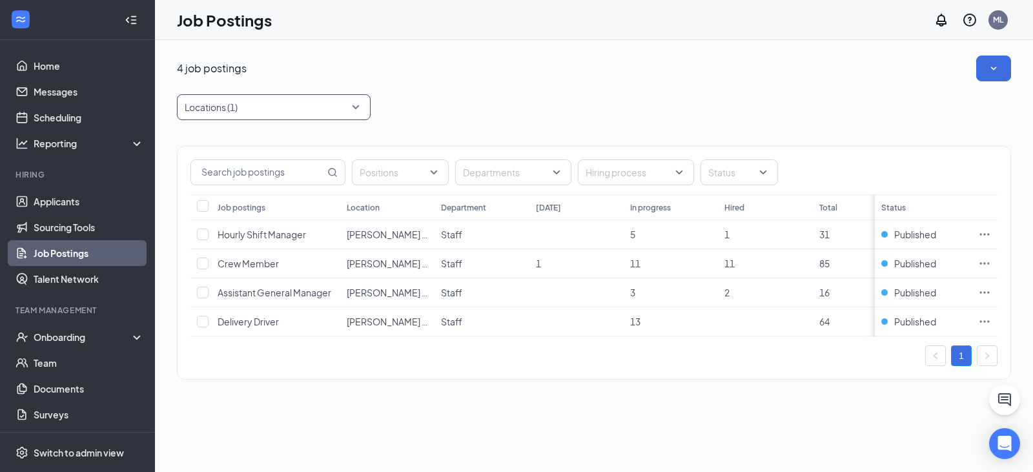
click at [256, 105] on div at bounding box center [267, 107] width 174 height 21
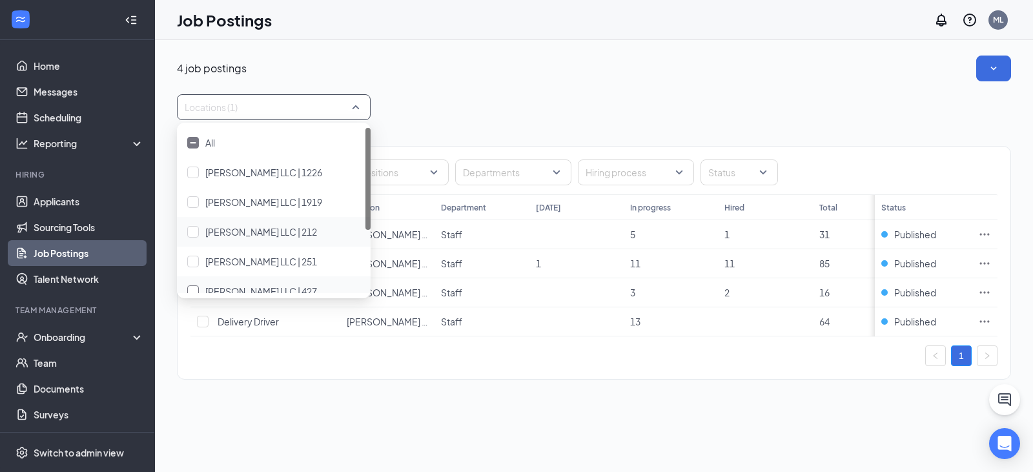
scroll to position [65, 0]
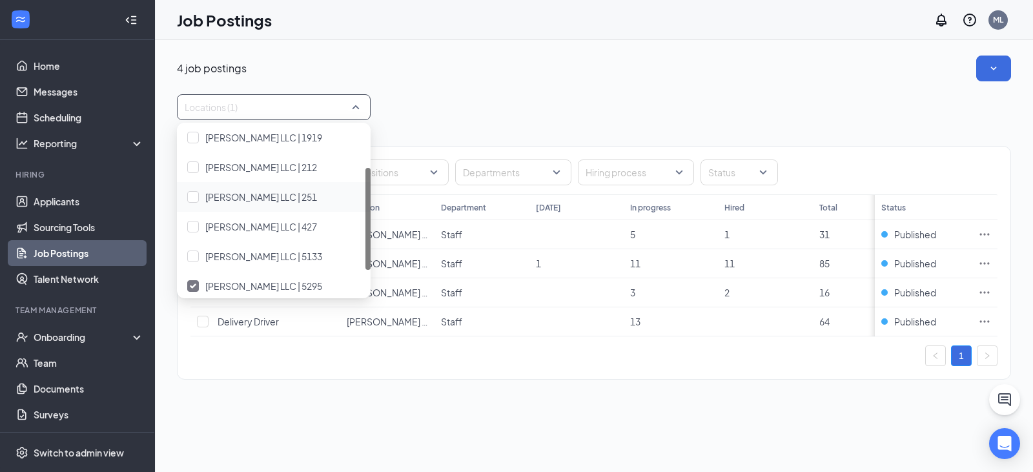
click at [578, 125] on div "Positions Departments Hiring process Status Job postings Location Department [D…" at bounding box center [594, 256] width 834 height 273
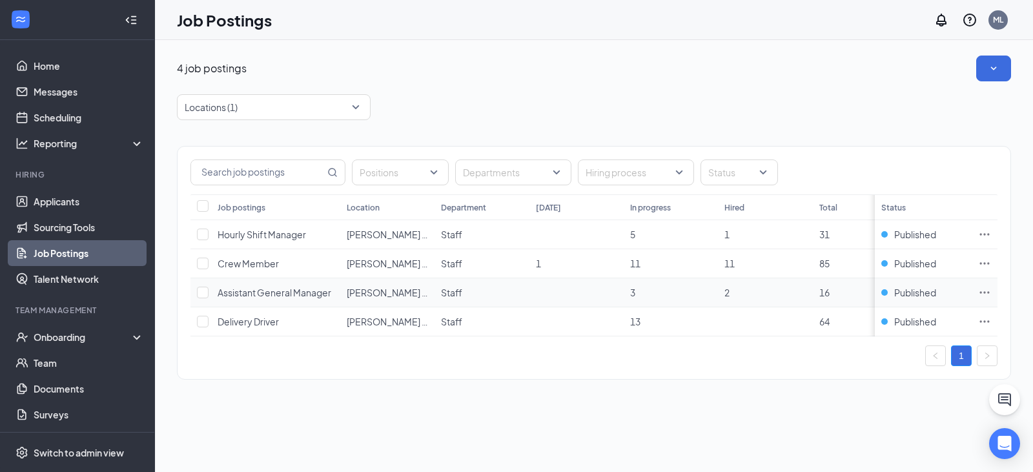
click at [989, 294] on icon "Ellipses" at bounding box center [984, 292] width 13 height 13
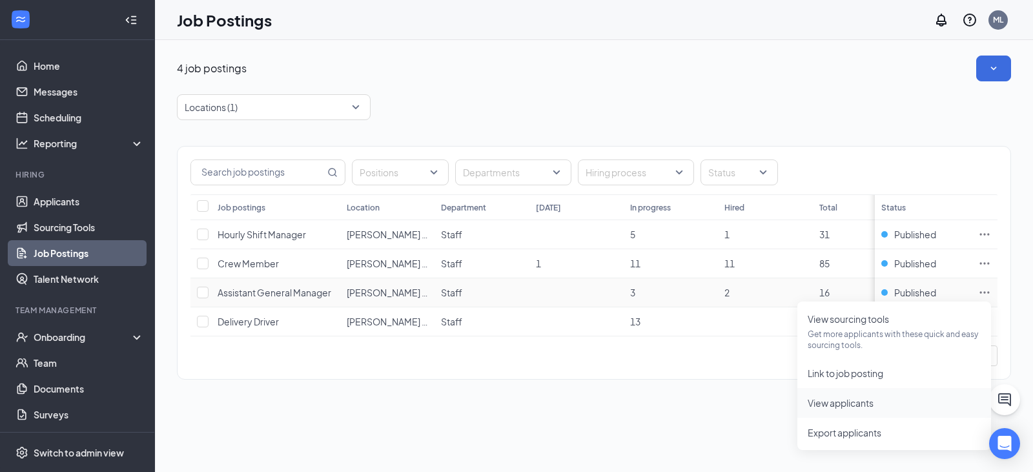
click at [831, 407] on span "View applicants" at bounding box center [841, 403] width 66 height 12
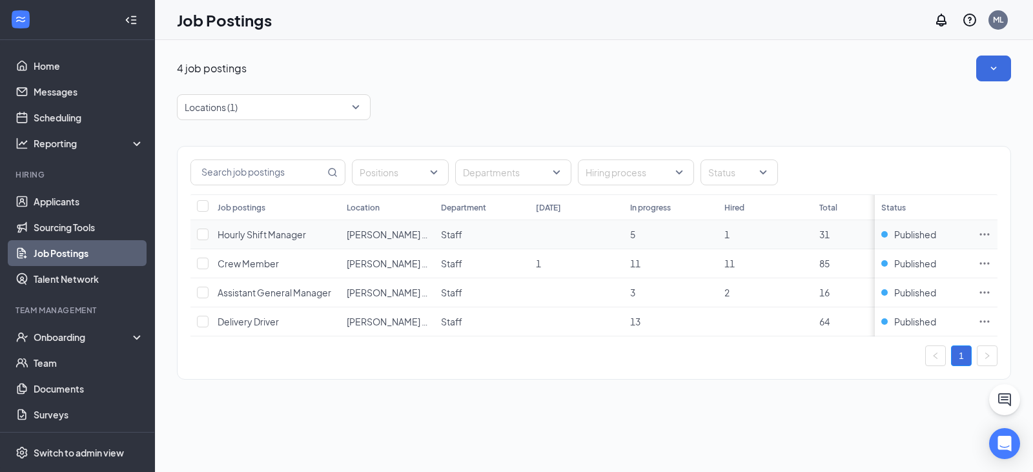
click at [982, 231] on icon "Ellipses" at bounding box center [984, 234] width 13 height 13
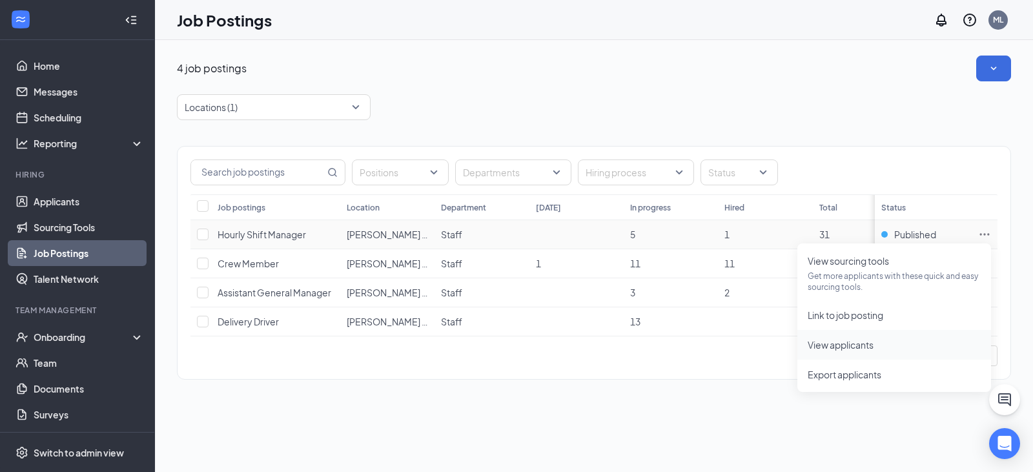
click at [830, 344] on span "View applicants" at bounding box center [841, 345] width 66 height 12
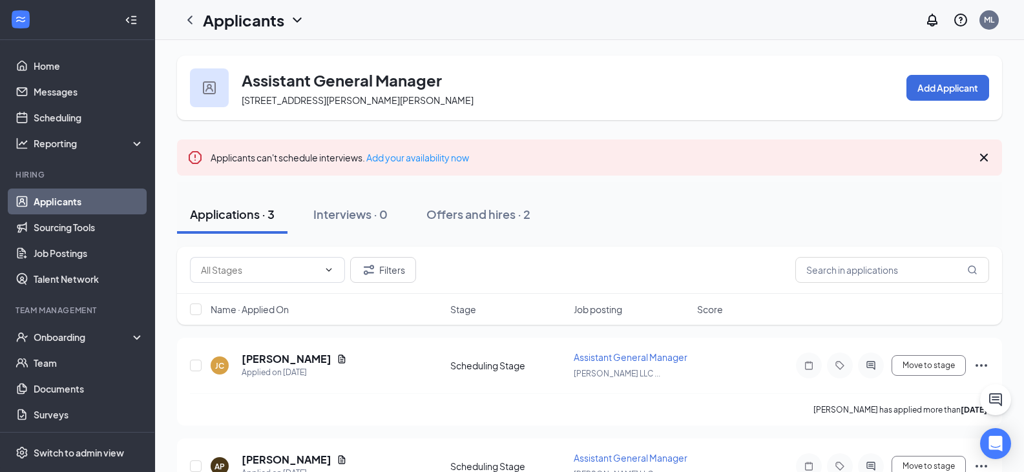
scroll to position [65, 0]
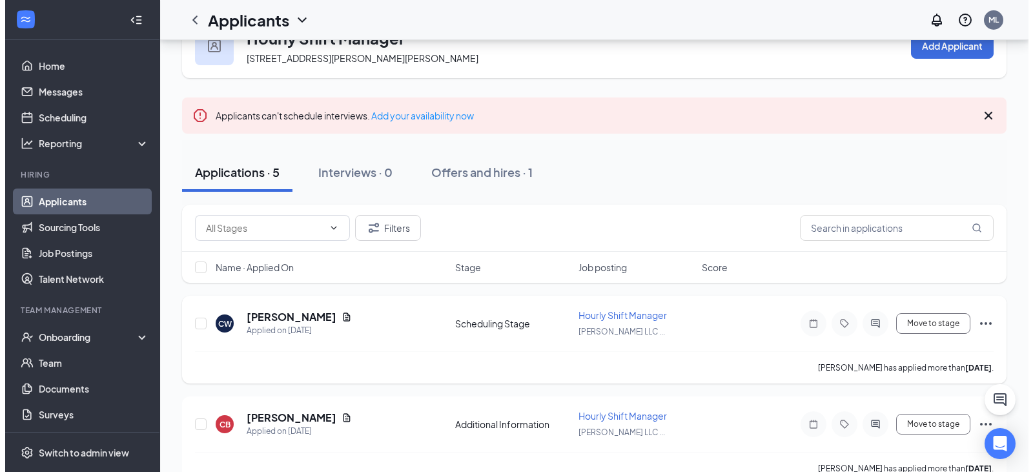
scroll to position [65, 0]
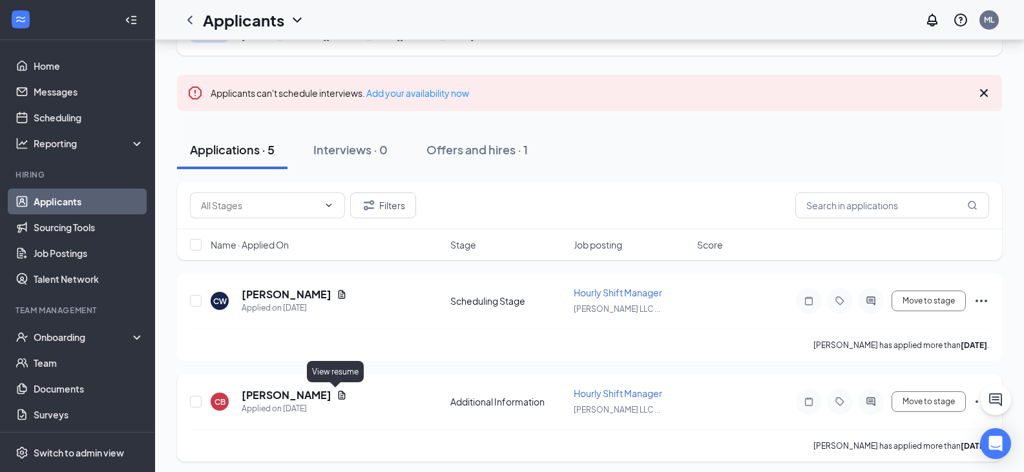
click at [338, 397] on icon "Document" at bounding box center [341, 395] width 7 height 8
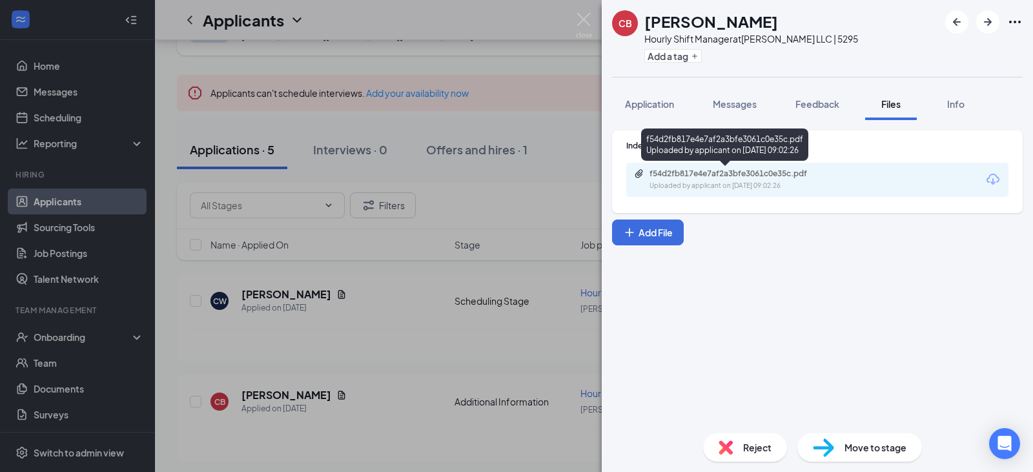
click at [812, 182] on div "Uploaded by applicant on [DATE] 09:02:26" at bounding box center [747, 186] width 194 height 10
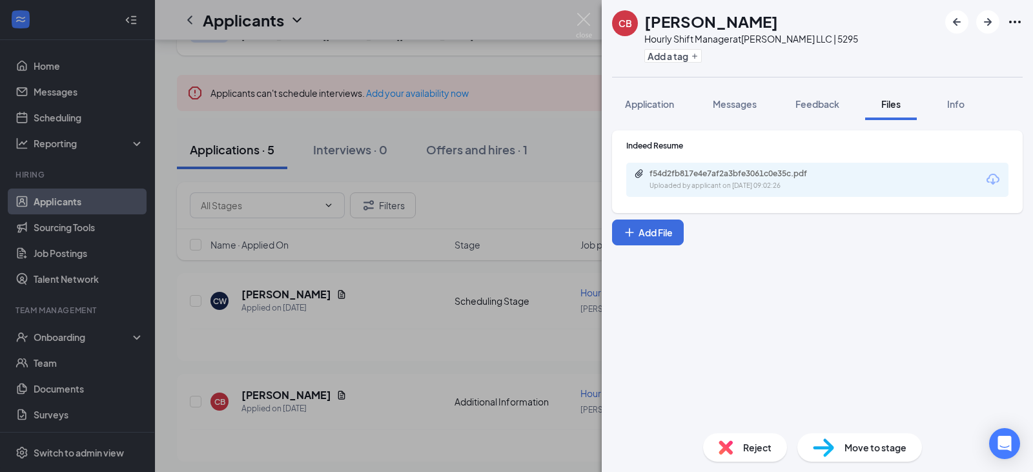
click at [340, 364] on div "CB [PERSON_NAME] Hourly Shift Manager at [PERSON_NAME] LLC | 5295 Add a tag App…" at bounding box center [516, 236] width 1033 height 472
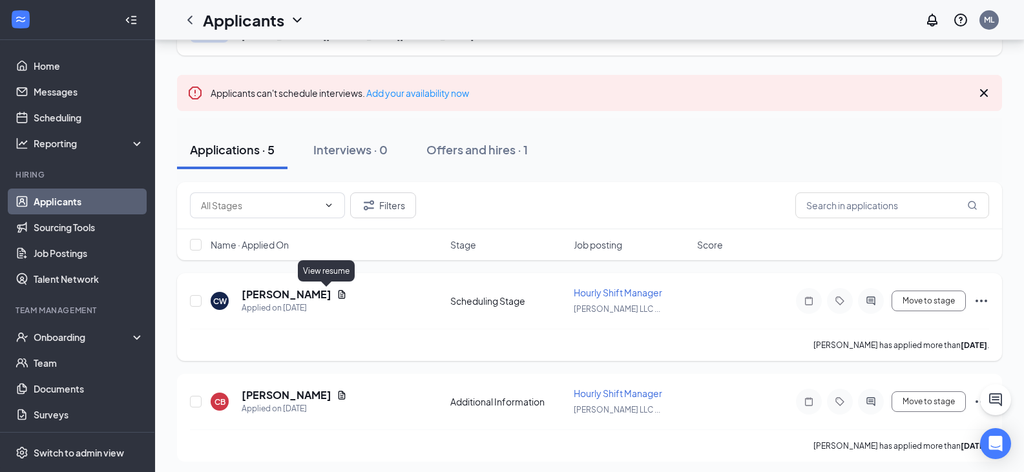
click at [338, 294] on icon "Document" at bounding box center [341, 294] width 7 height 8
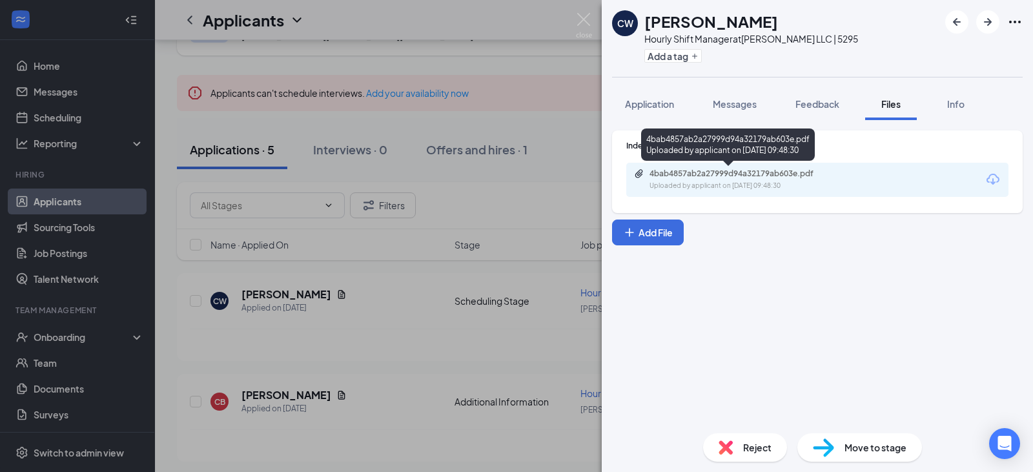
click at [737, 172] on div "4bab4857ab2a27999d94a32179ab603e.pdf" at bounding box center [740, 174] width 181 height 10
